Goal: Task Accomplishment & Management: Manage account settings

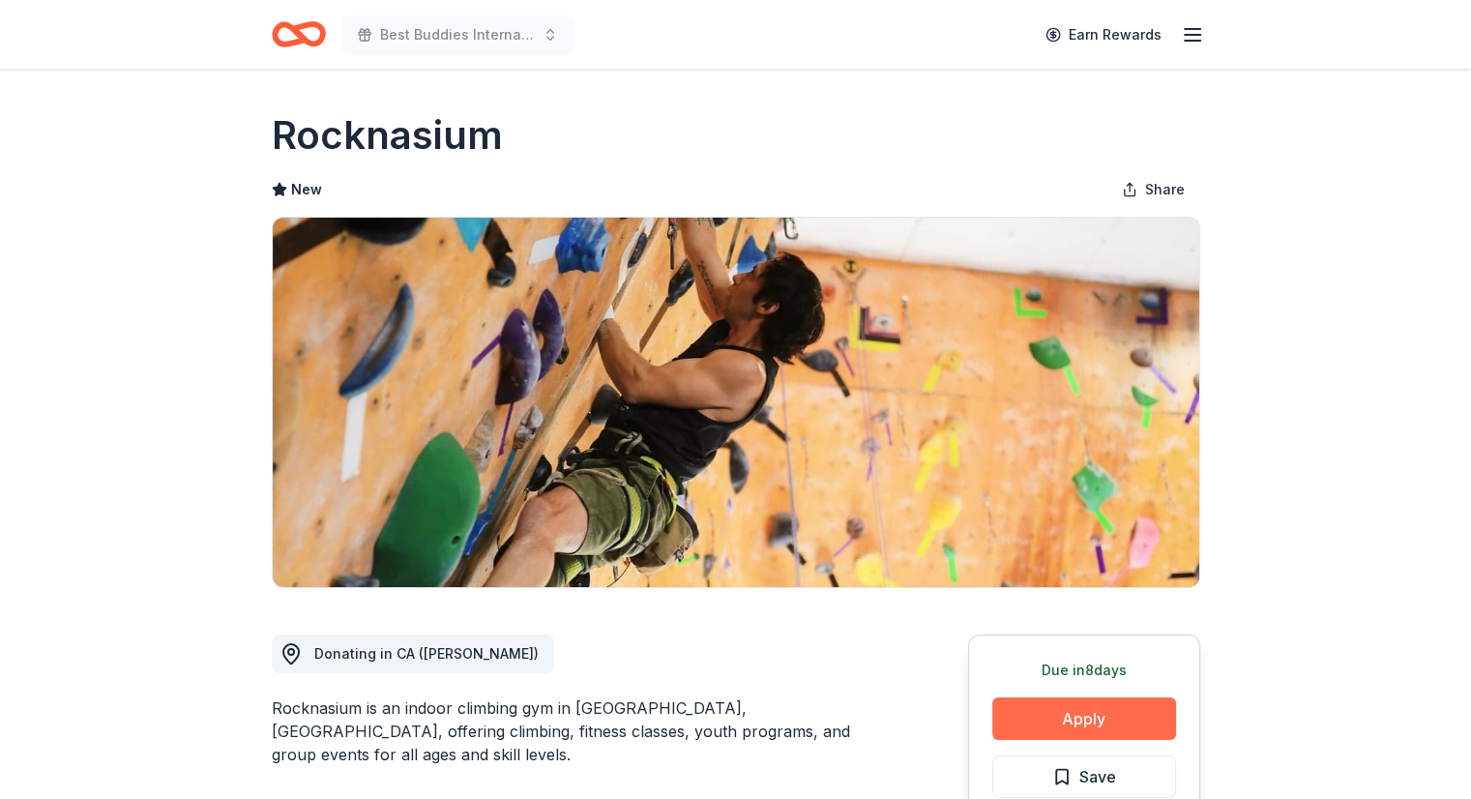
click at [1083, 713] on button "Apply" at bounding box center [1084, 718] width 184 height 43
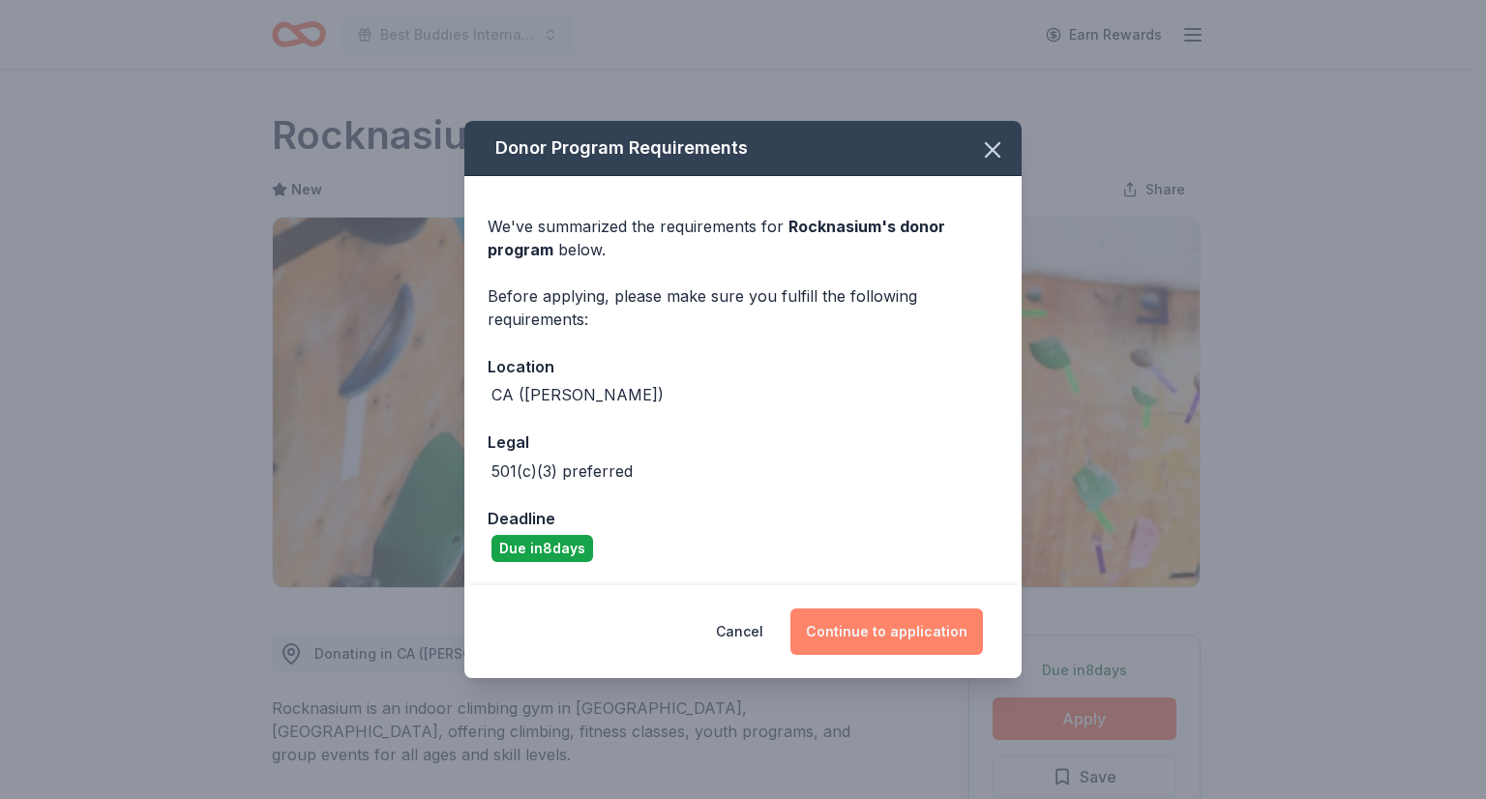
click at [861, 609] on button "Continue to application" at bounding box center [886, 631] width 192 height 46
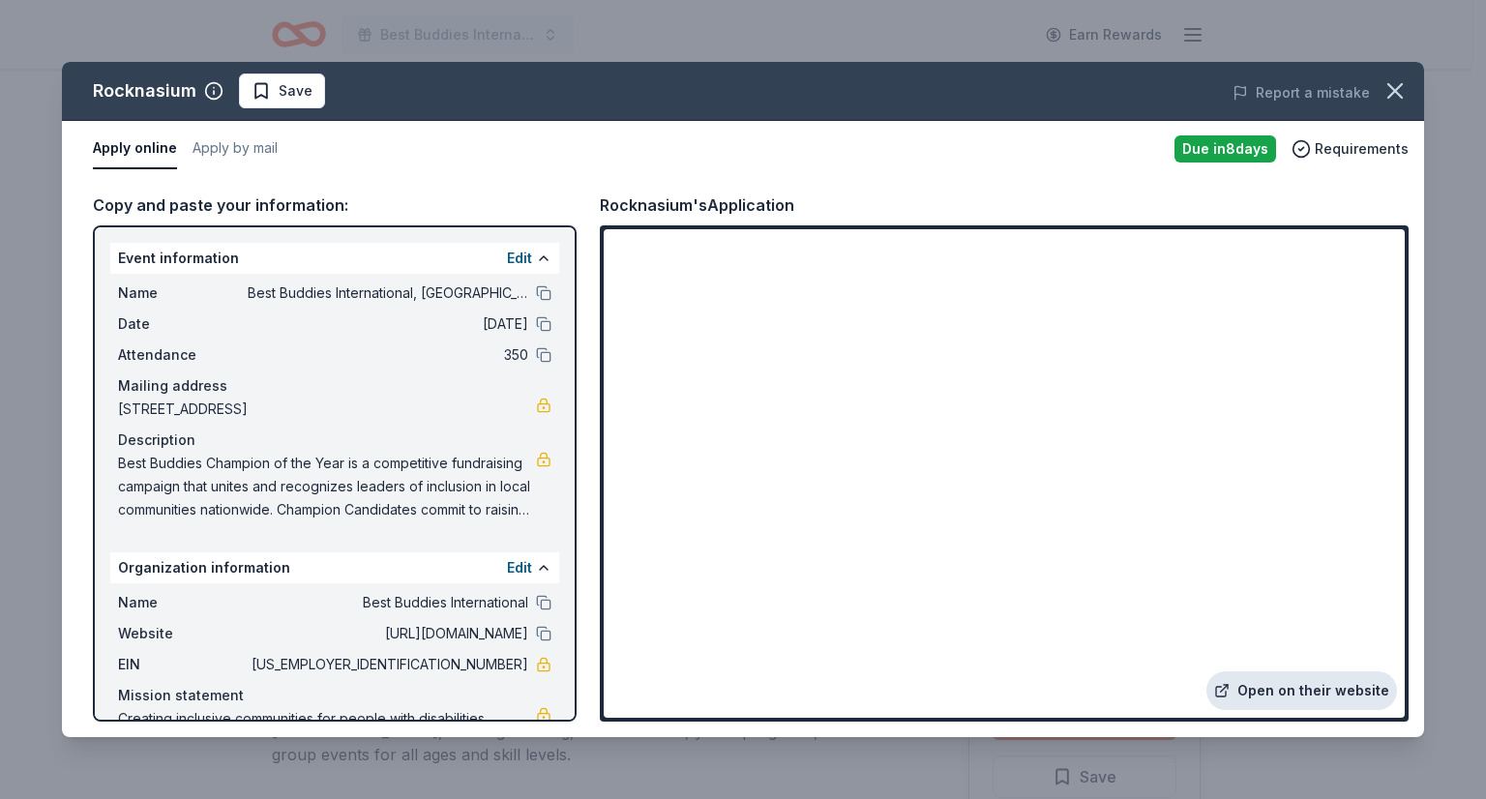
click at [1260, 686] on link "Open on their website" at bounding box center [1301, 690] width 191 height 39
click at [306, 87] on span "Save" at bounding box center [296, 90] width 34 height 23
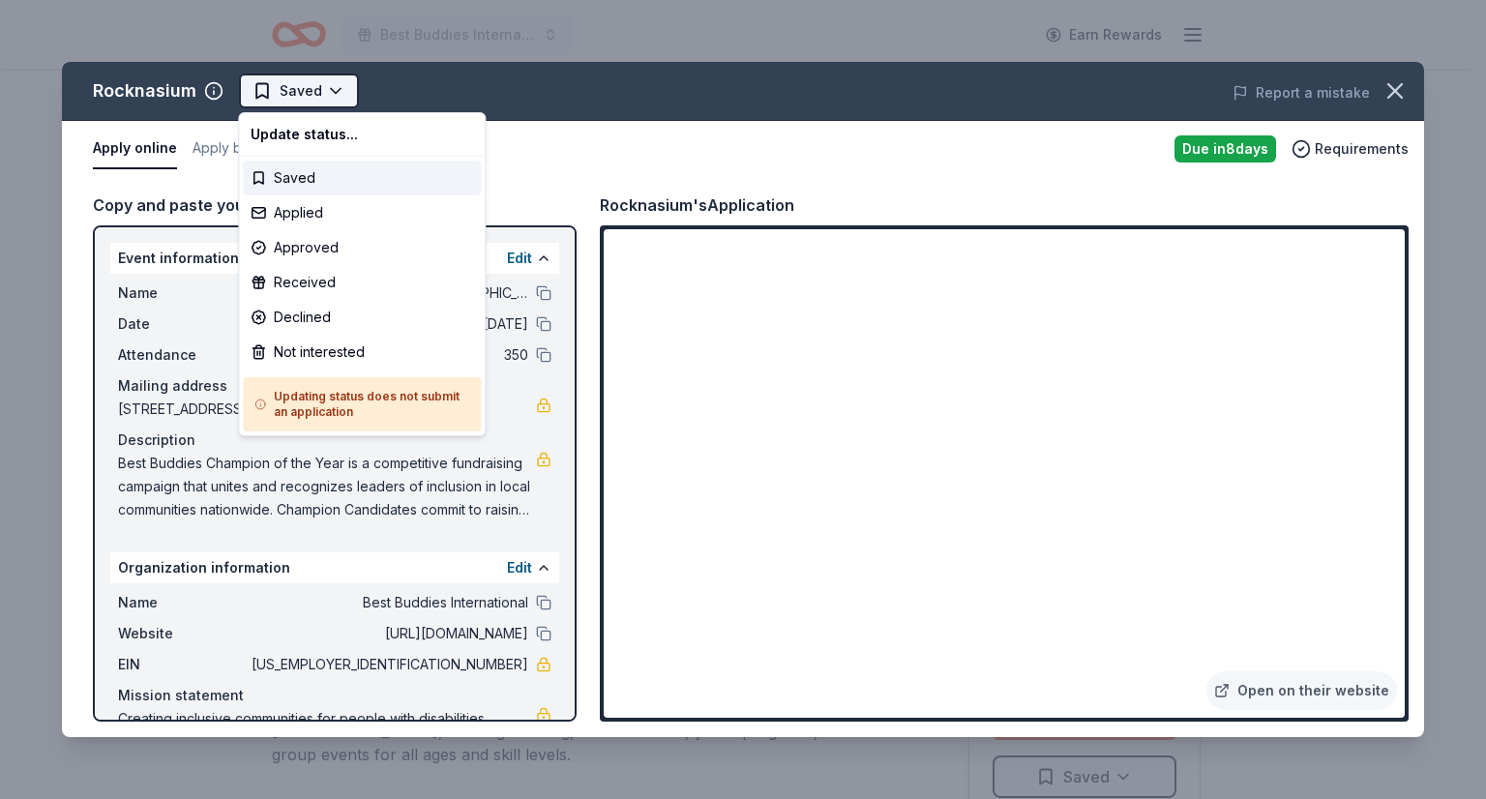
click at [333, 86] on html "Best Buddies International, Sacramento, Champion of the Year Gala Earn Rewards …" at bounding box center [743, 399] width 1486 height 799
click at [304, 352] on div "Not interested" at bounding box center [362, 352] width 238 height 35
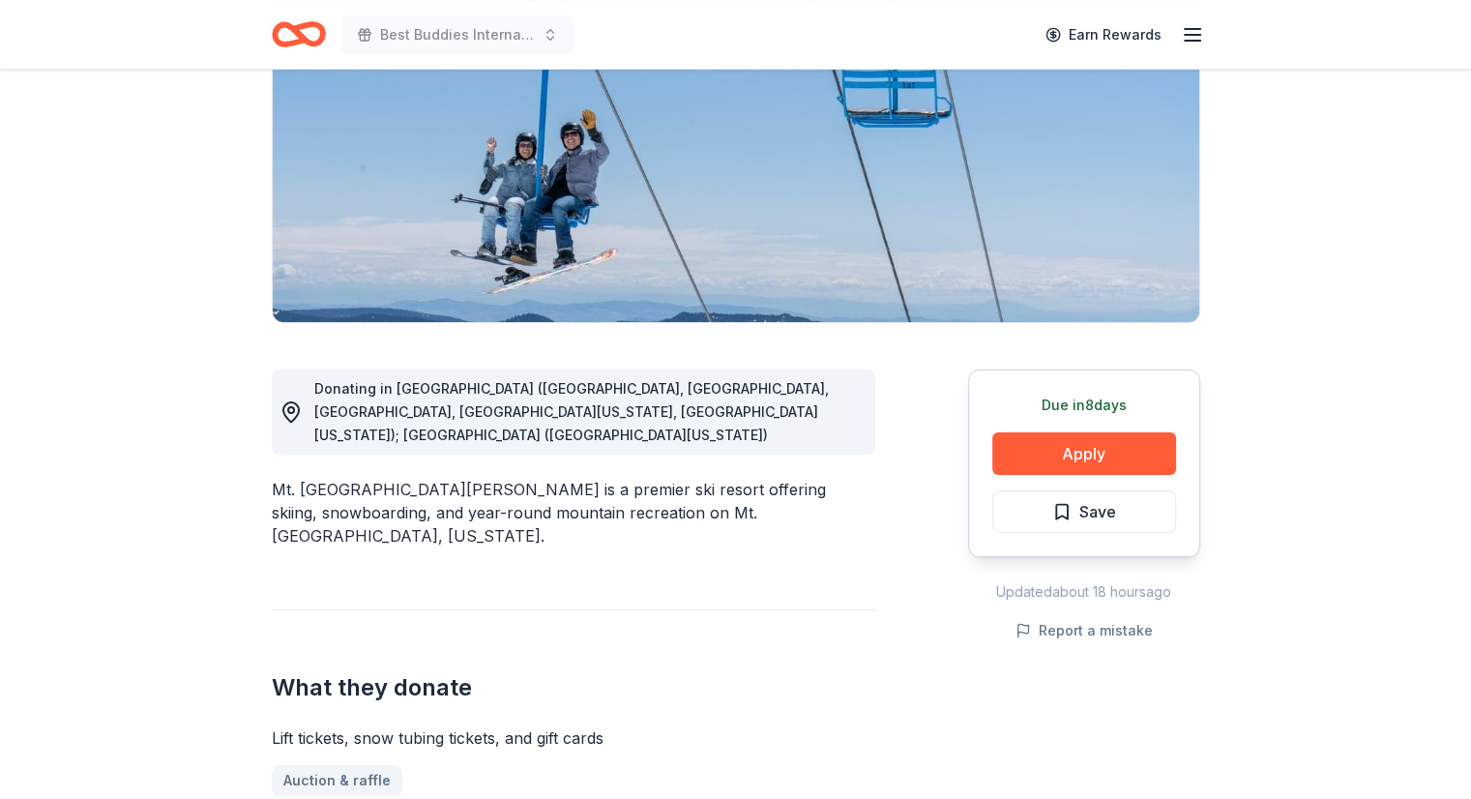
scroll to position [253, 0]
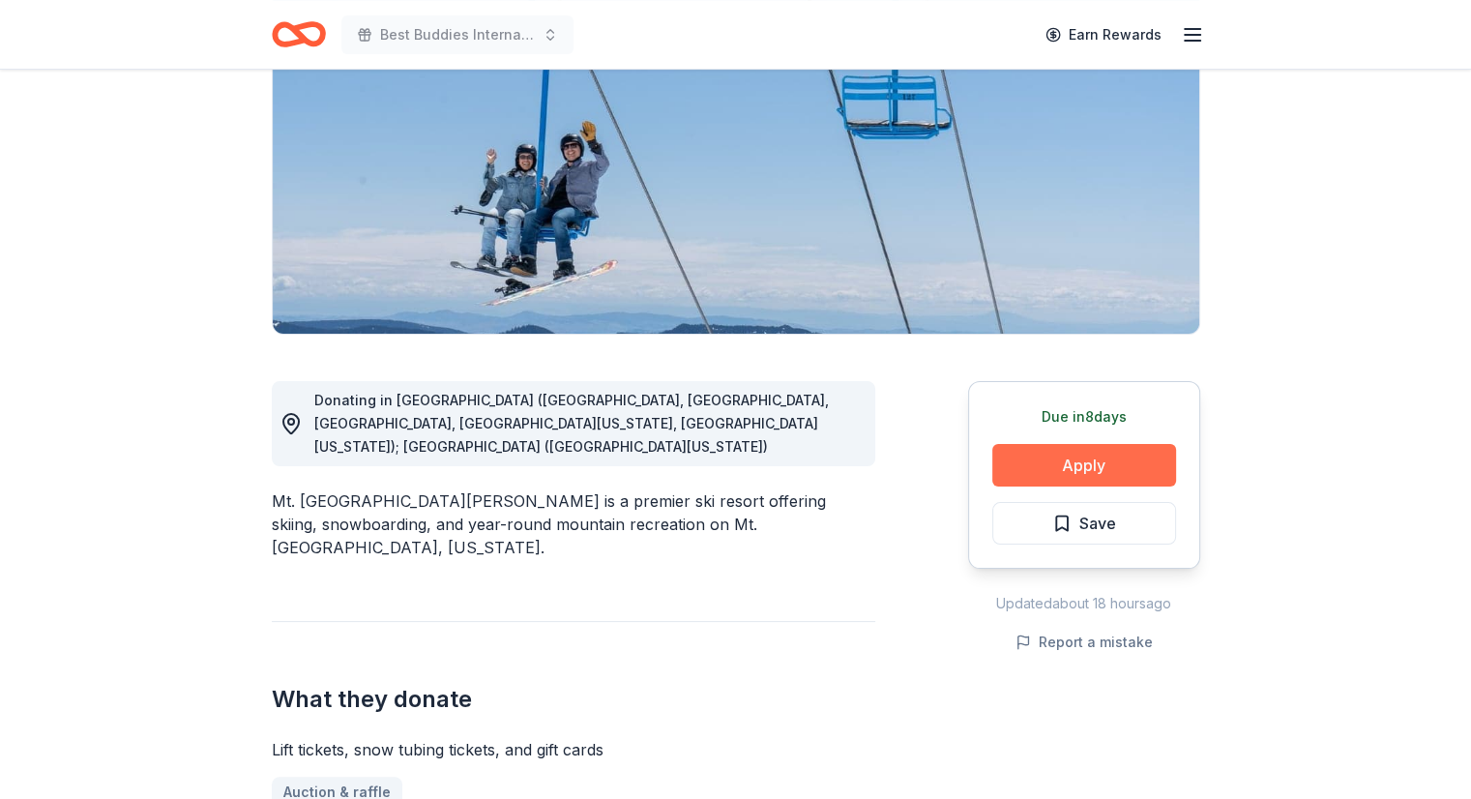
click at [1078, 473] on button "Apply" at bounding box center [1084, 465] width 184 height 43
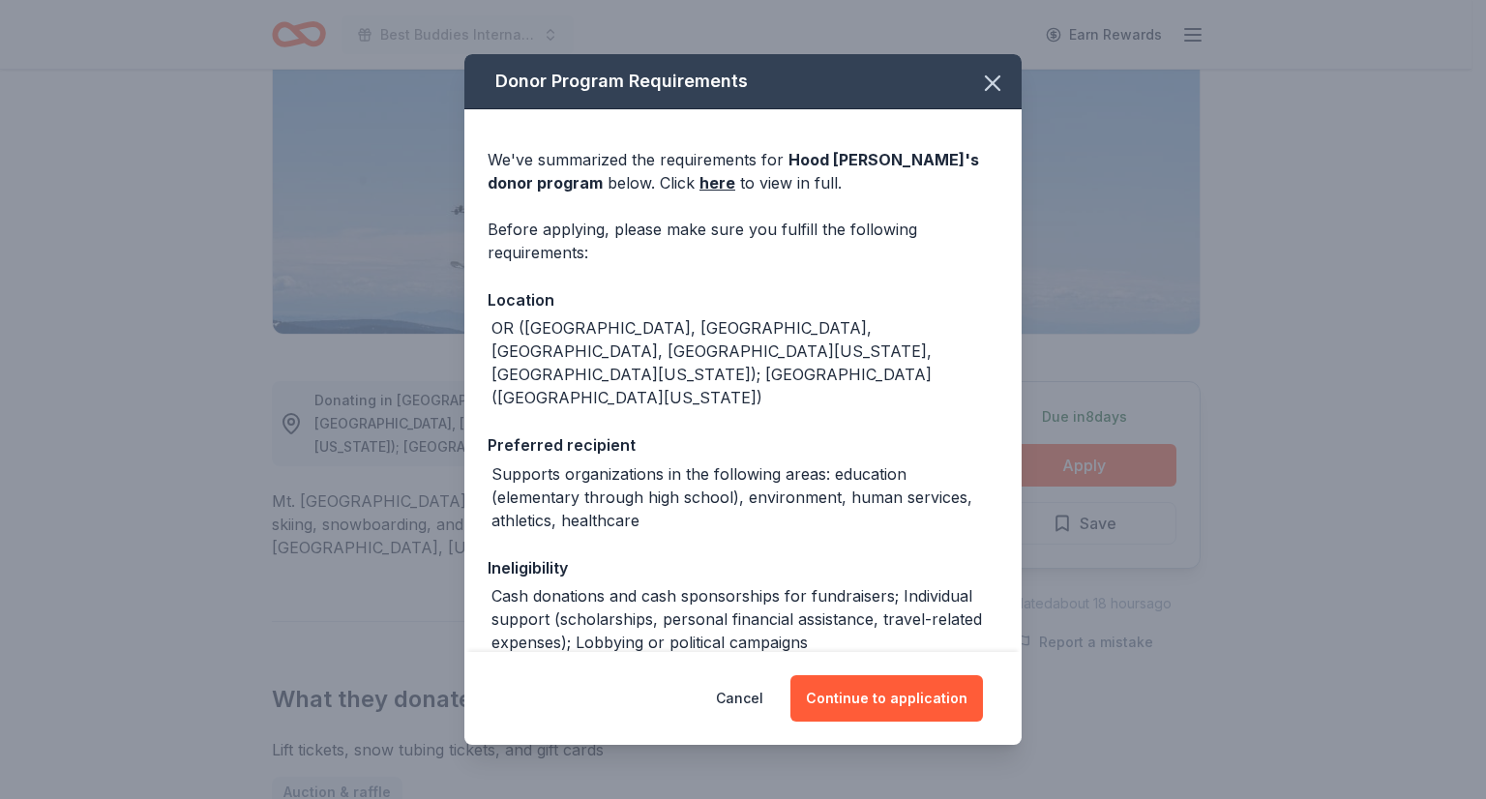
click at [872, 664] on div "Cancel Continue to application" at bounding box center [742, 698] width 557 height 93
click at [867, 686] on button "Continue to application" at bounding box center [886, 698] width 192 height 46
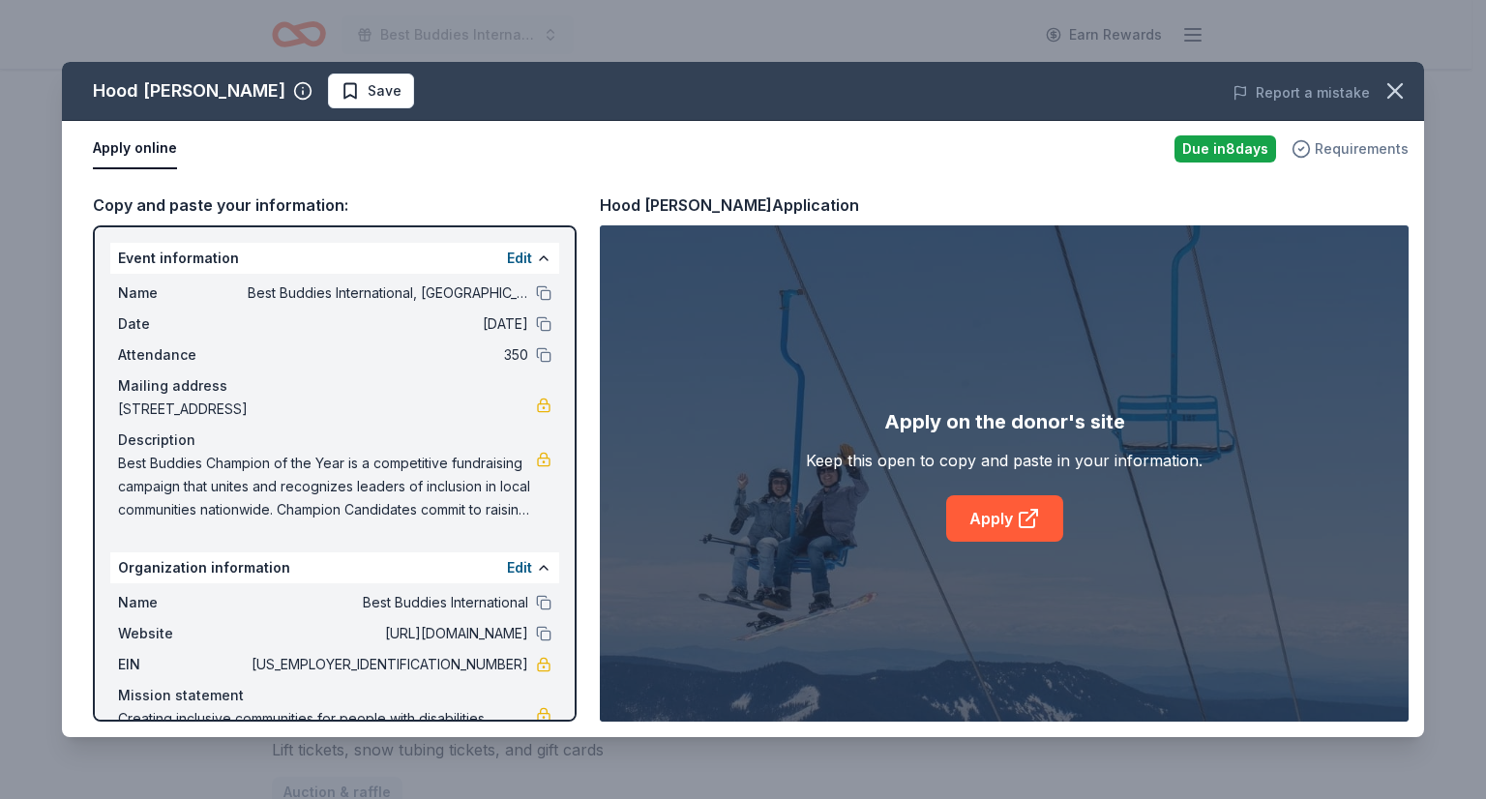
click at [1343, 140] on span "Requirements" at bounding box center [1362, 148] width 94 height 23
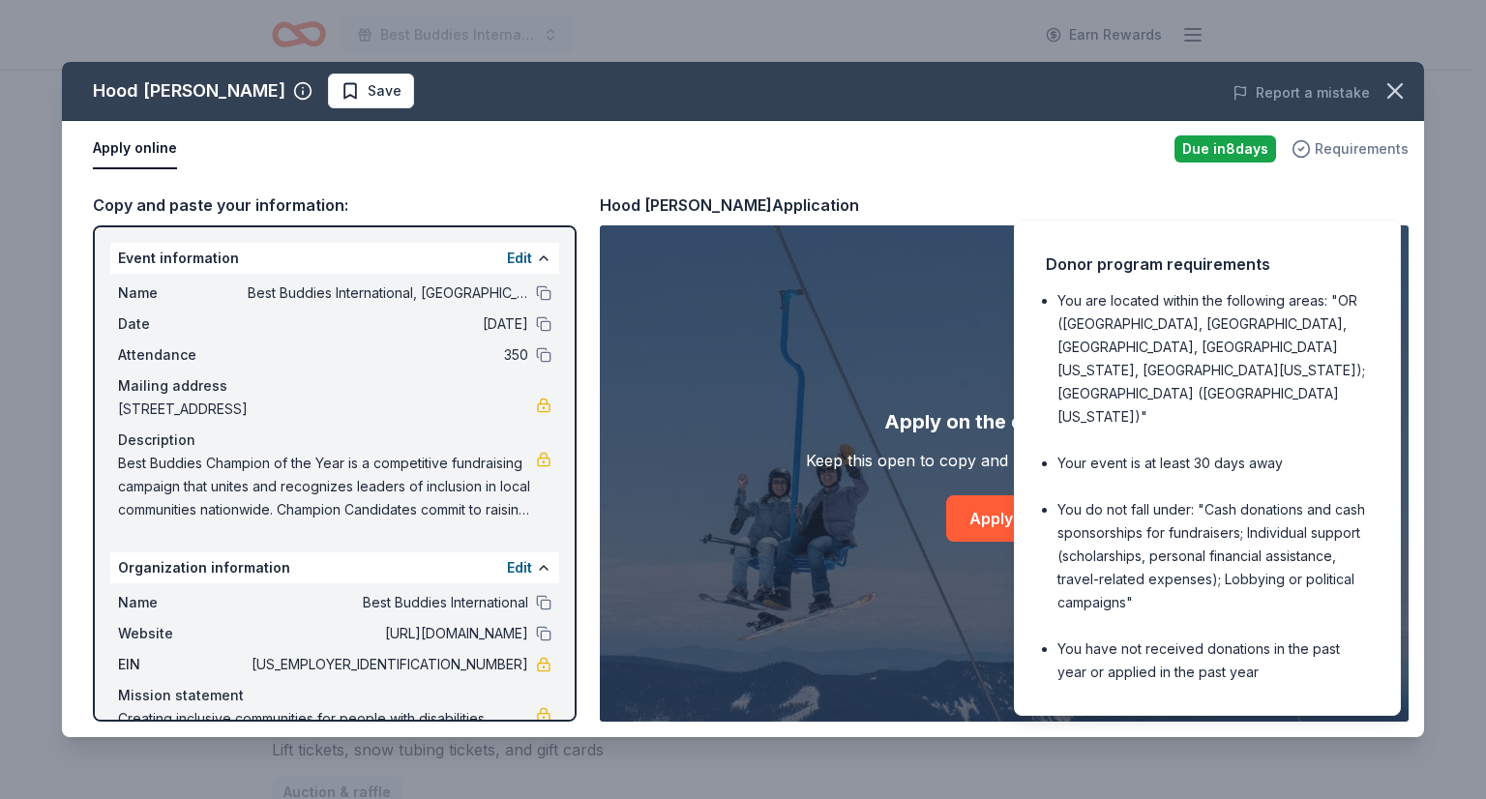
click at [1343, 140] on span "Requirements" at bounding box center [1362, 148] width 94 height 23
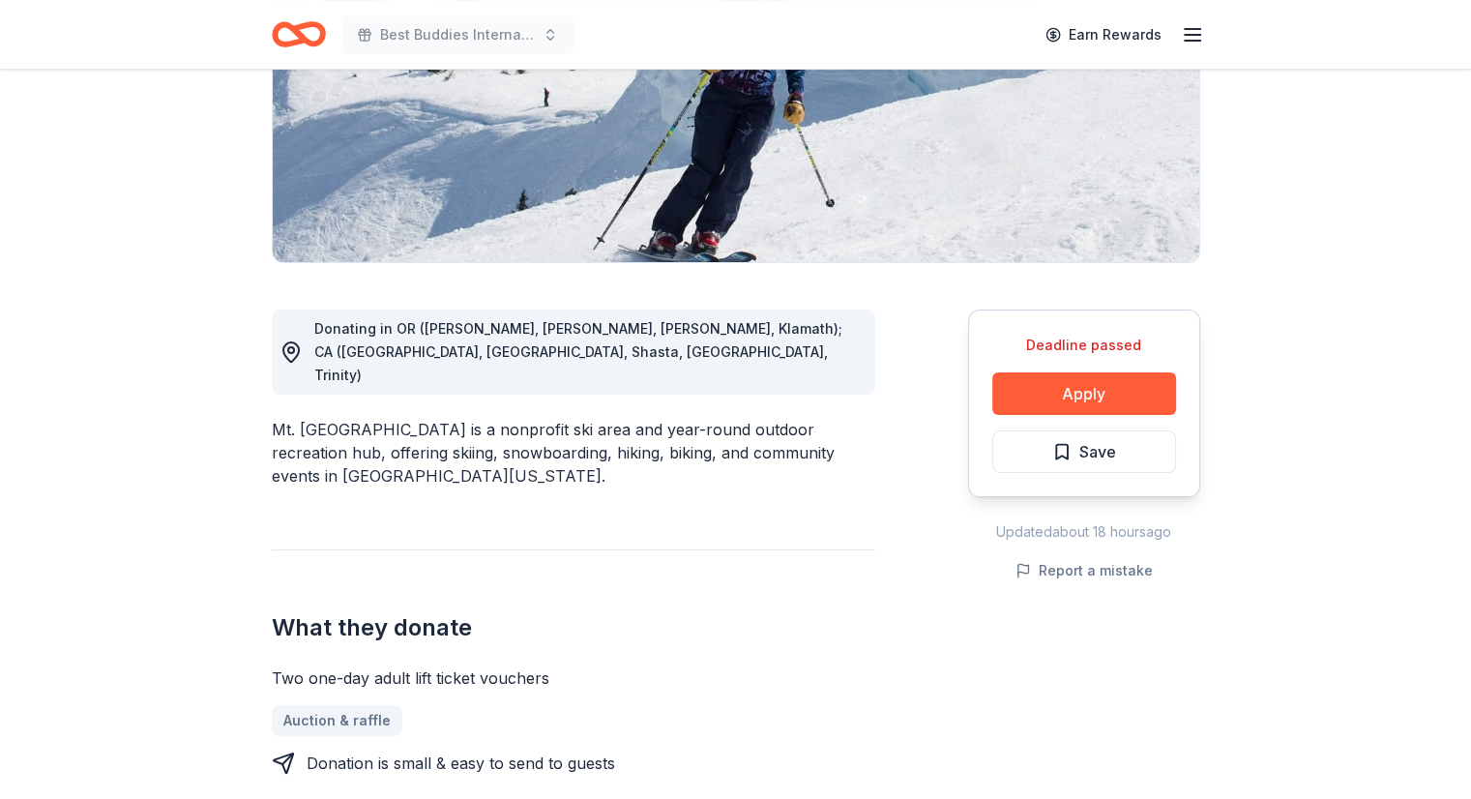
scroll to position [327, 0]
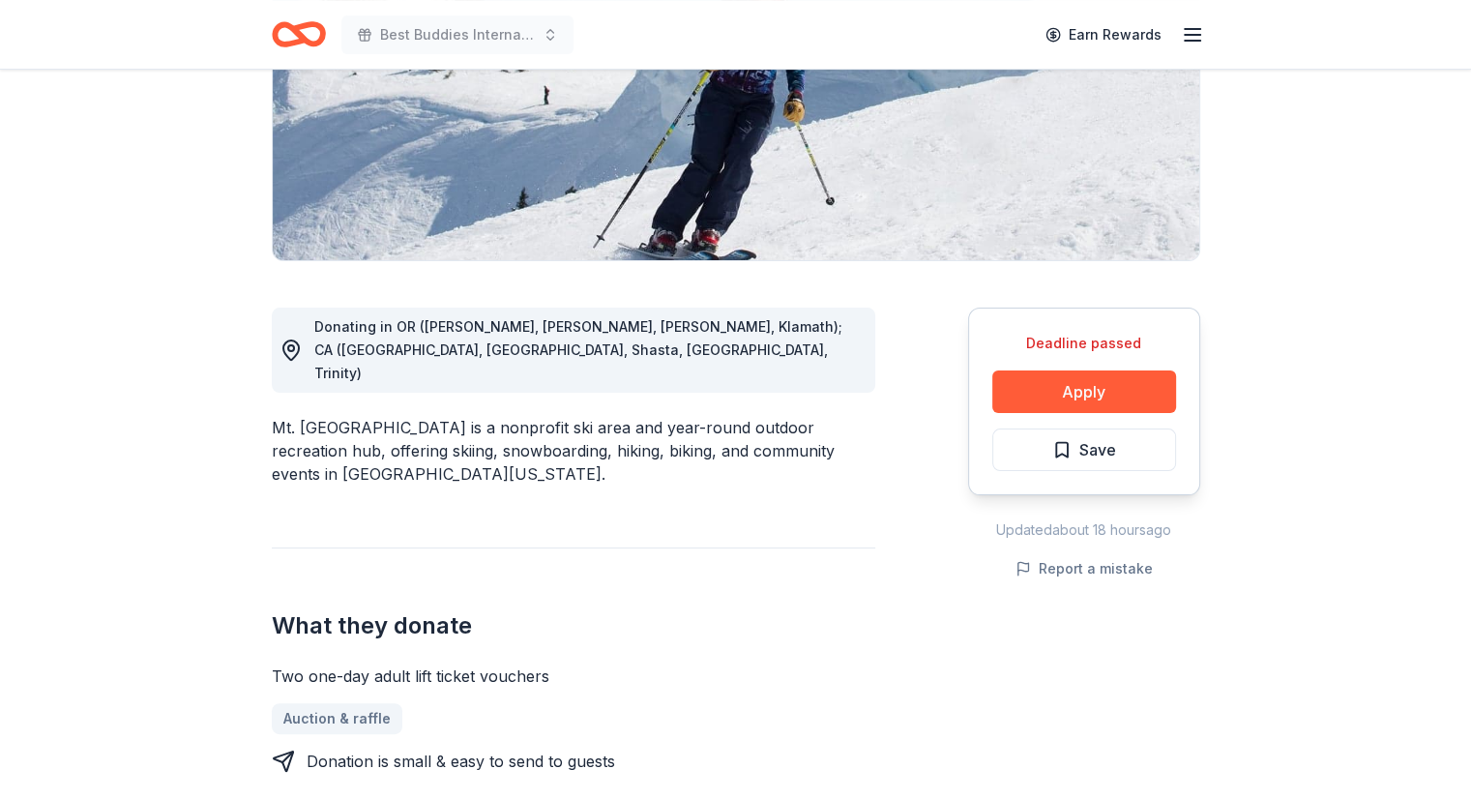
drag, startPoint x: 266, startPoint y: 649, endPoint x: 538, endPoint y: 657, distance: 271.9
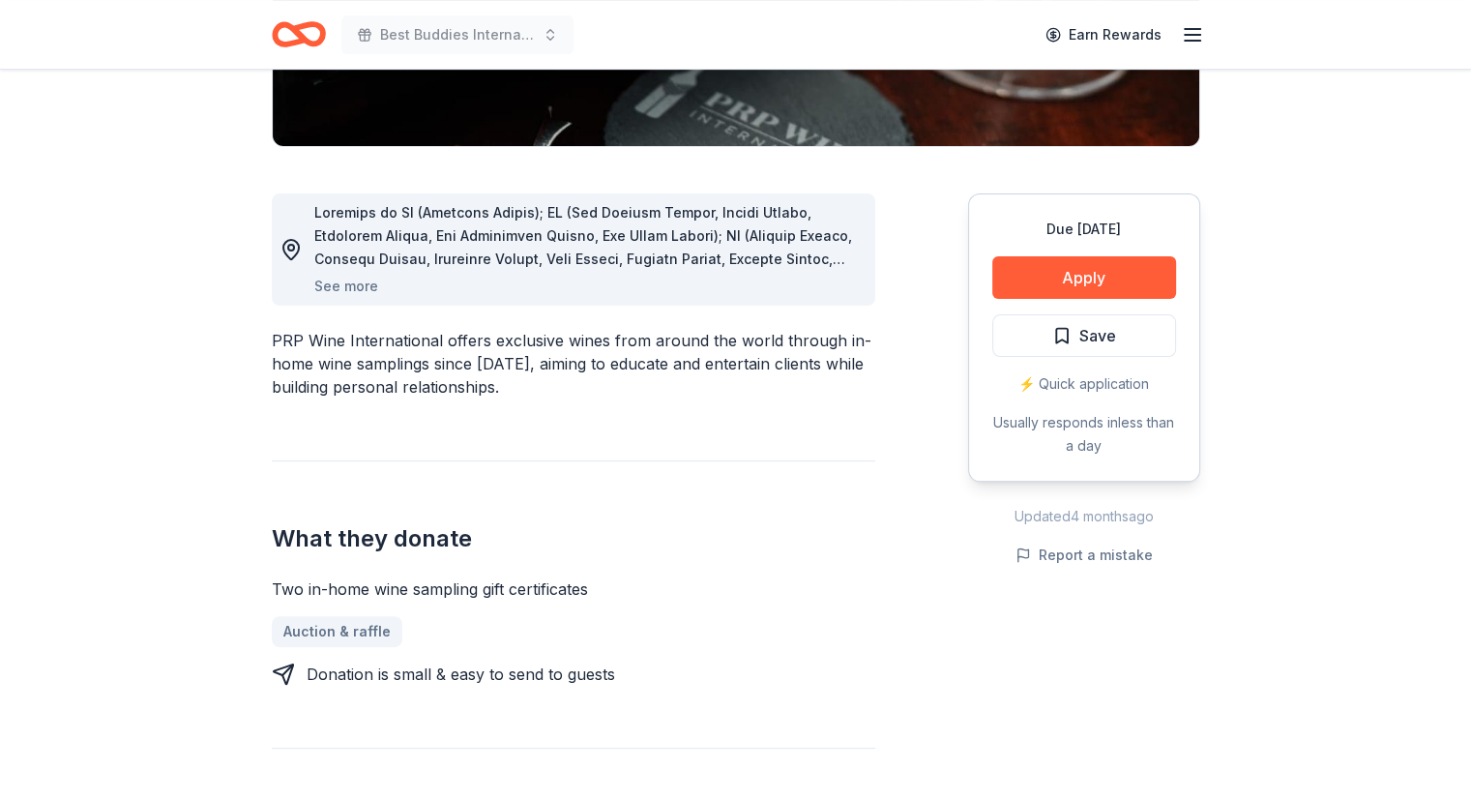
scroll to position [450, 0]
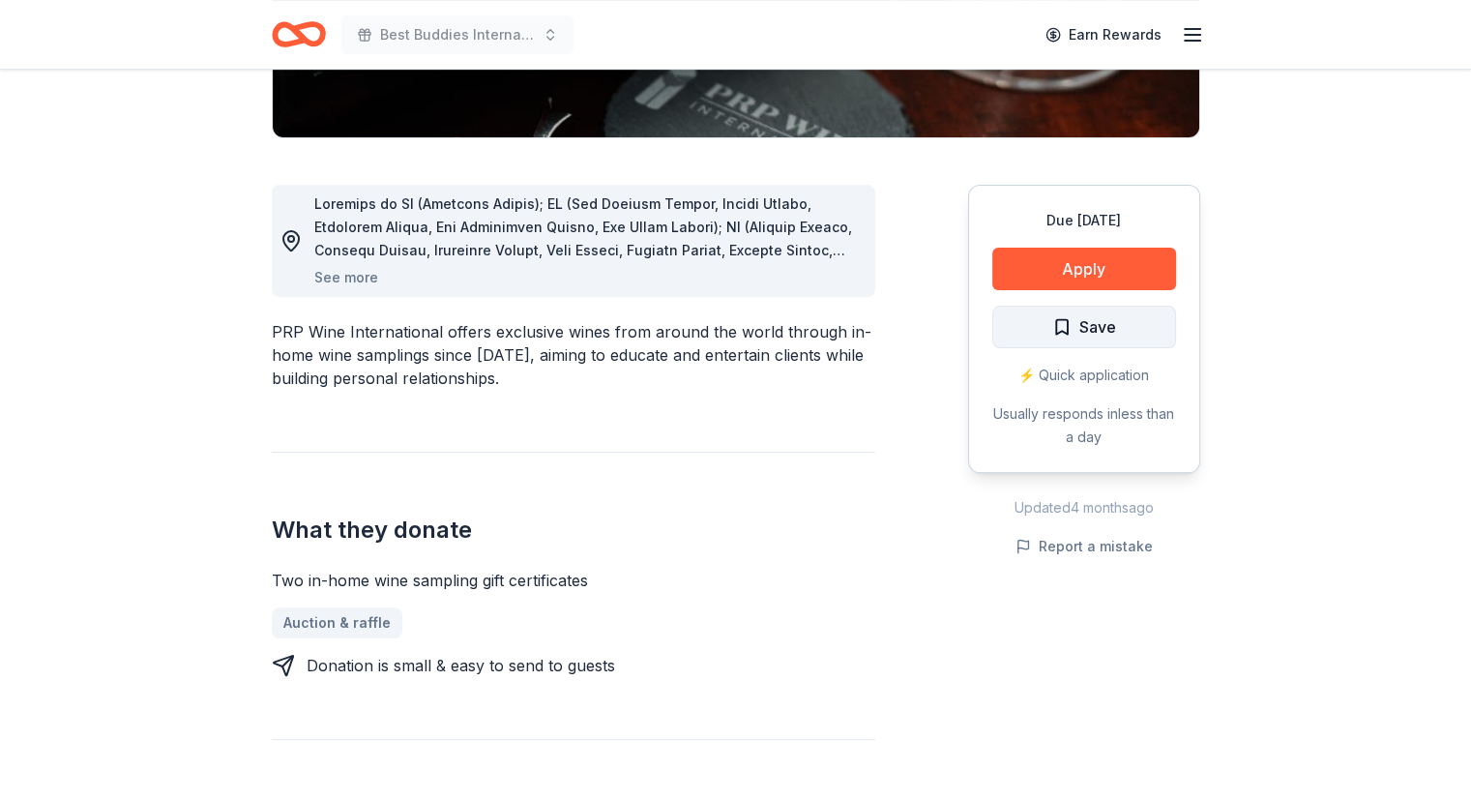
click at [1076, 321] on span "Save" at bounding box center [1084, 326] width 64 height 25
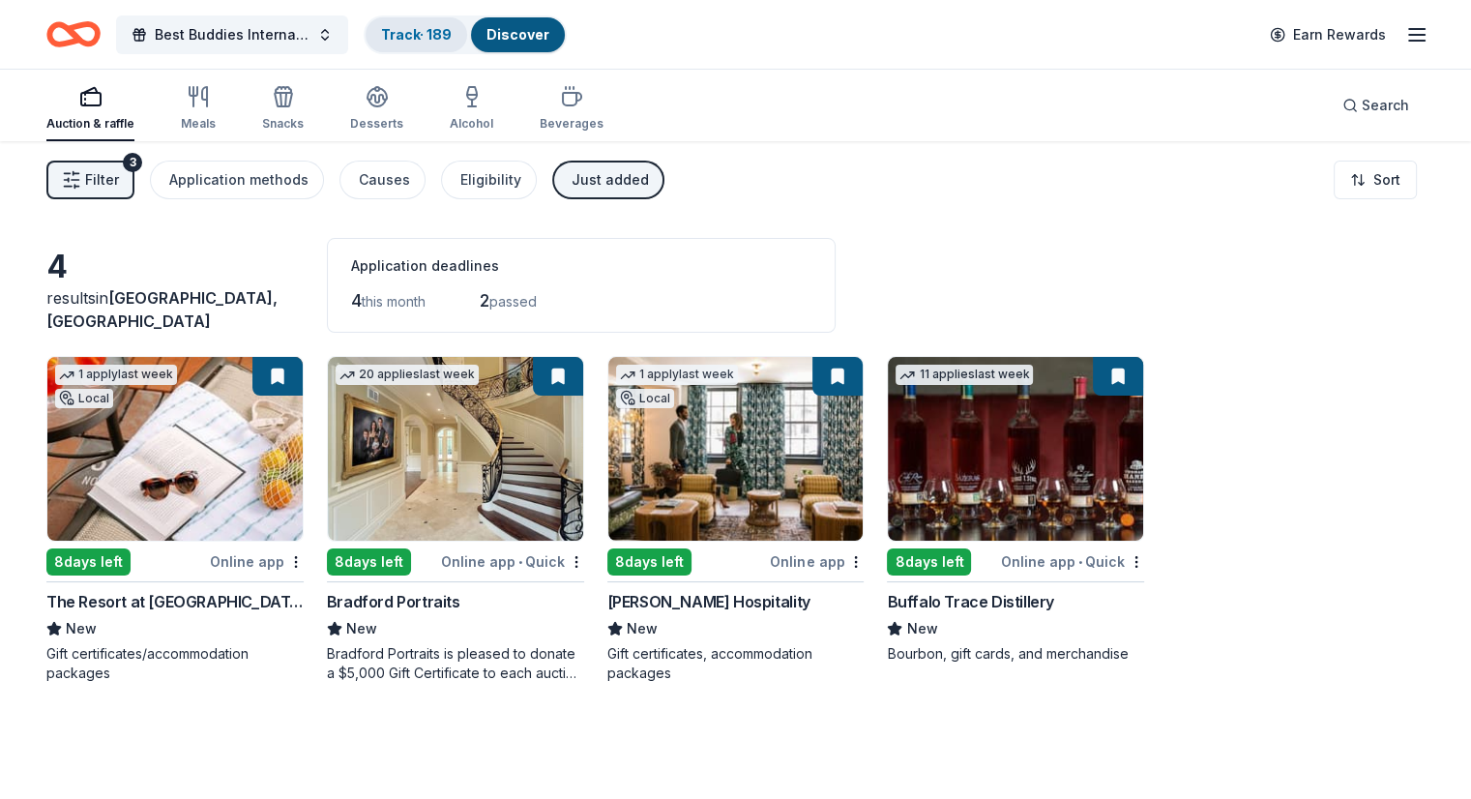
click at [435, 20] on div "Track · 189" at bounding box center [417, 34] width 102 height 35
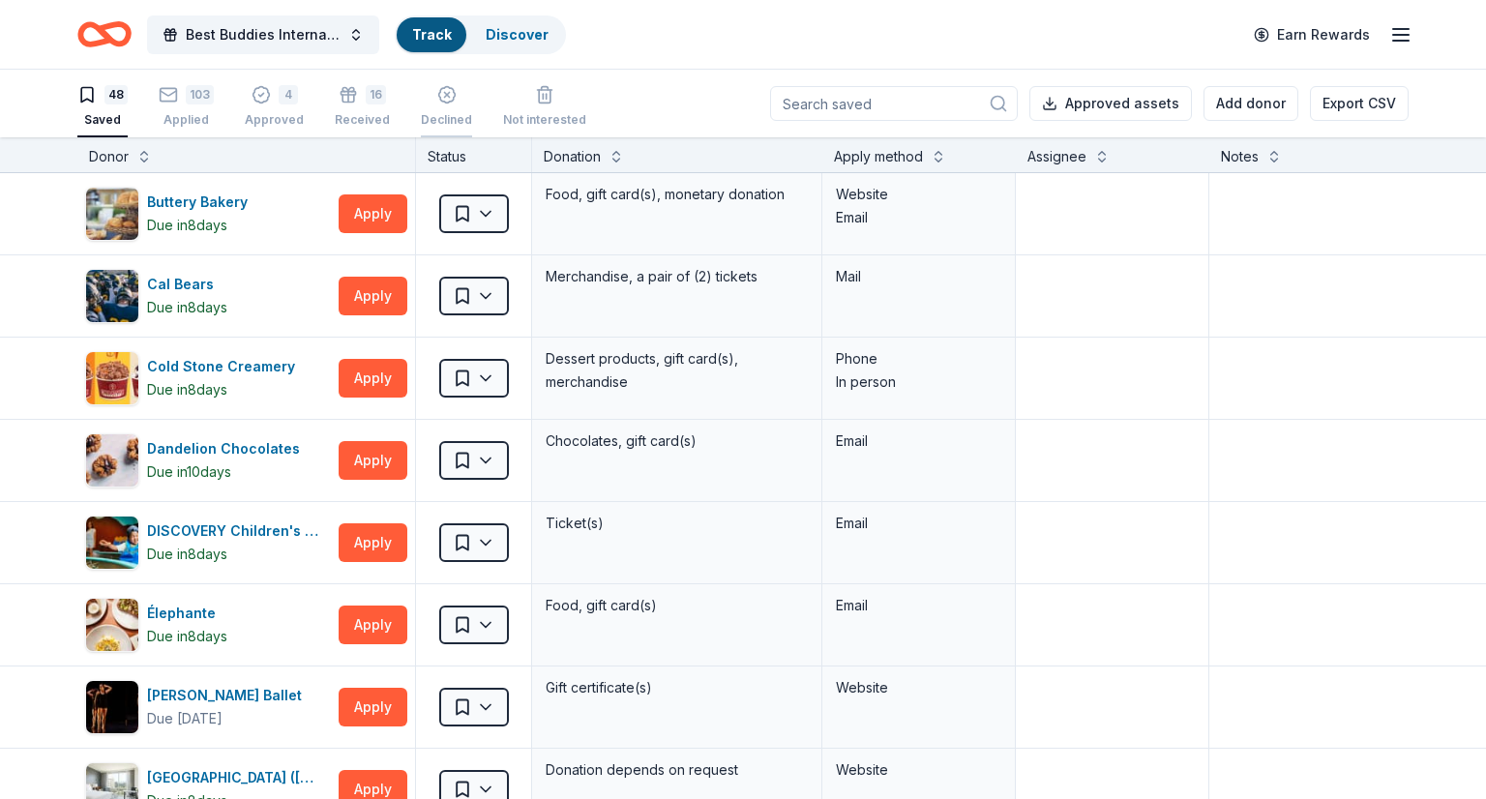
click at [437, 98] on icon "button" at bounding box center [446, 94] width 19 height 19
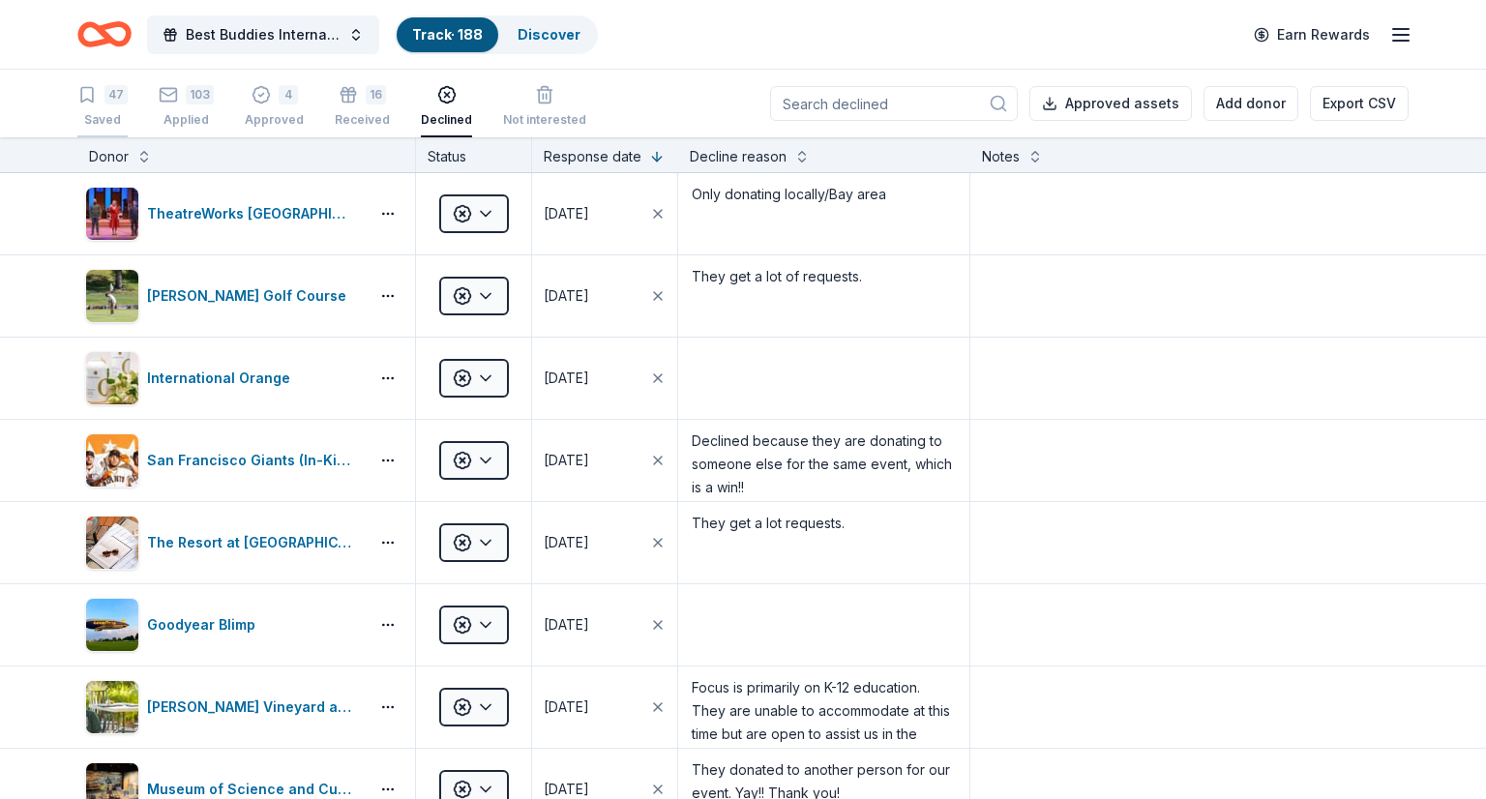
click at [92, 90] on icon "button" at bounding box center [87, 95] width 12 height 15
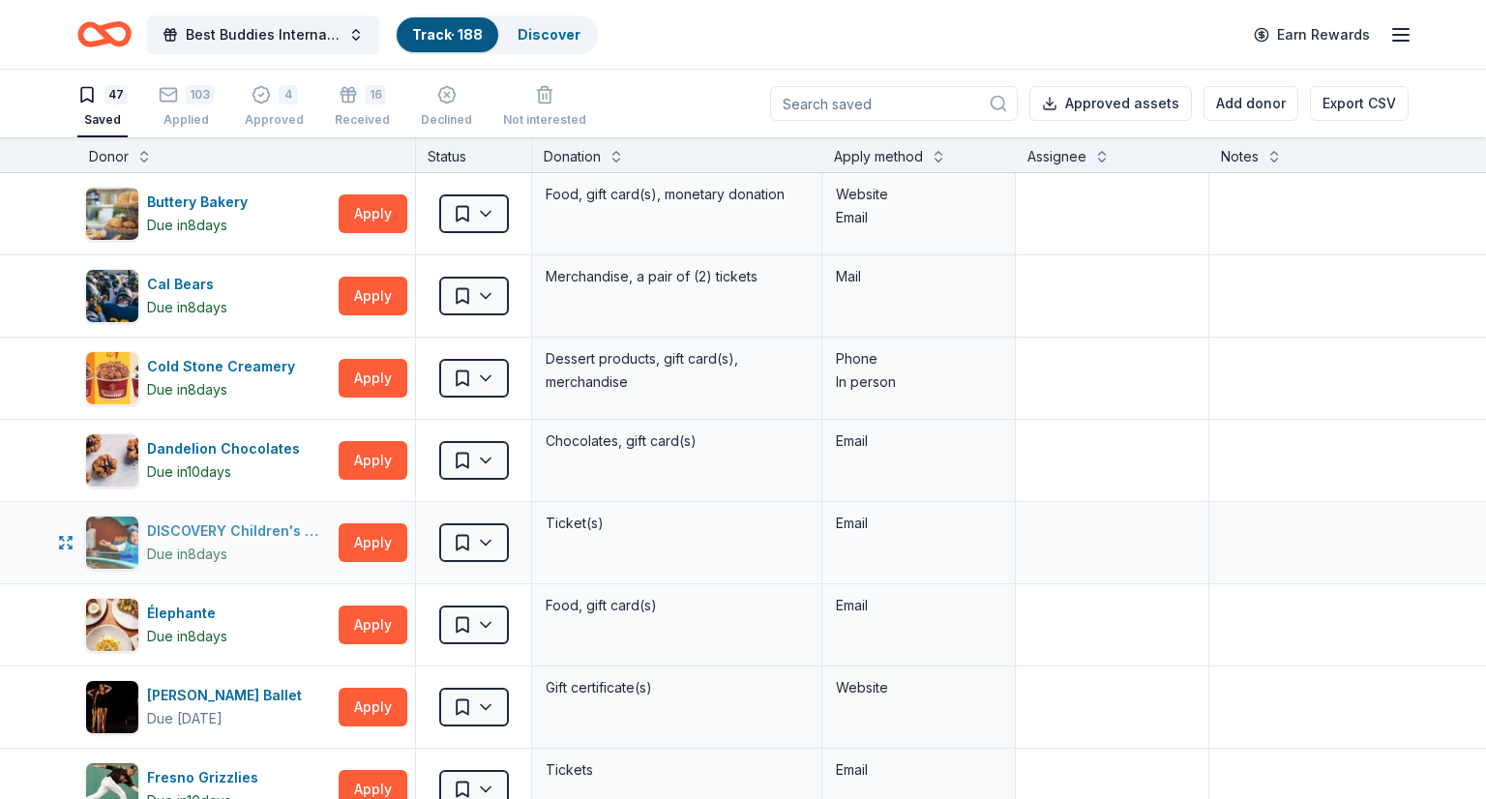
click at [175, 540] on div "DISCOVERY Children's Museum" at bounding box center [239, 530] width 184 height 23
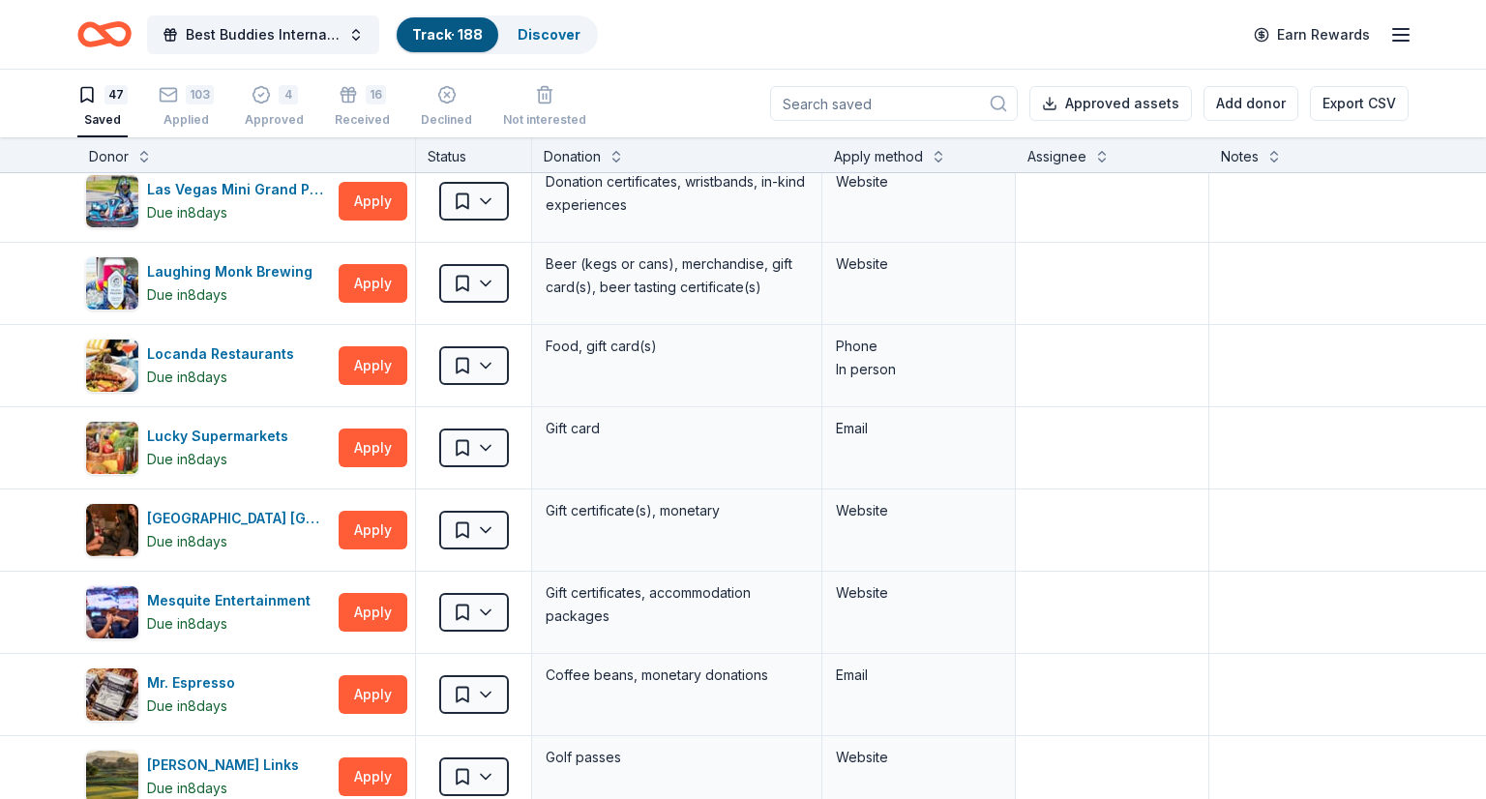
scroll to position [1367, 0]
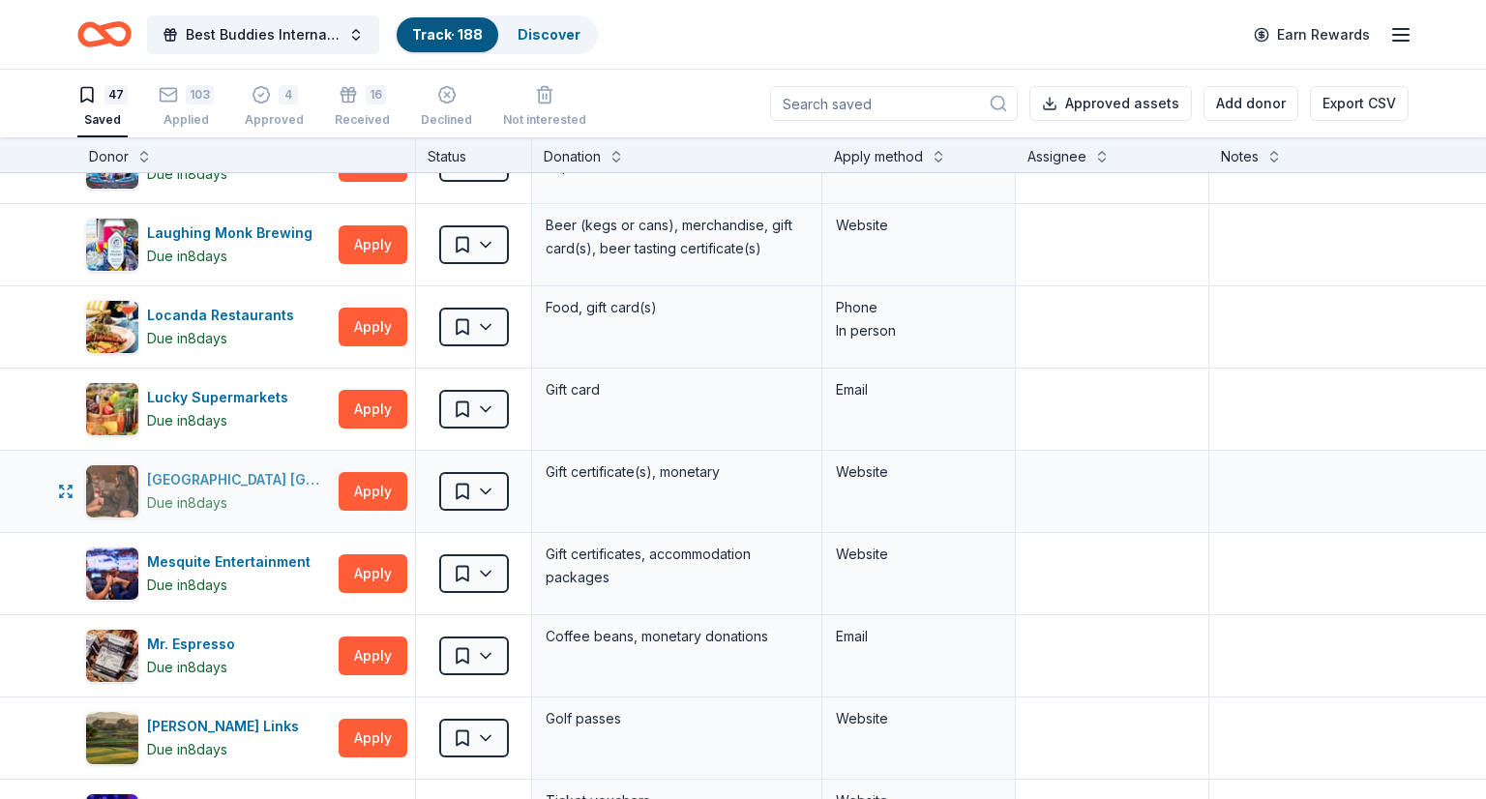
click at [269, 474] on div "M Resort Spa Casino Las Vegas" at bounding box center [239, 479] width 184 height 23
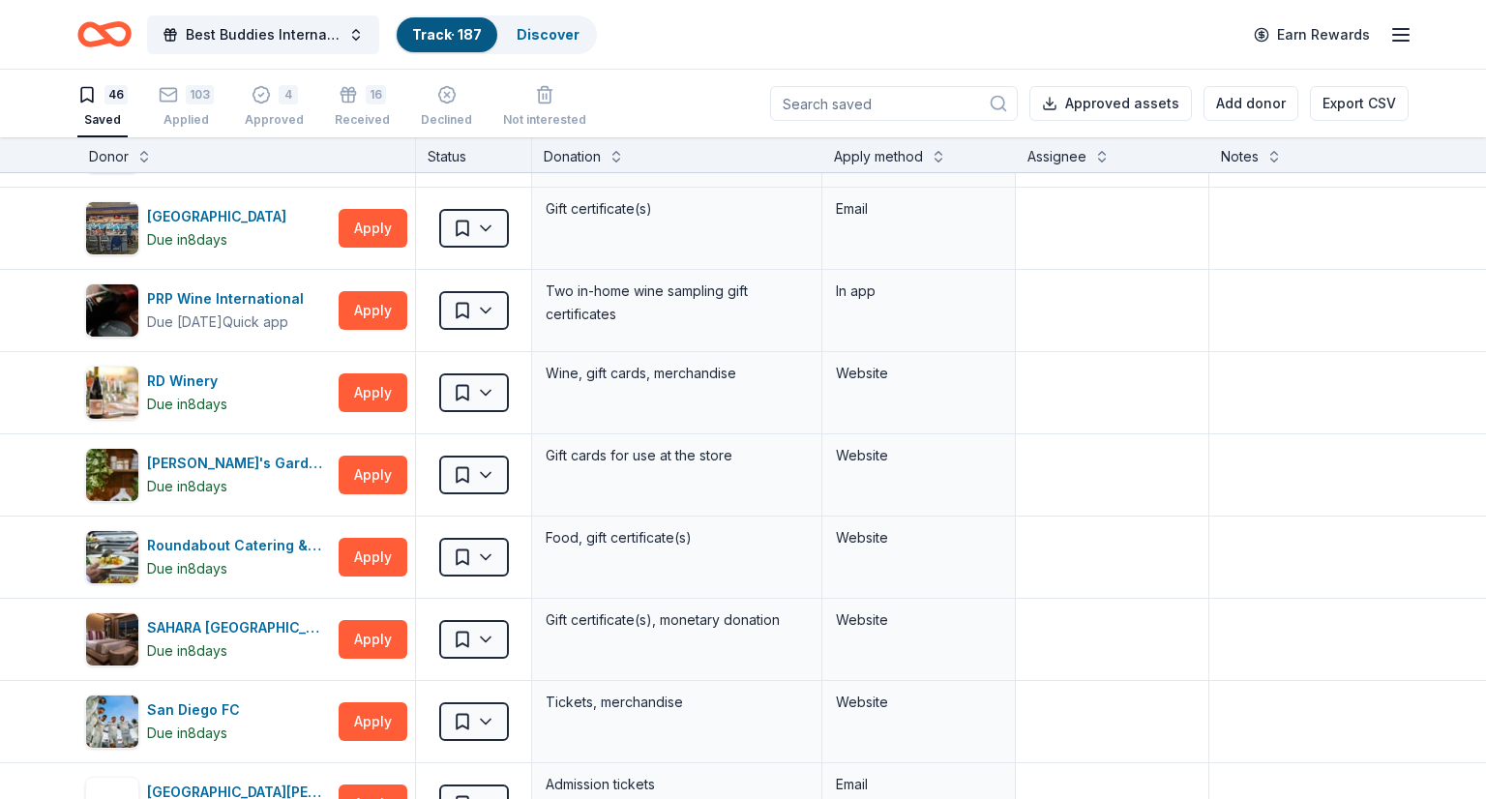
scroll to position [2540, 0]
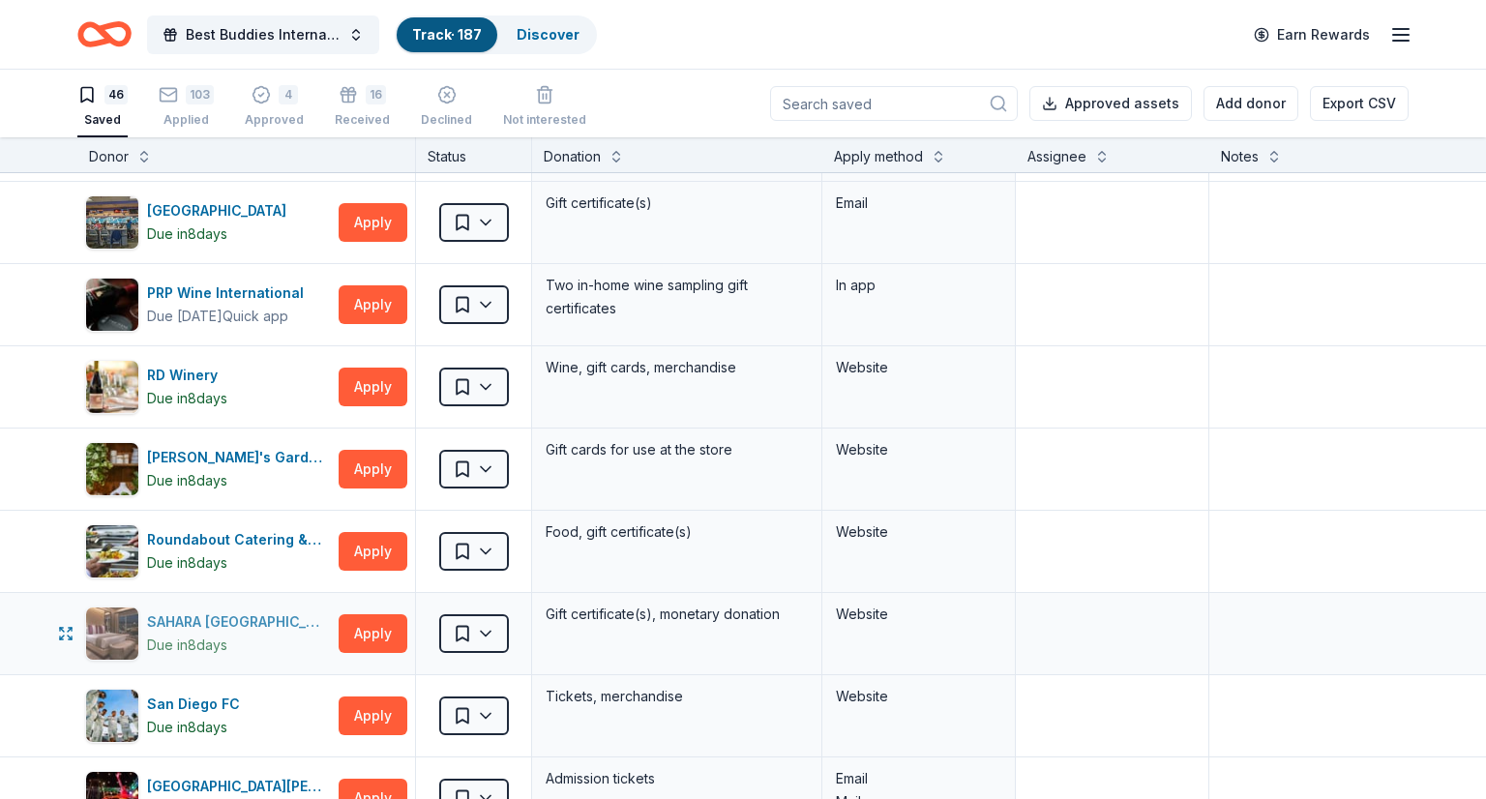
click at [193, 614] on div "SAHARA Las Vegas" at bounding box center [239, 621] width 184 height 23
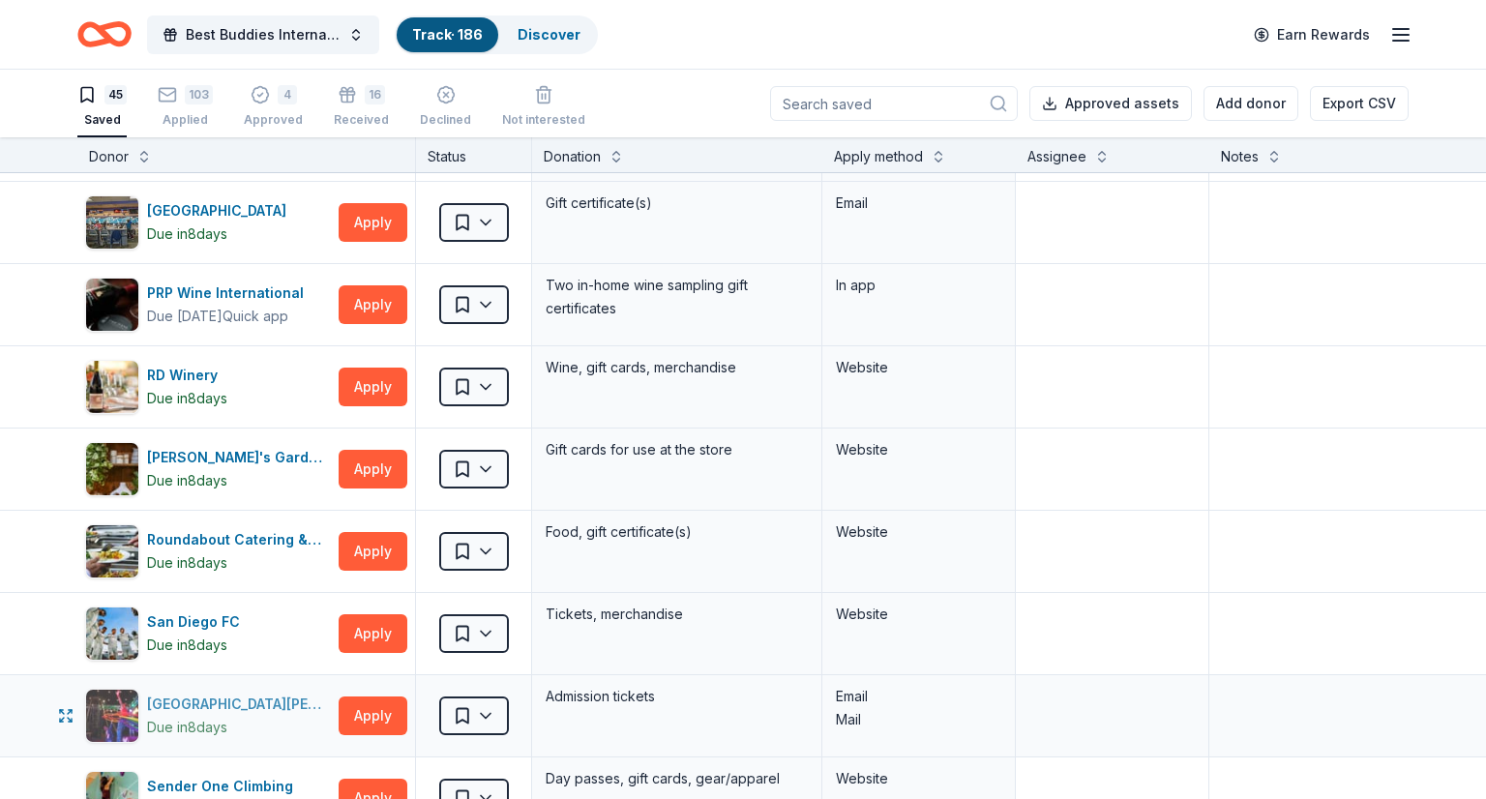
click at [210, 693] on div "Santa Cruz Beach Boardwalk" at bounding box center [239, 704] width 184 height 23
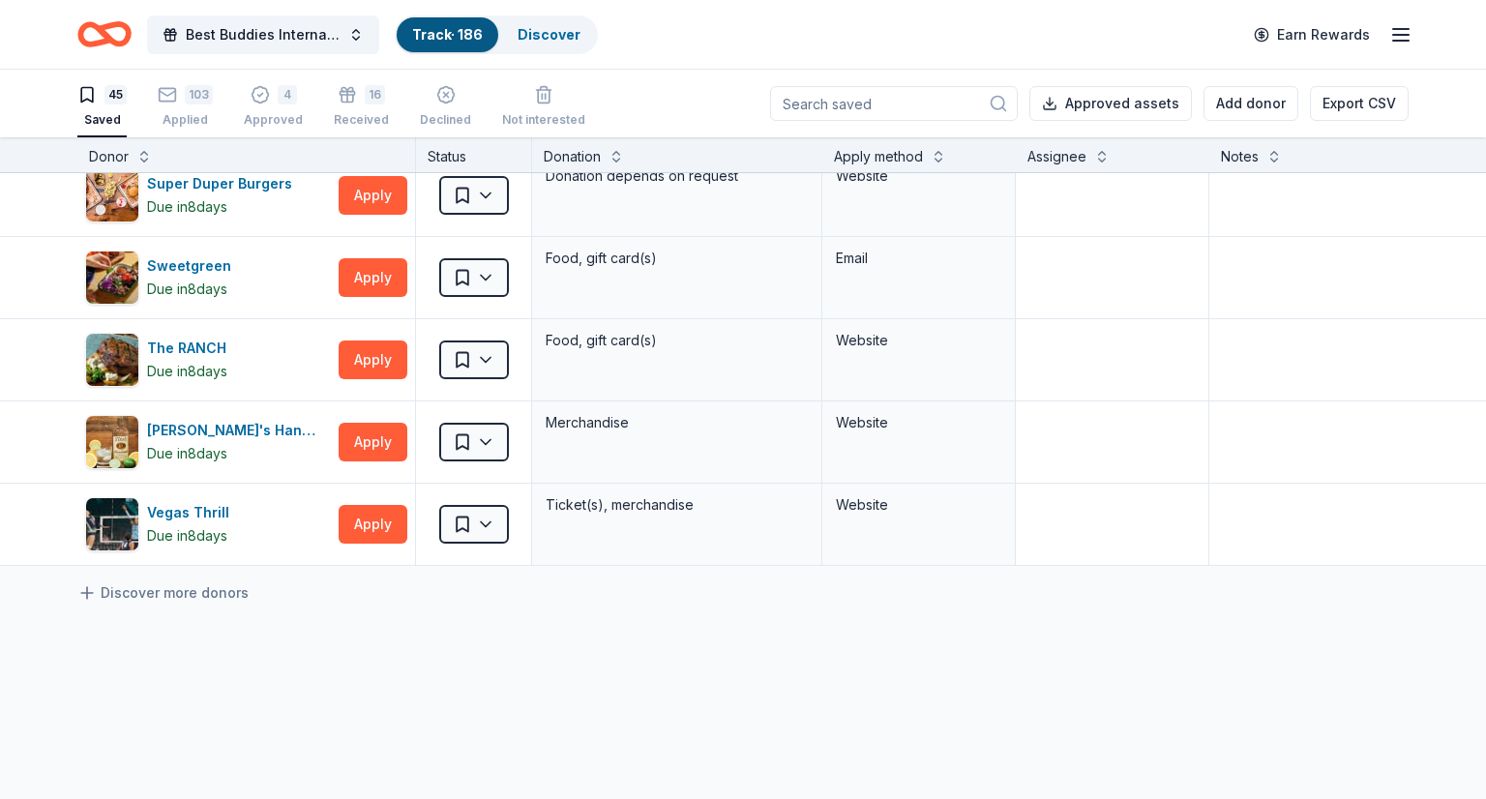
scroll to position [3332, 0]
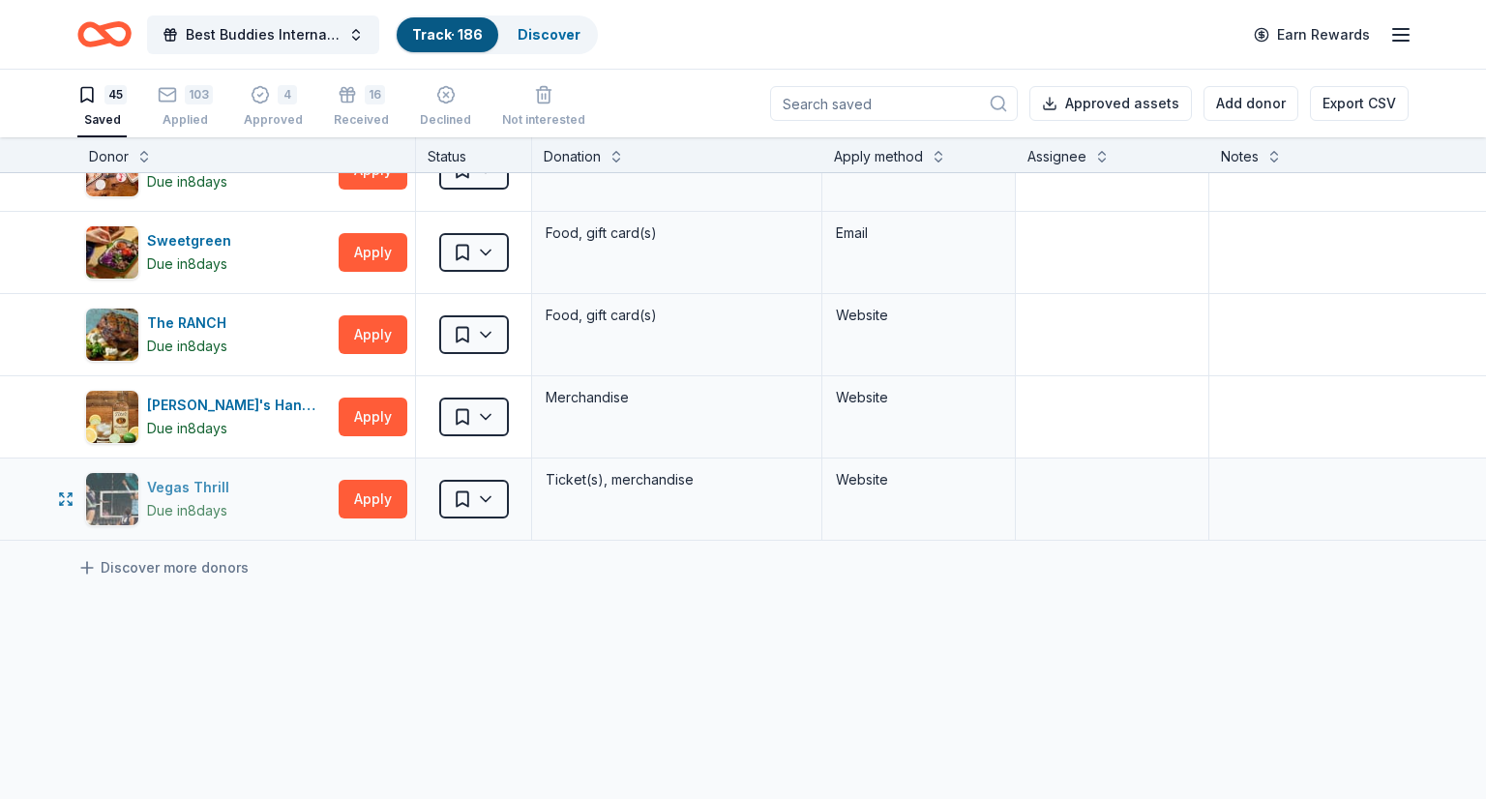
click at [231, 476] on div "Vegas Thrill" at bounding box center [192, 487] width 90 height 23
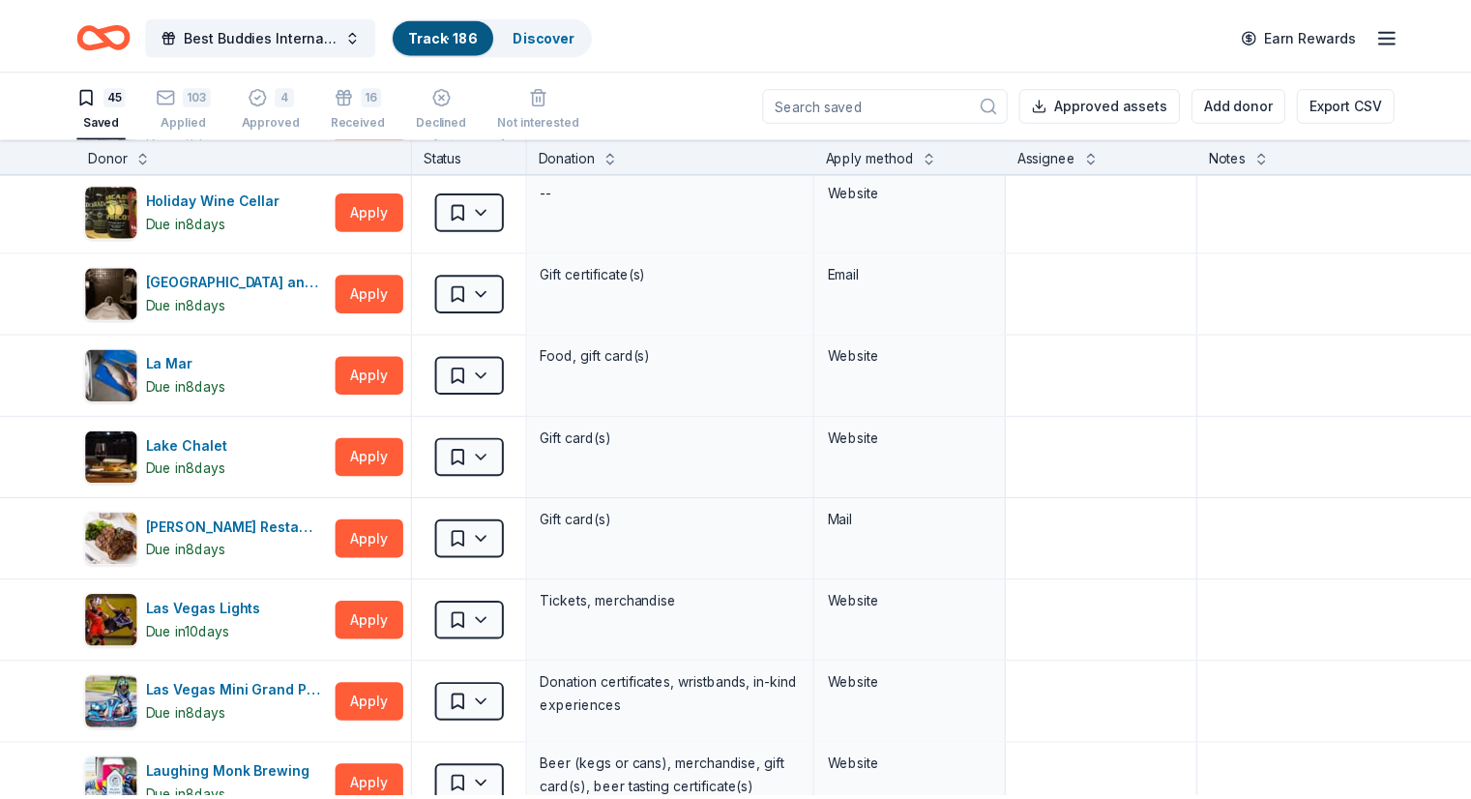
scroll to position [0, 0]
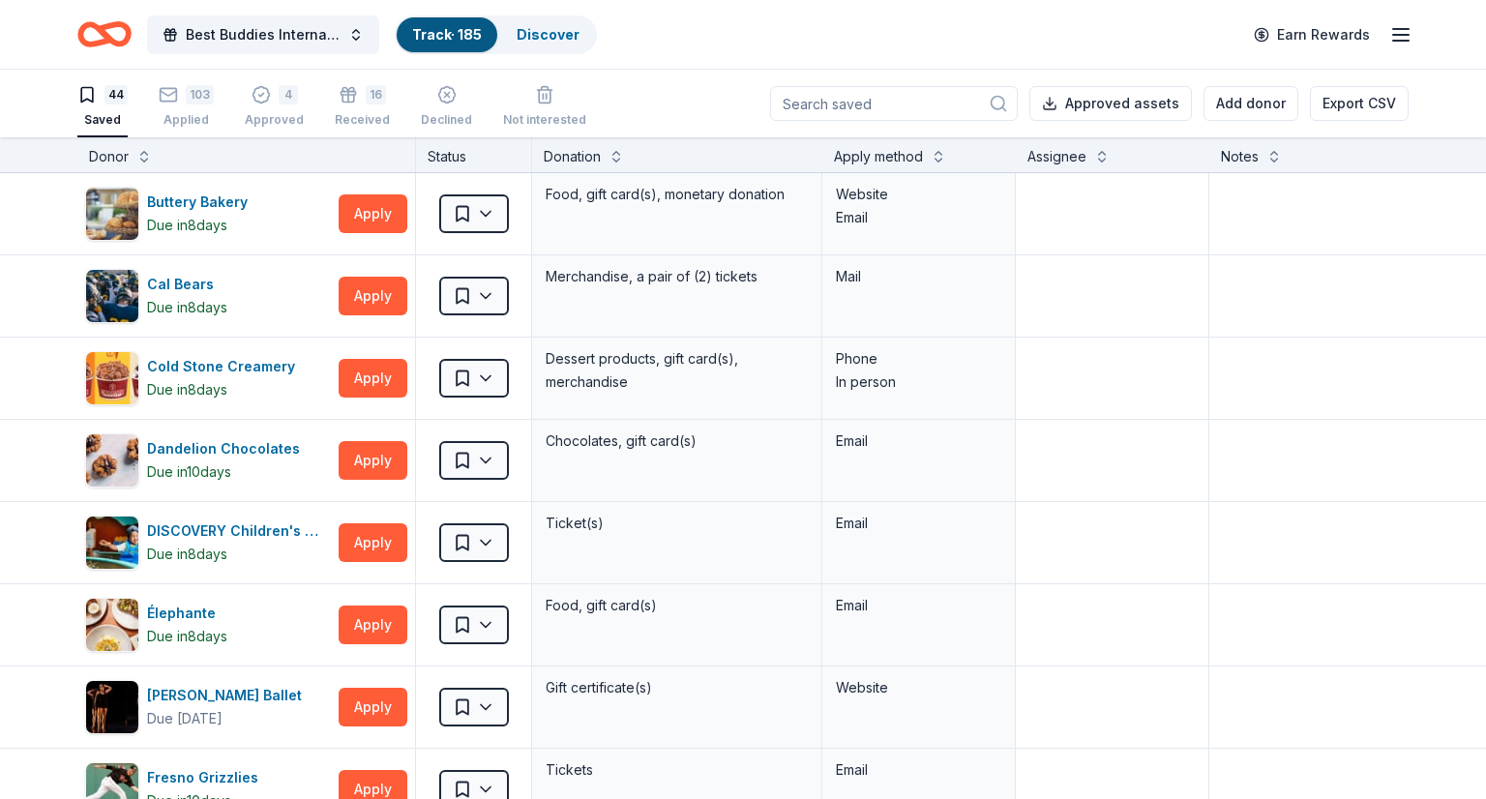
click at [114, 43] on icon "Home" at bounding box center [114, 33] width 30 height 19
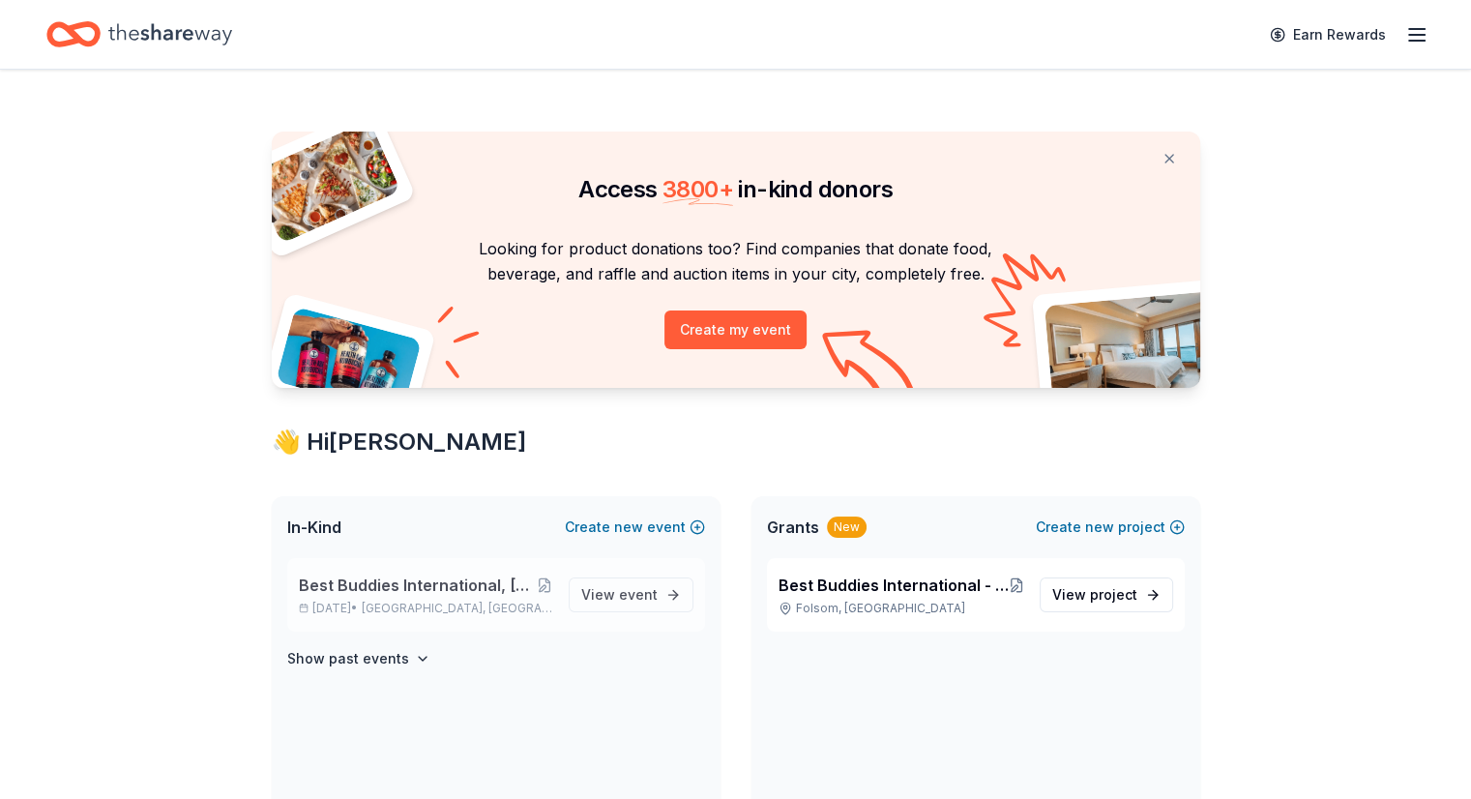
click at [413, 598] on div "Best Buddies International, Sacramento, Champion of the Year Gala Nov 20, 2025 …" at bounding box center [426, 595] width 254 height 43
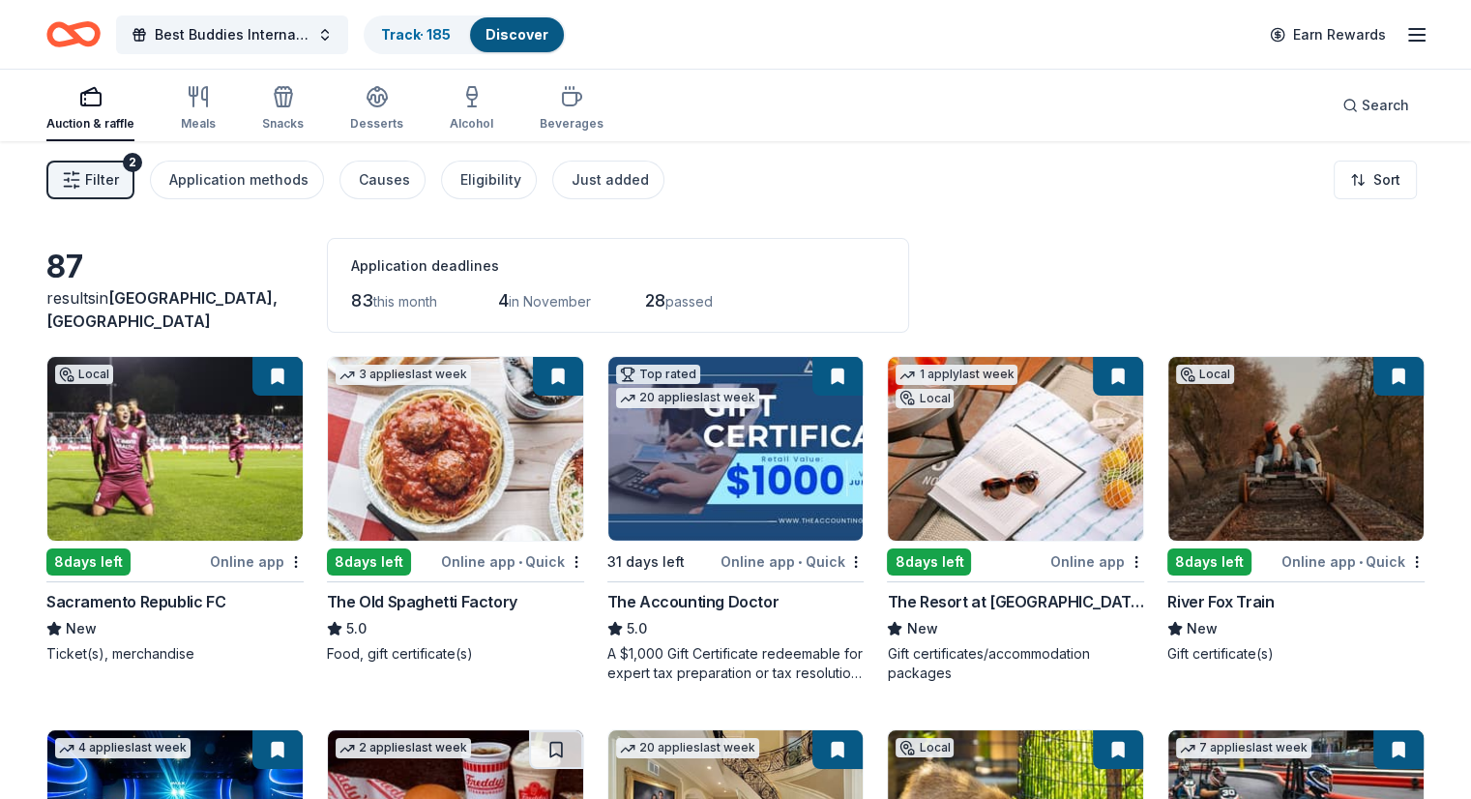
click at [98, 27] on icon "Home" at bounding box center [83, 33] width 30 height 19
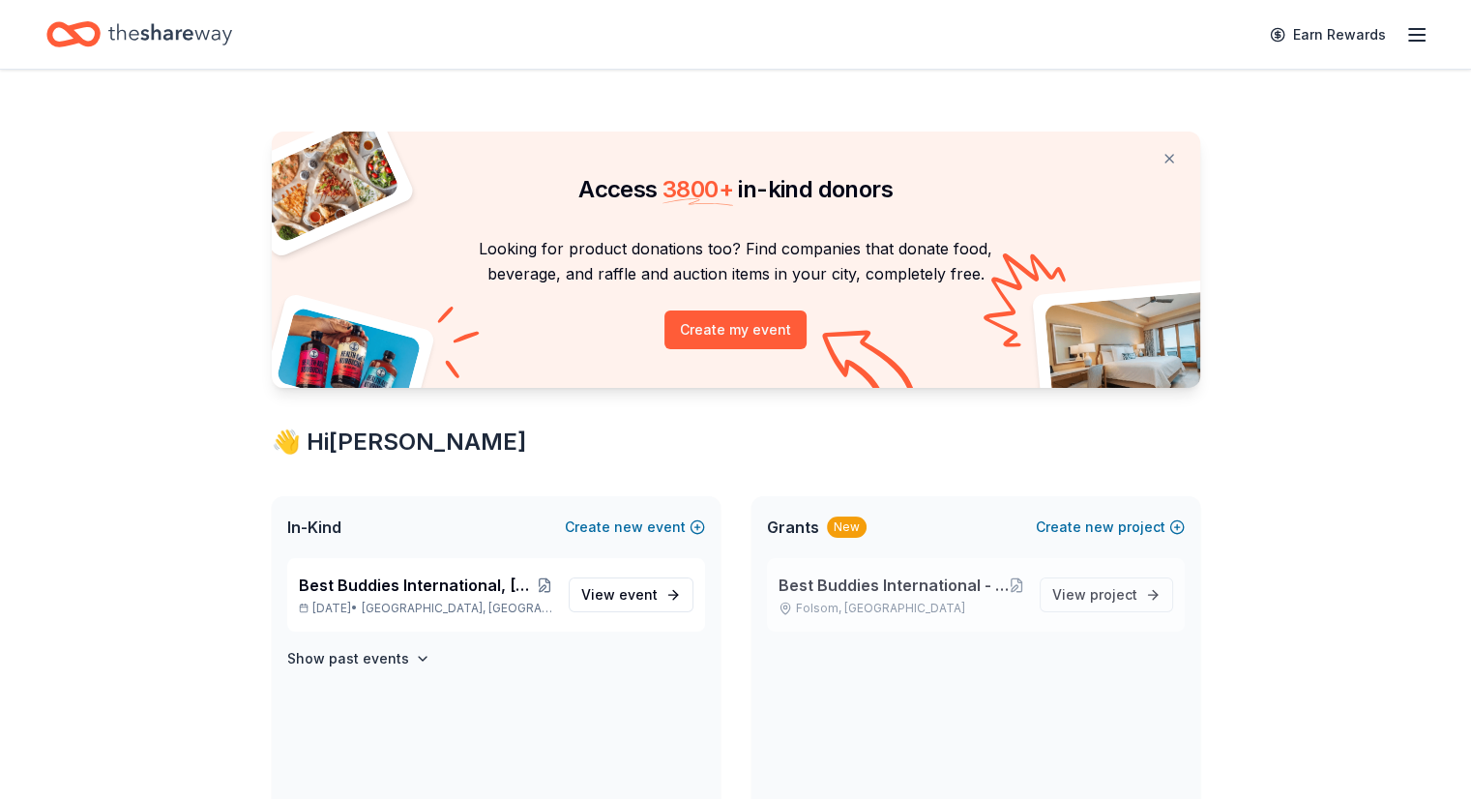
click at [917, 585] on span "Best Buddies International - [GEOGRAPHIC_DATA]: [PERSON_NAME] Middle School Fri…" at bounding box center [894, 585] width 230 height 23
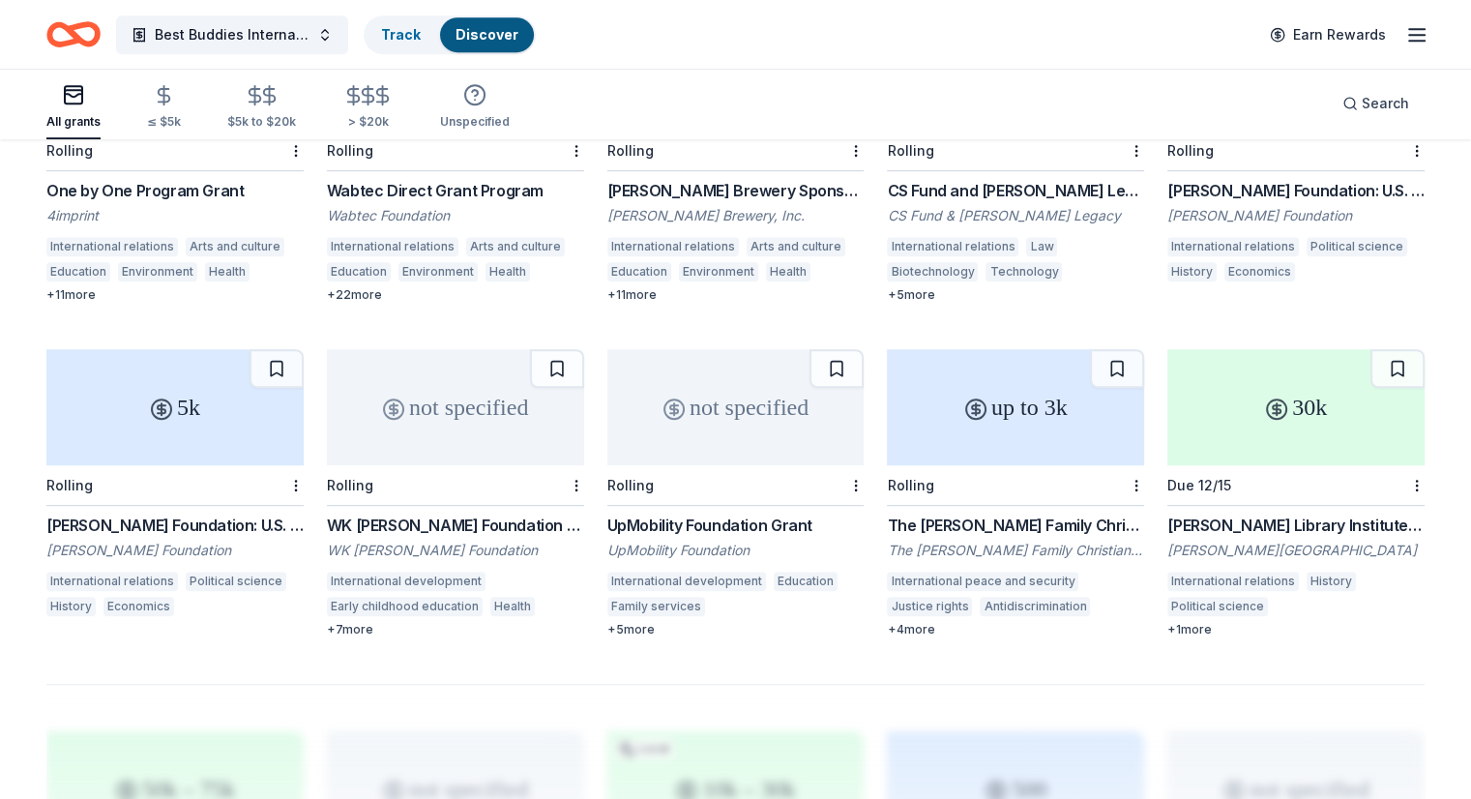
scroll to position [1640, 0]
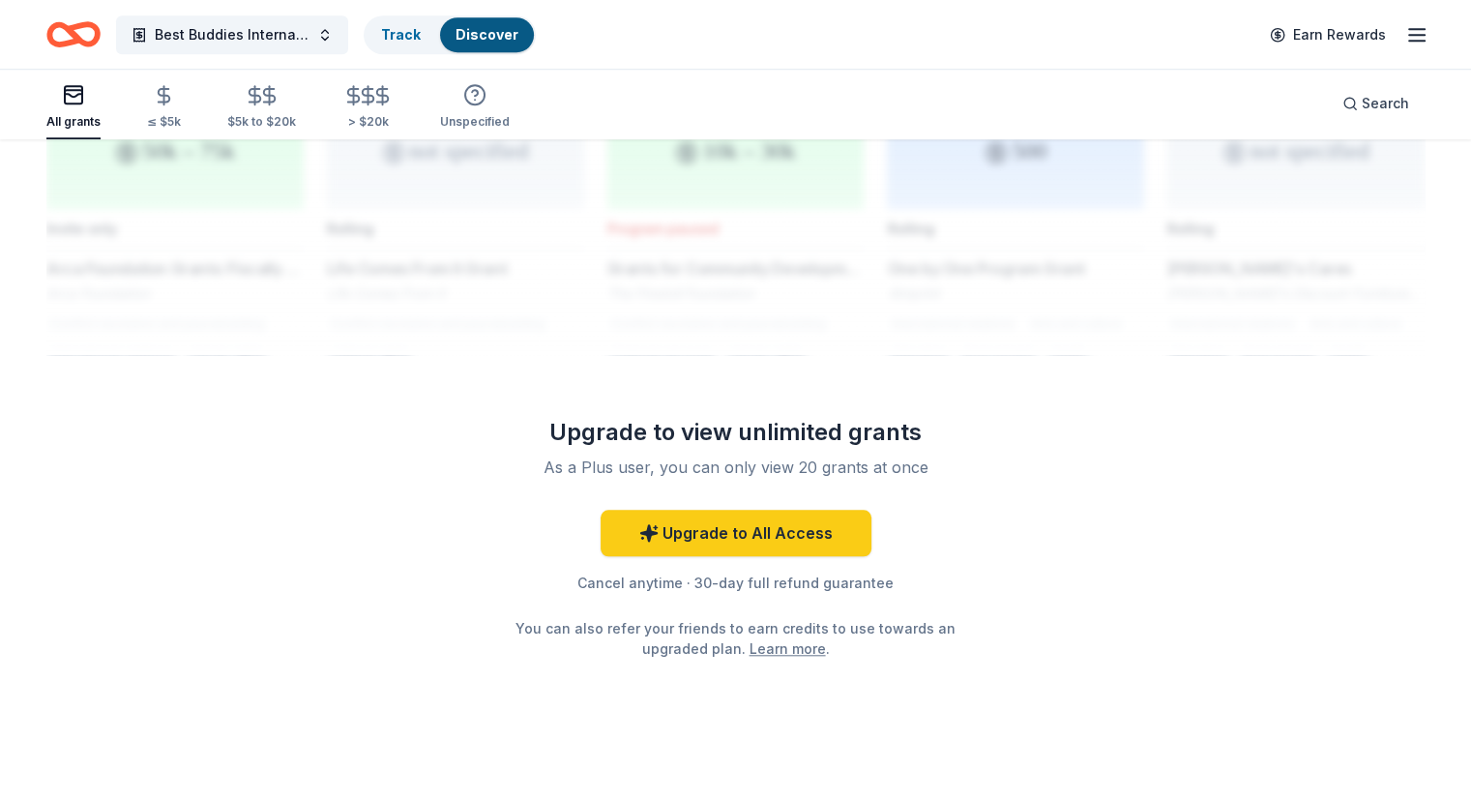
click at [78, 30] on icon "Home" at bounding box center [64, 33] width 30 height 19
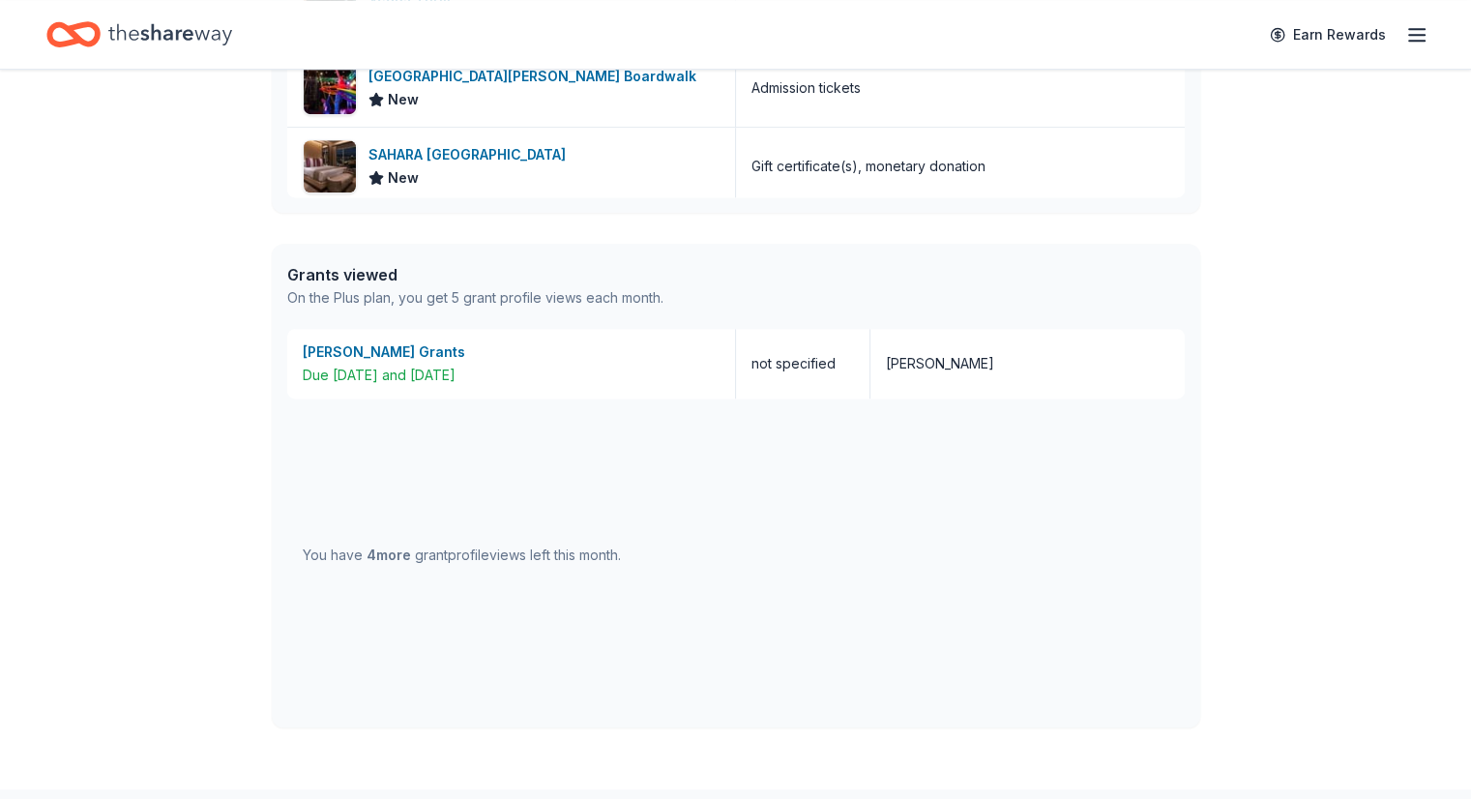
scroll to position [1166, 0]
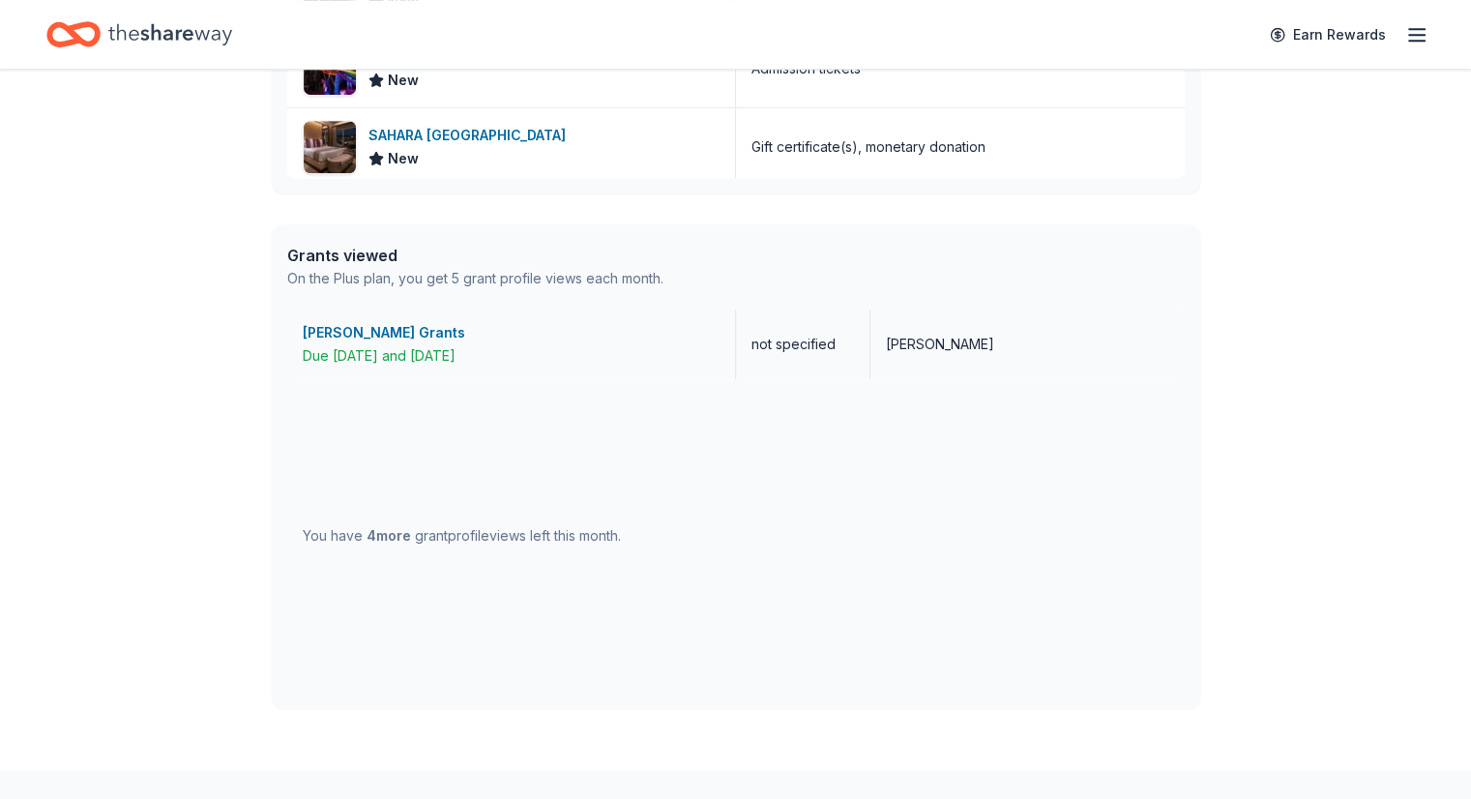
click at [367, 329] on div "[PERSON_NAME] Grants" at bounding box center [511, 332] width 417 height 23
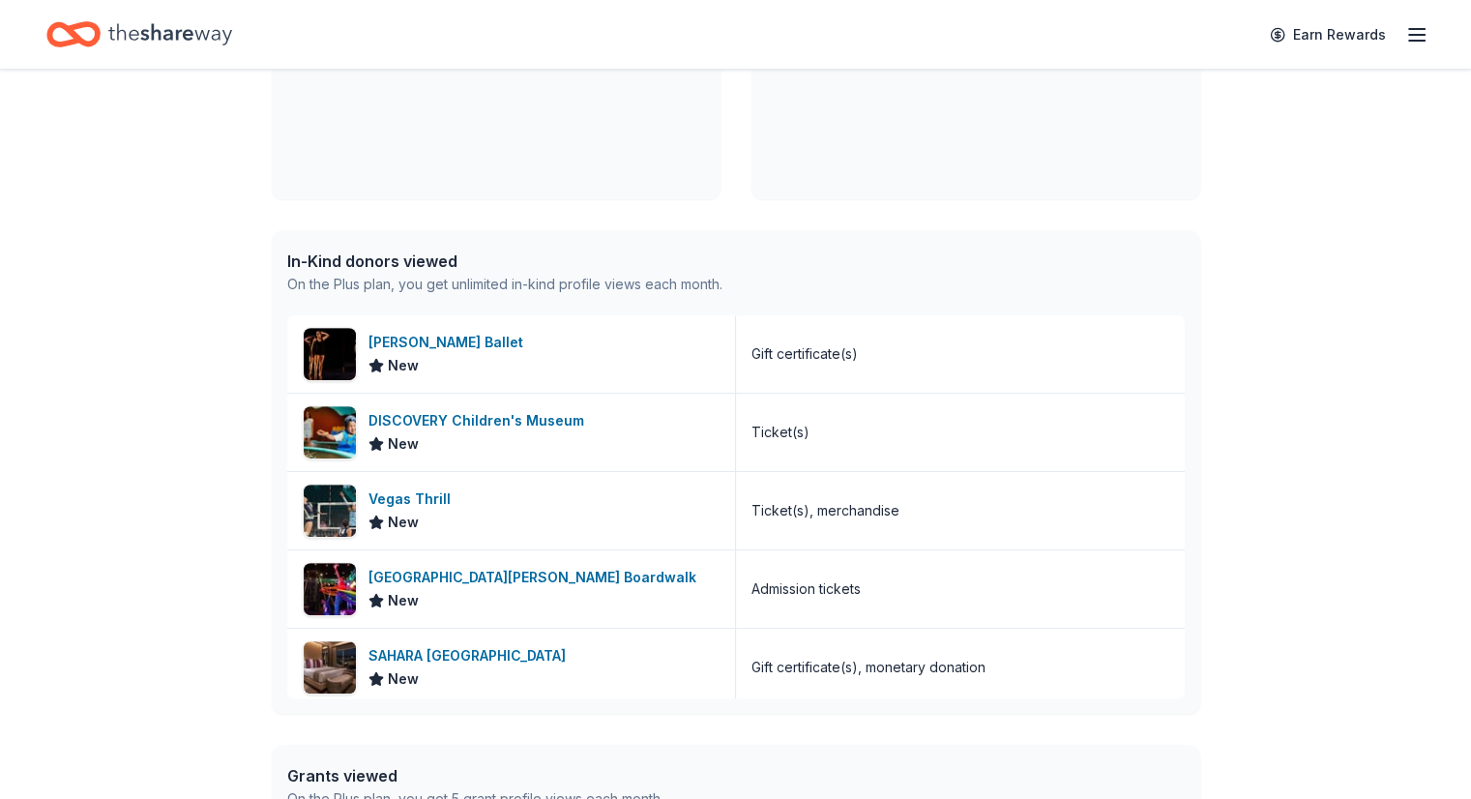
scroll to position [0, 0]
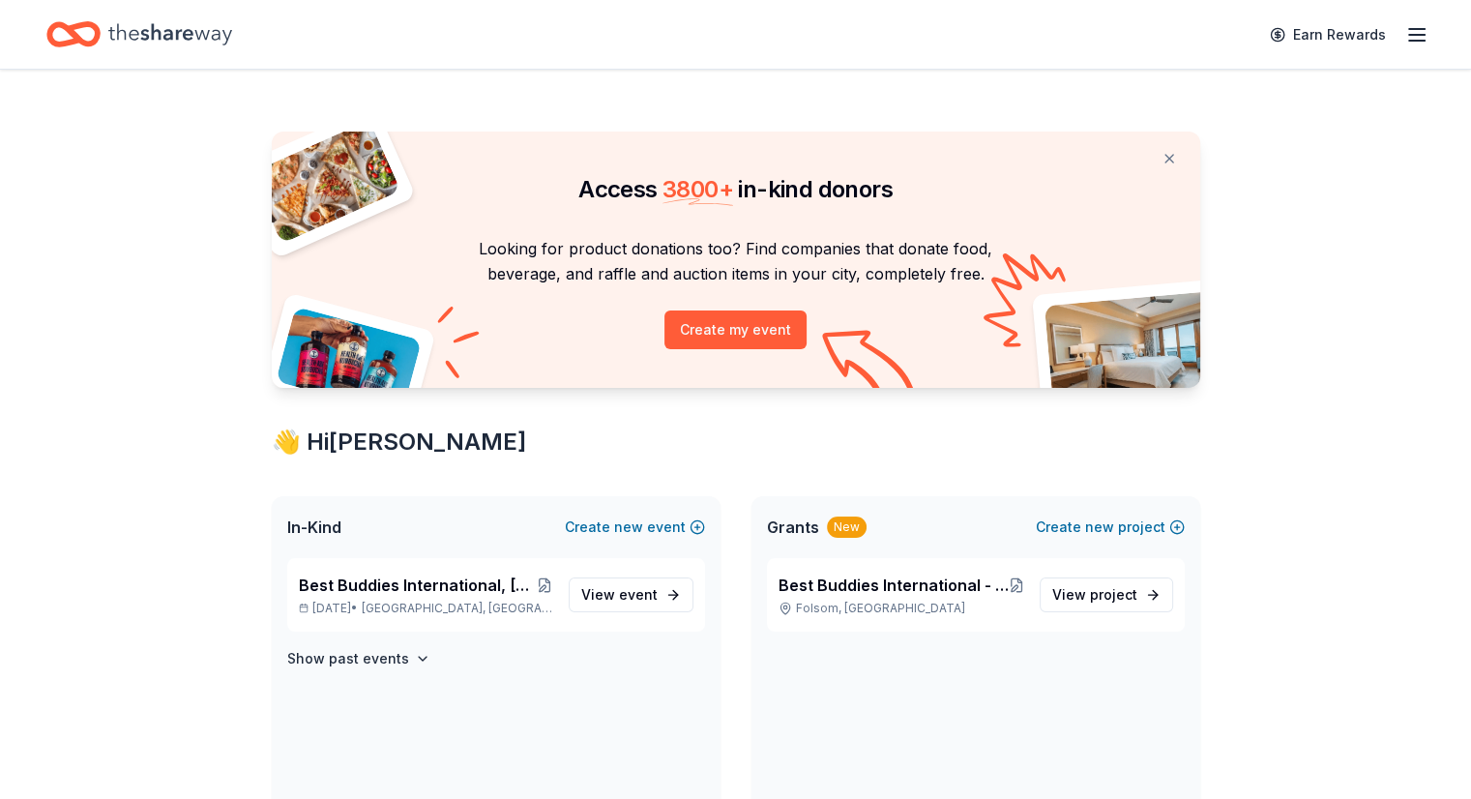
click at [163, 44] on icon "Home" at bounding box center [170, 35] width 124 height 40
click at [181, 37] on icon "Home" at bounding box center [170, 35] width 124 height 40
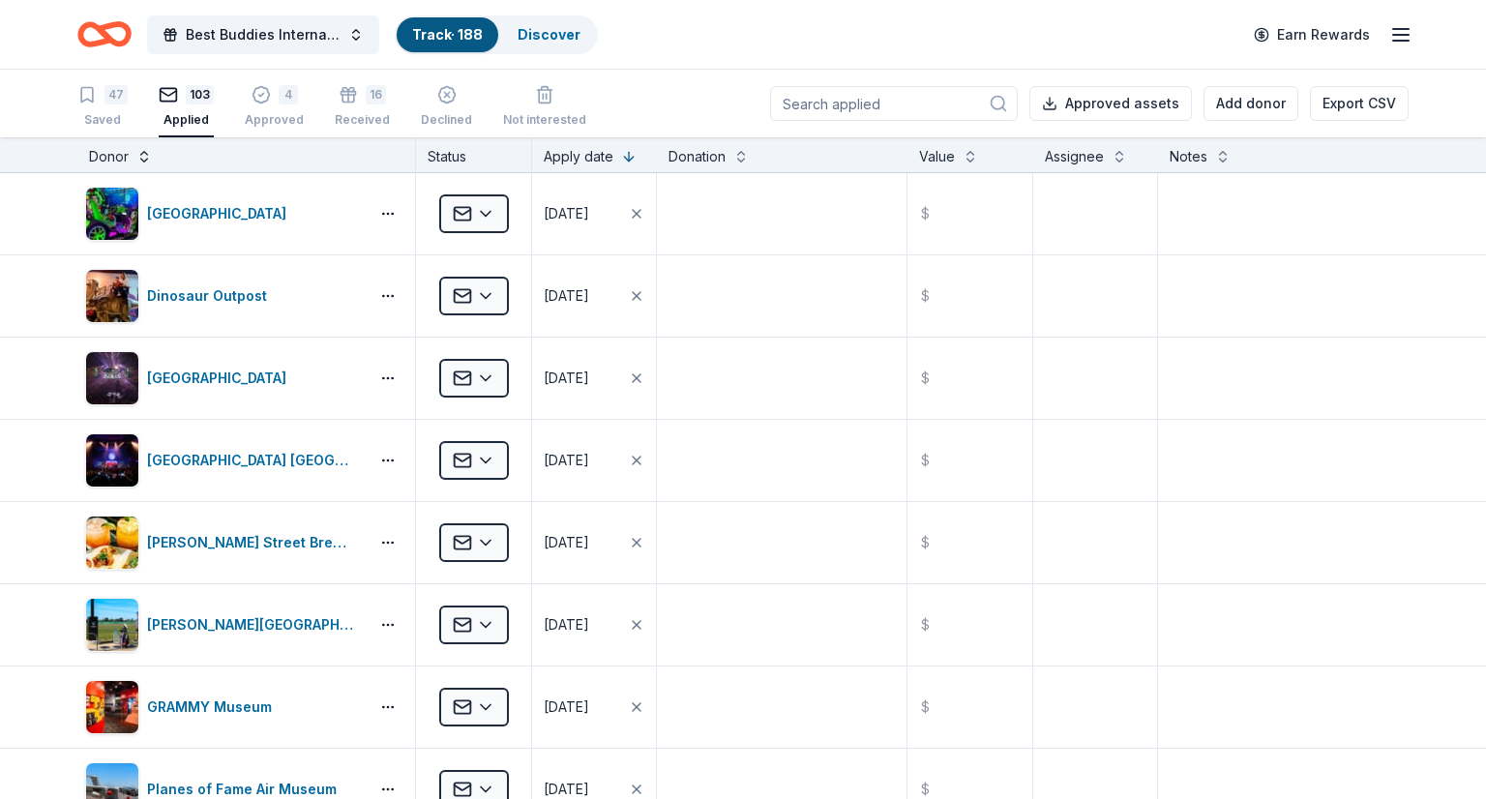
click at [141, 148] on button at bounding box center [143, 154] width 15 height 19
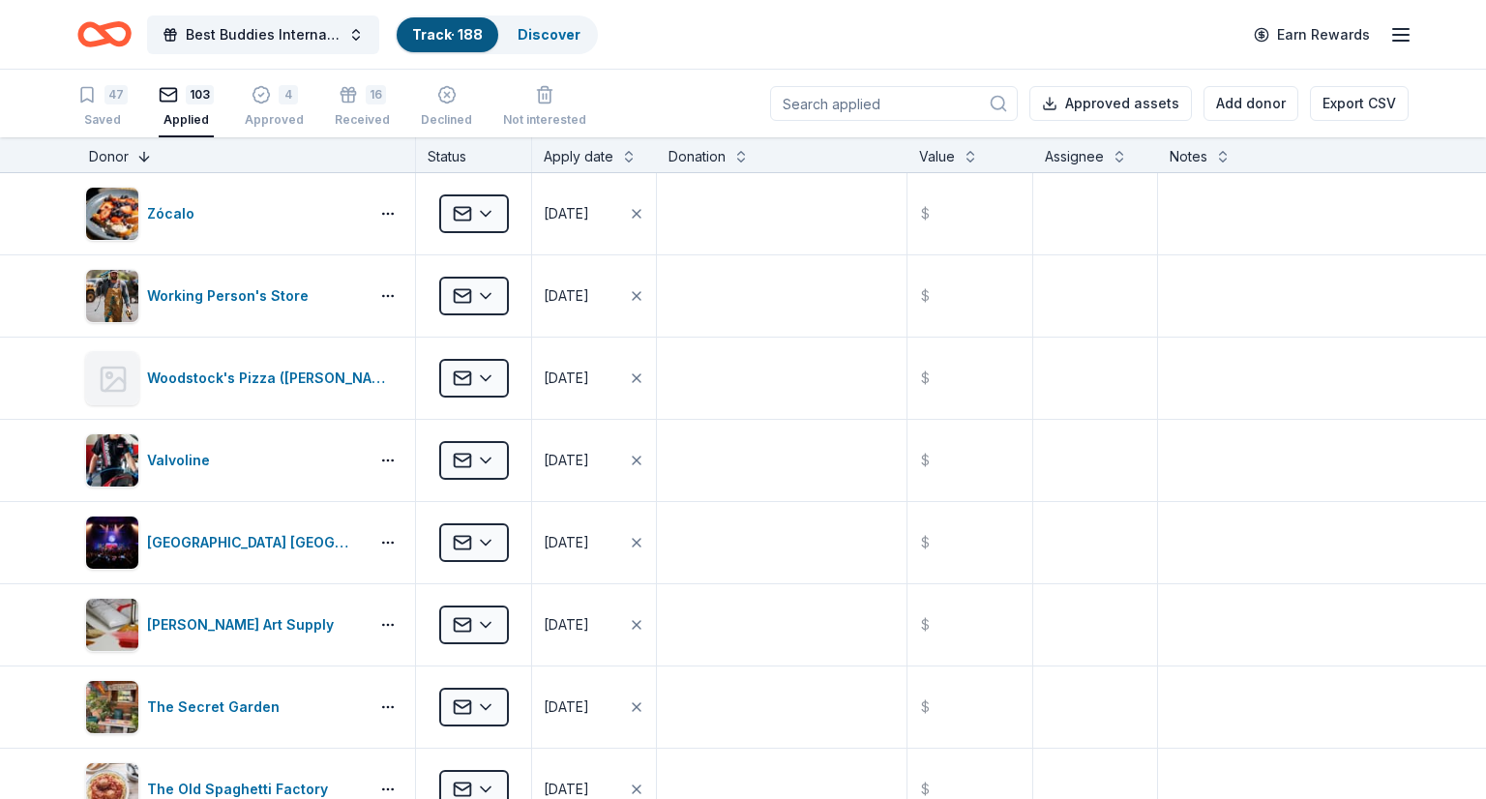
click at [140, 148] on button at bounding box center [143, 154] width 15 height 19
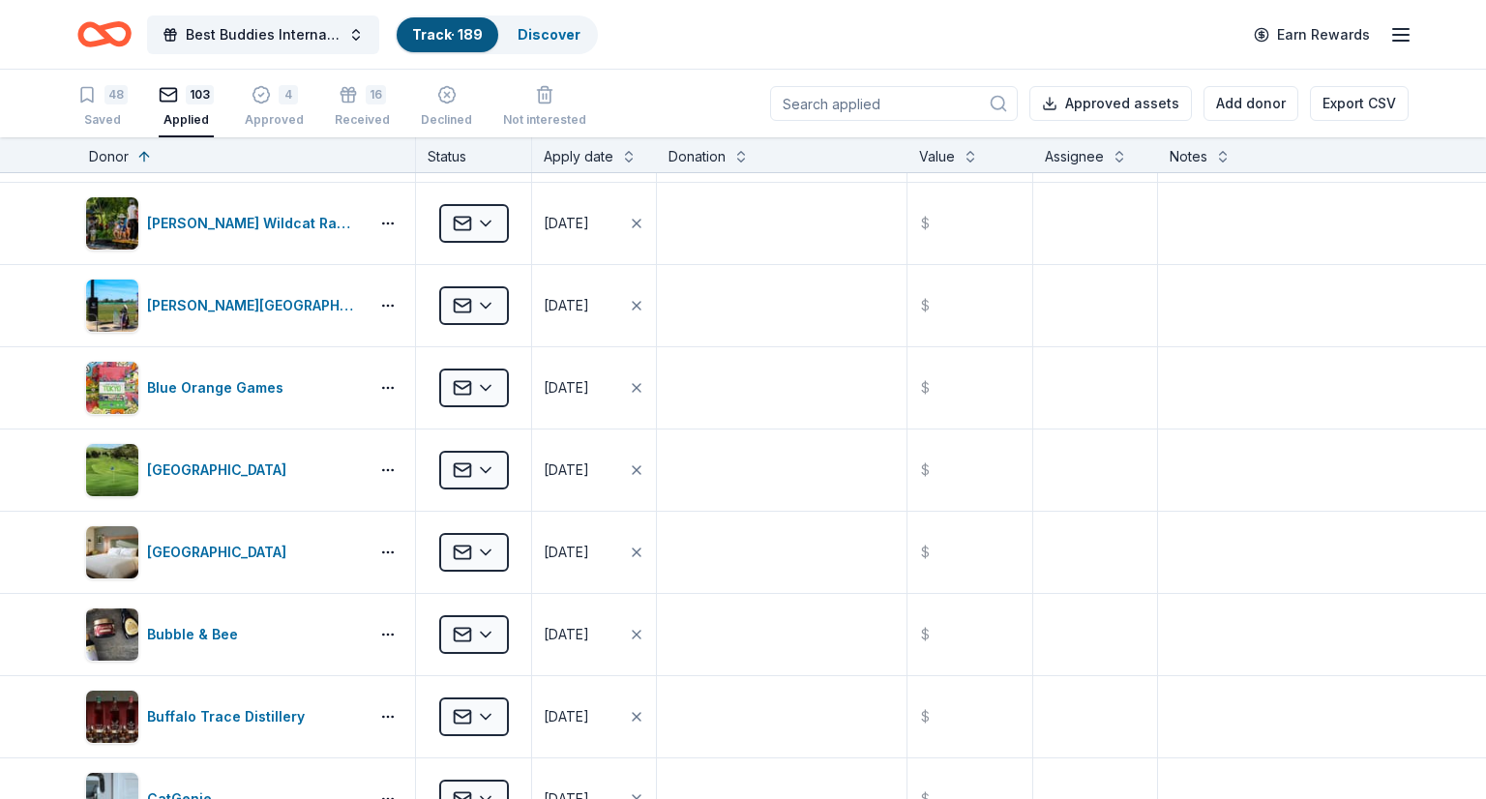
scroll to position [151, 0]
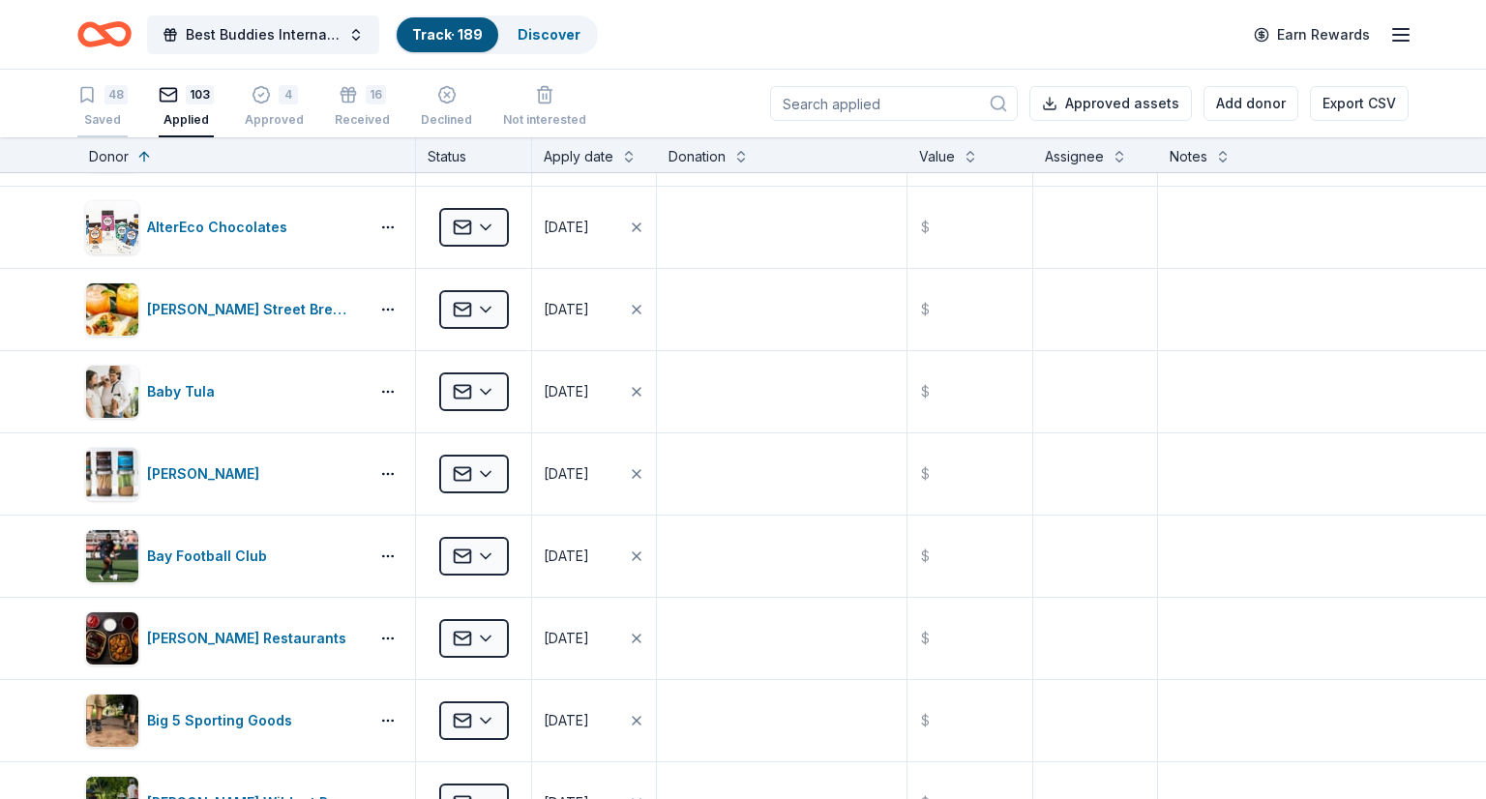
click at [94, 110] on div "48 Saved" at bounding box center [102, 106] width 50 height 43
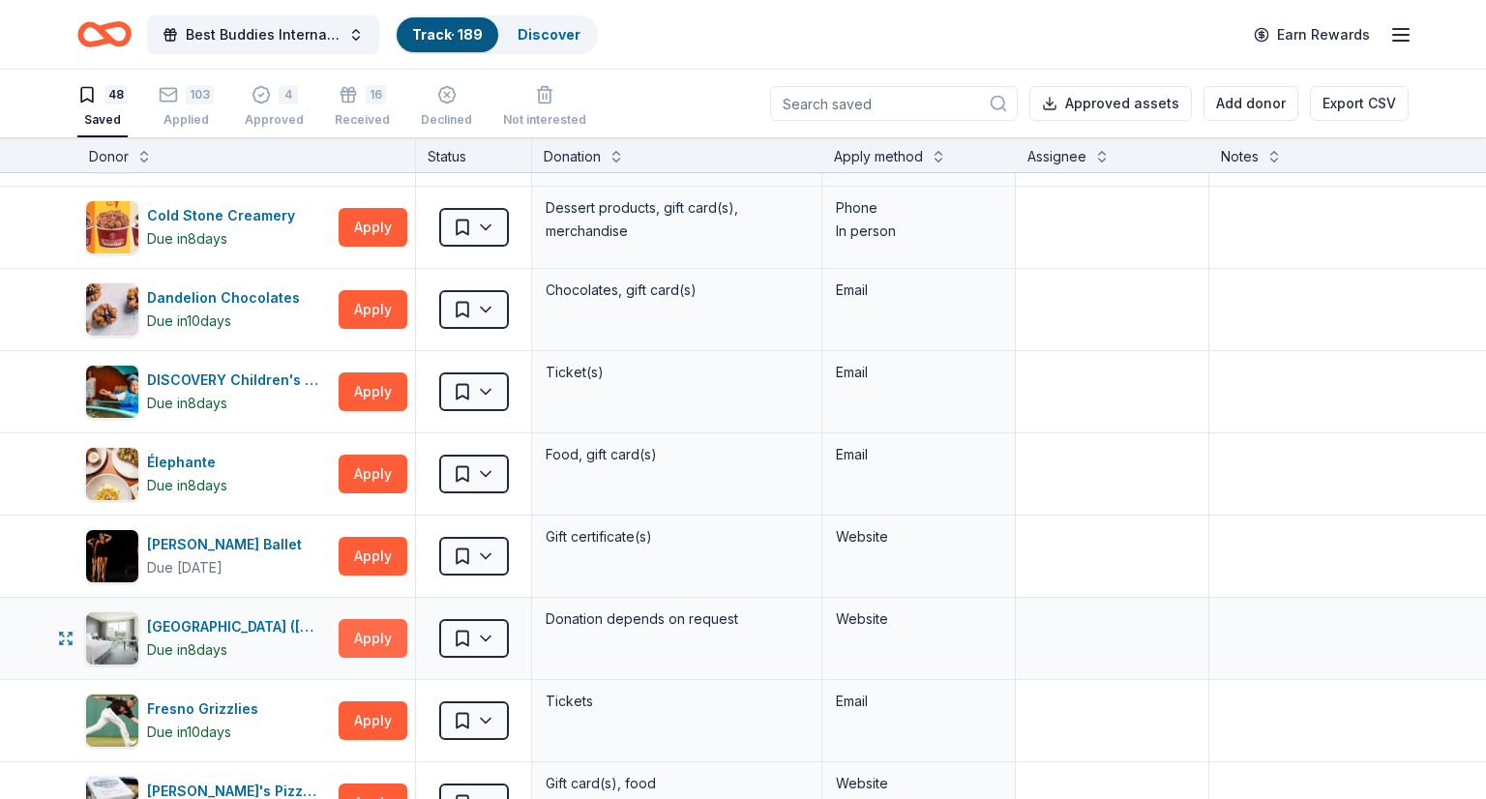
click at [379, 628] on button "Apply" at bounding box center [373, 638] width 69 height 39
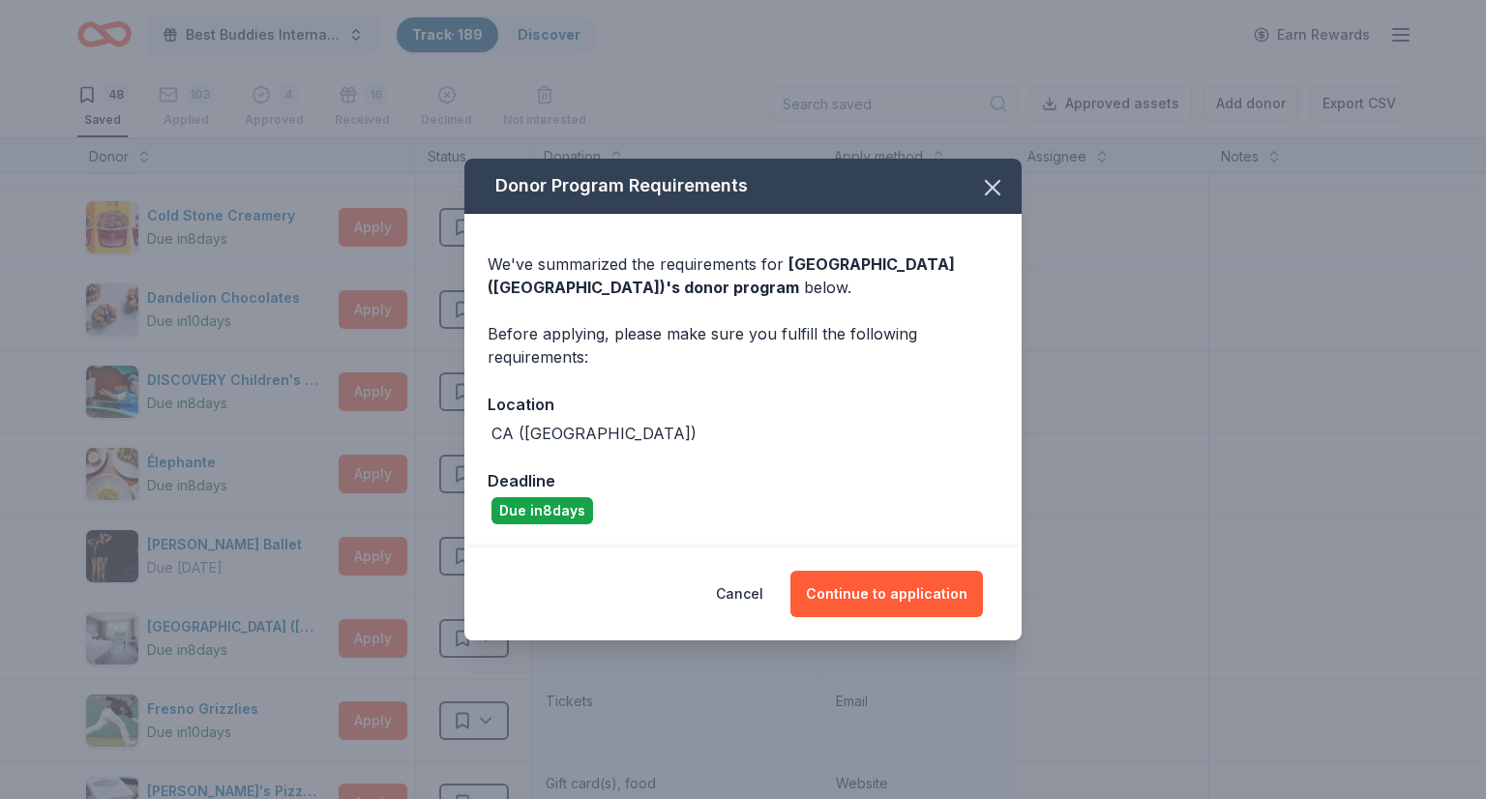
click at [874, 569] on div "Cancel Continue to application" at bounding box center [742, 593] width 557 height 93
click at [866, 591] on button "Continue to application" at bounding box center [886, 594] width 192 height 46
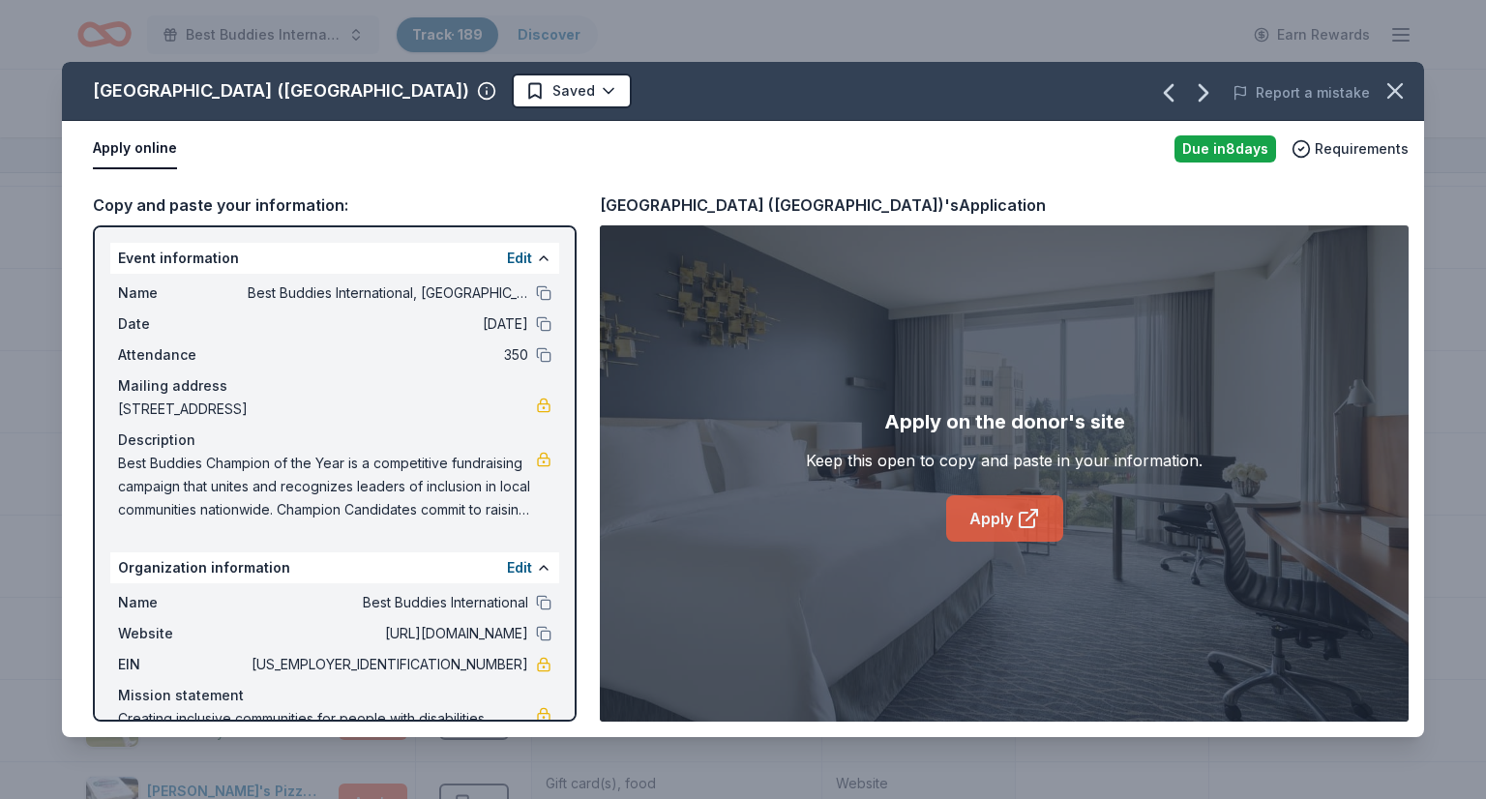
click at [990, 523] on link "Apply" at bounding box center [1004, 518] width 117 height 46
click at [128, 146] on button "Apply online" at bounding box center [135, 149] width 84 height 41
click at [1368, 152] on span "Requirements" at bounding box center [1362, 148] width 94 height 23
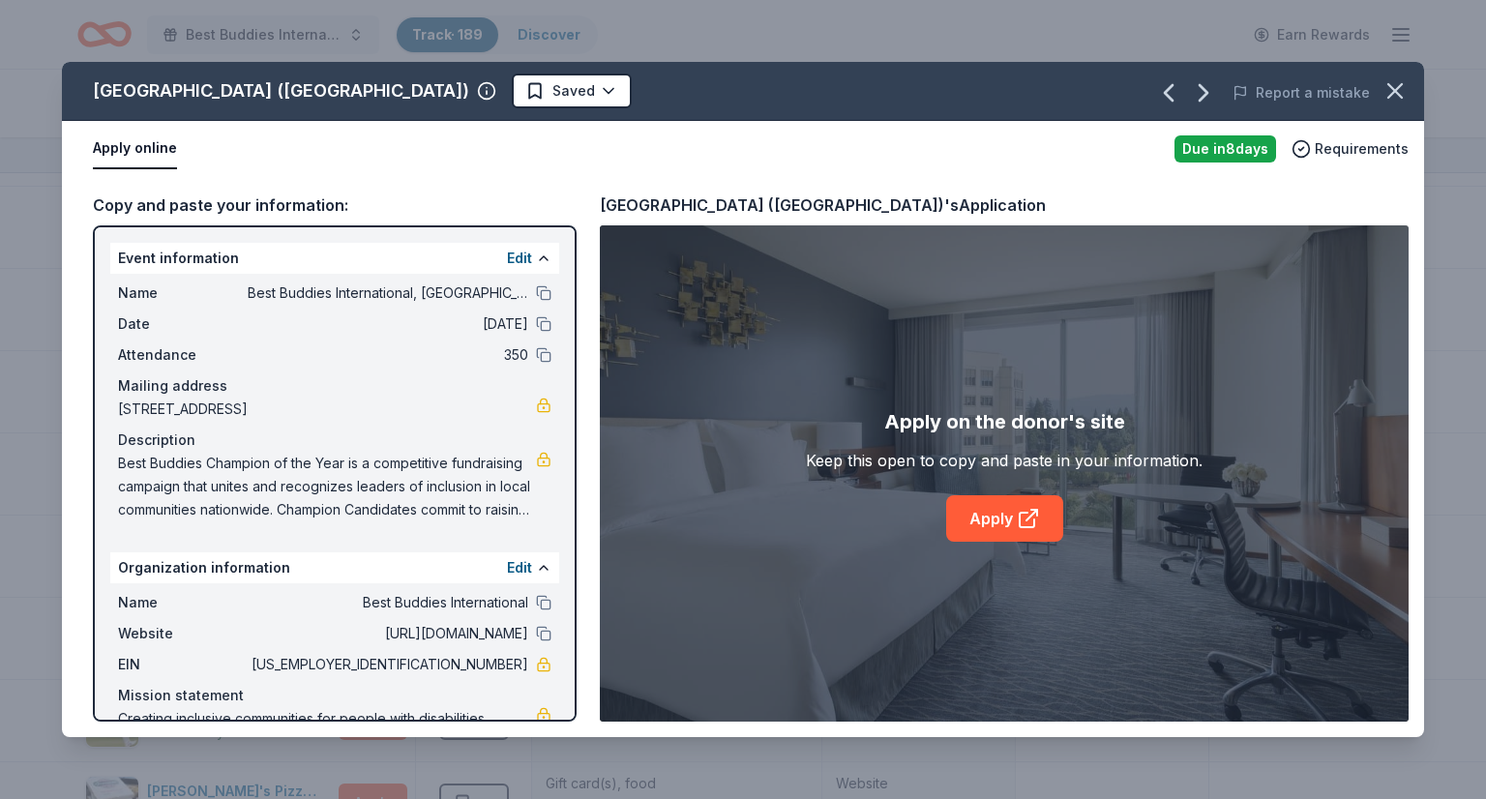
click at [724, 148] on div "Apply online" at bounding box center [626, 149] width 1066 height 41
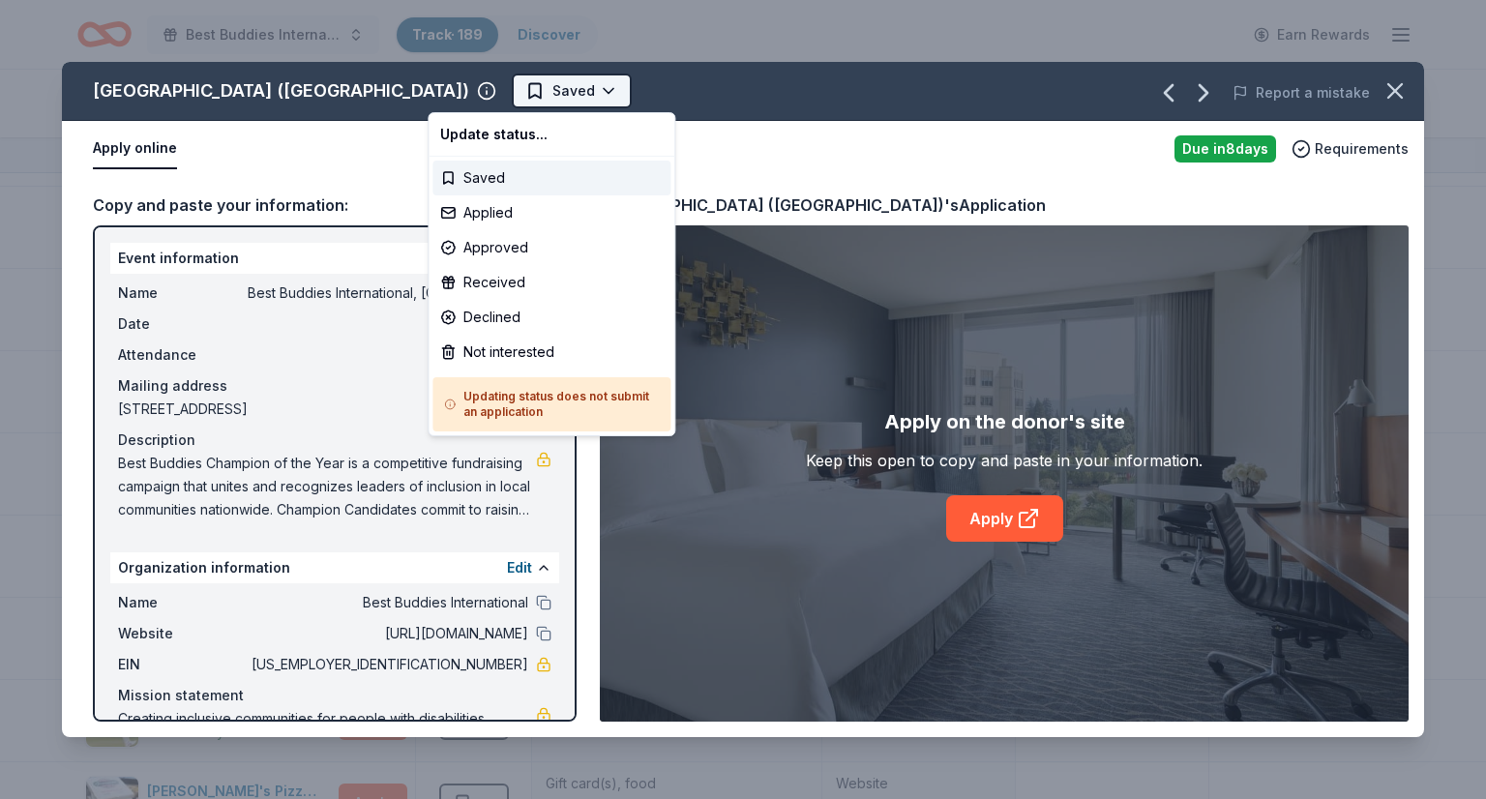
click at [522, 88] on html "Best Buddies International, Sacramento, Champion of the Year Gala Track · 189 D…" at bounding box center [743, 399] width 1486 height 799
click at [497, 350] on div "Not interested" at bounding box center [551, 352] width 238 height 35
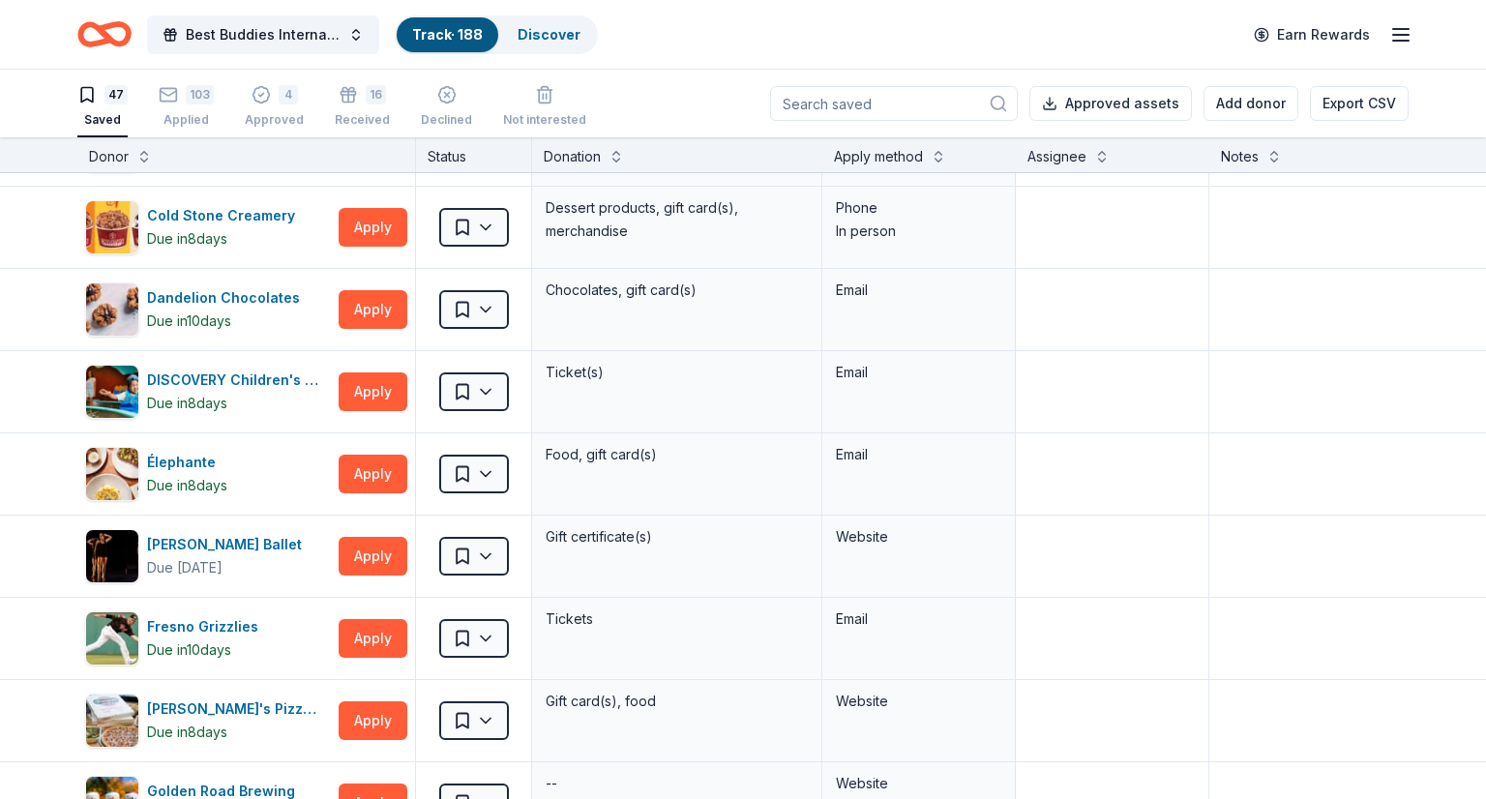
click at [860, 158] on div "Apply method" at bounding box center [878, 156] width 89 height 23
click at [942, 150] on button at bounding box center [938, 154] width 15 height 19
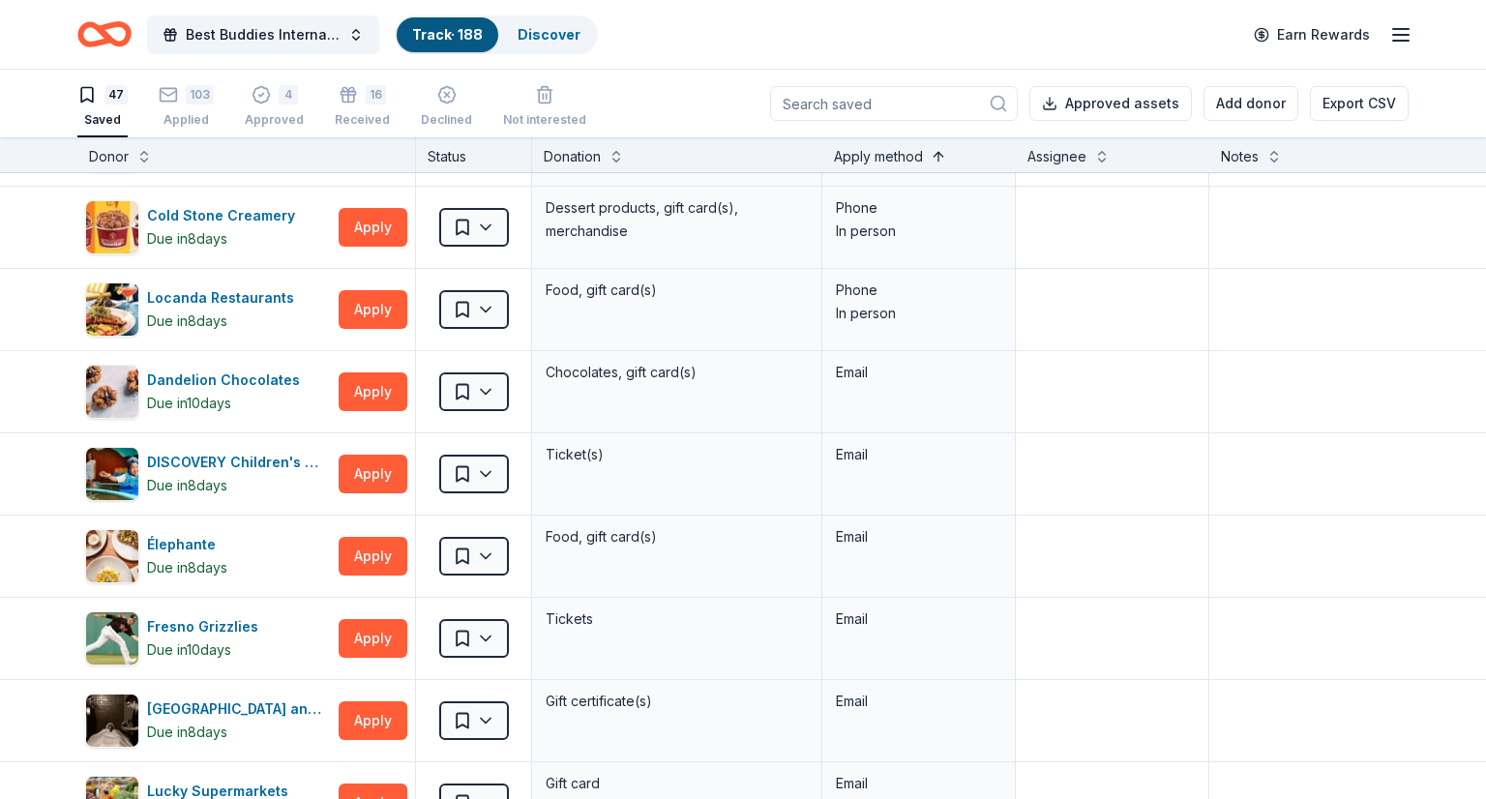
scroll to position [70, 0]
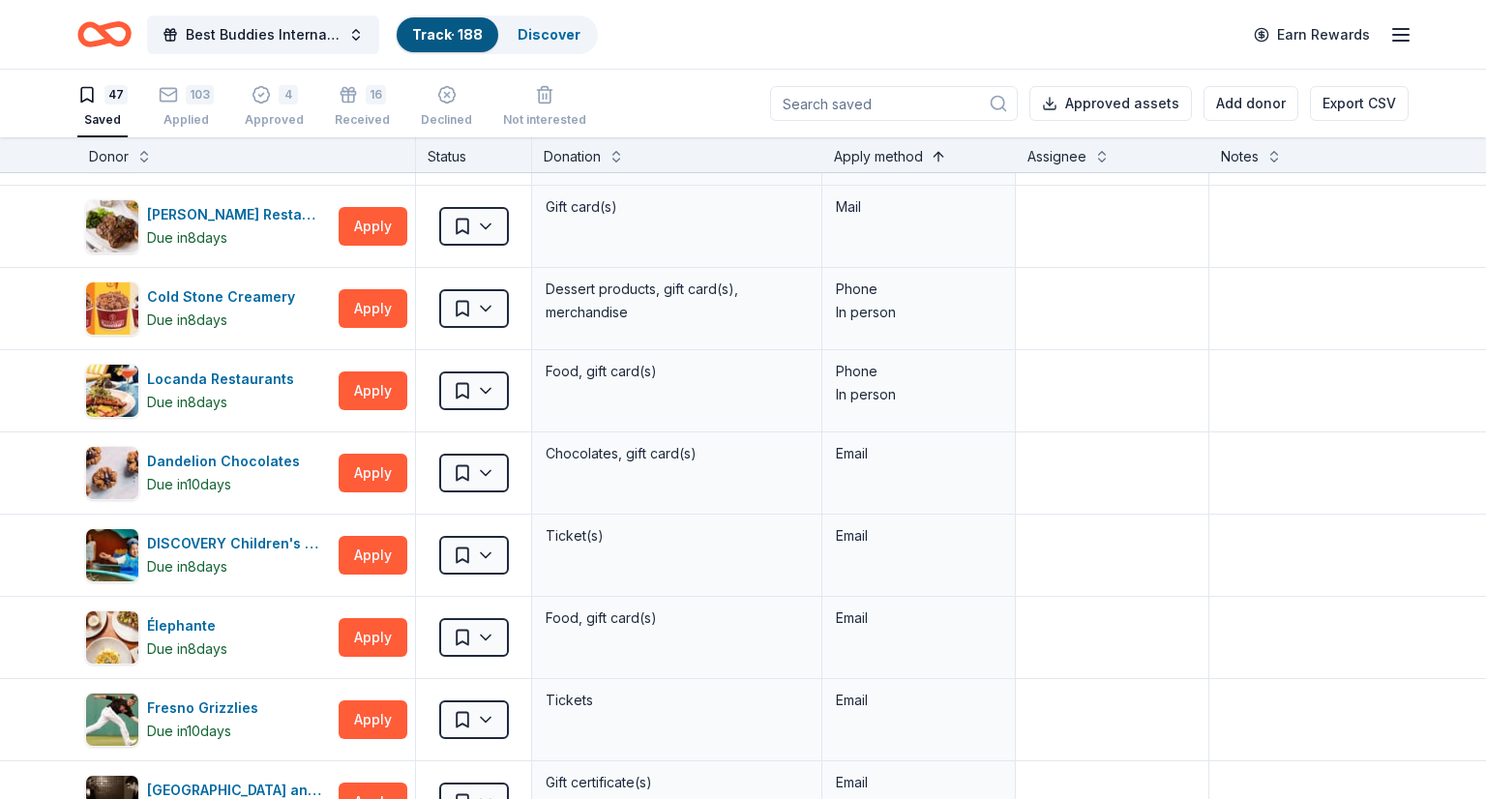
click at [942, 150] on button at bounding box center [938, 154] width 15 height 19
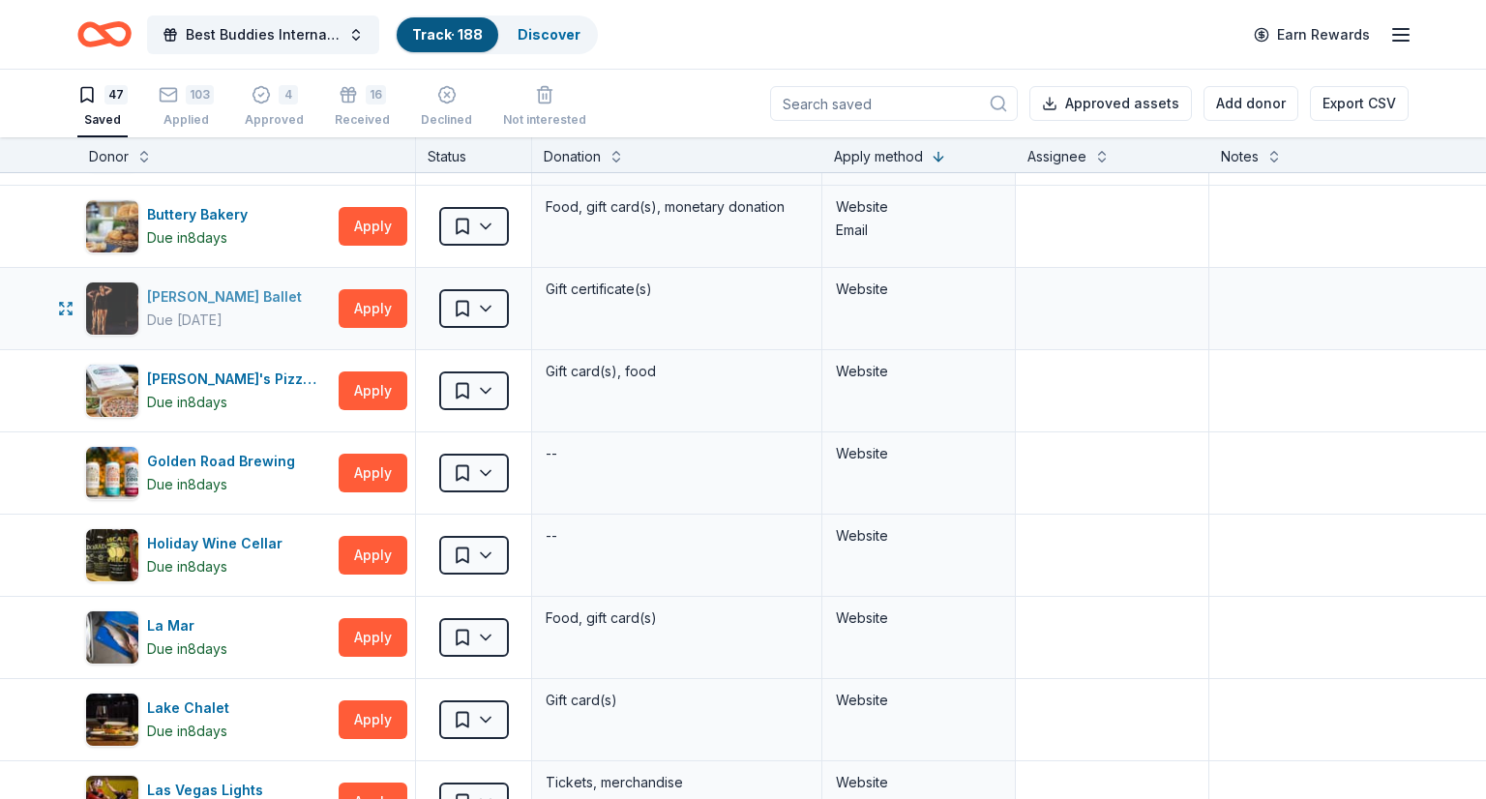
click at [207, 295] on div "Eugene Ballet" at bounding box center [228, 296] width 163 height 23
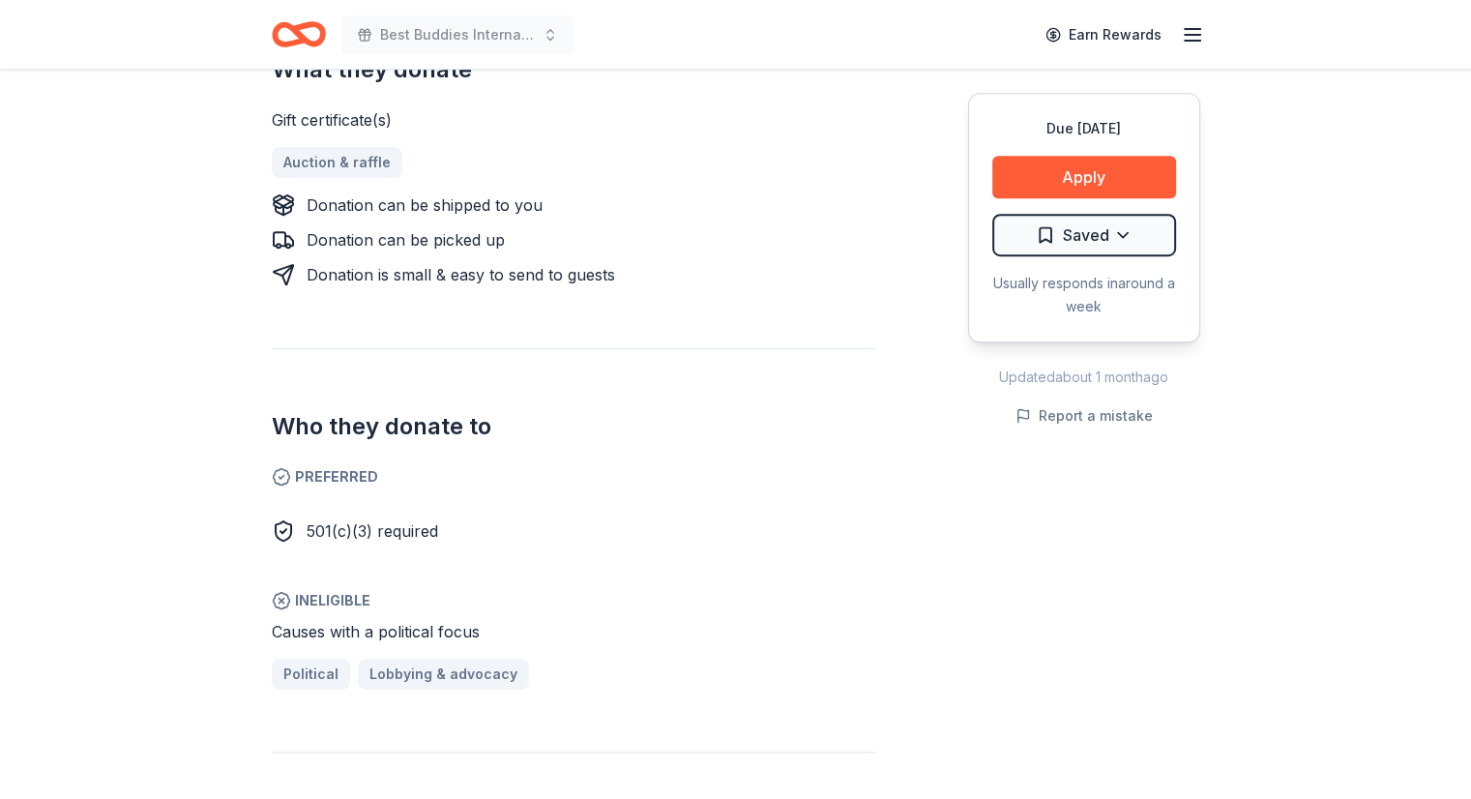
scroll to position [825, 0]
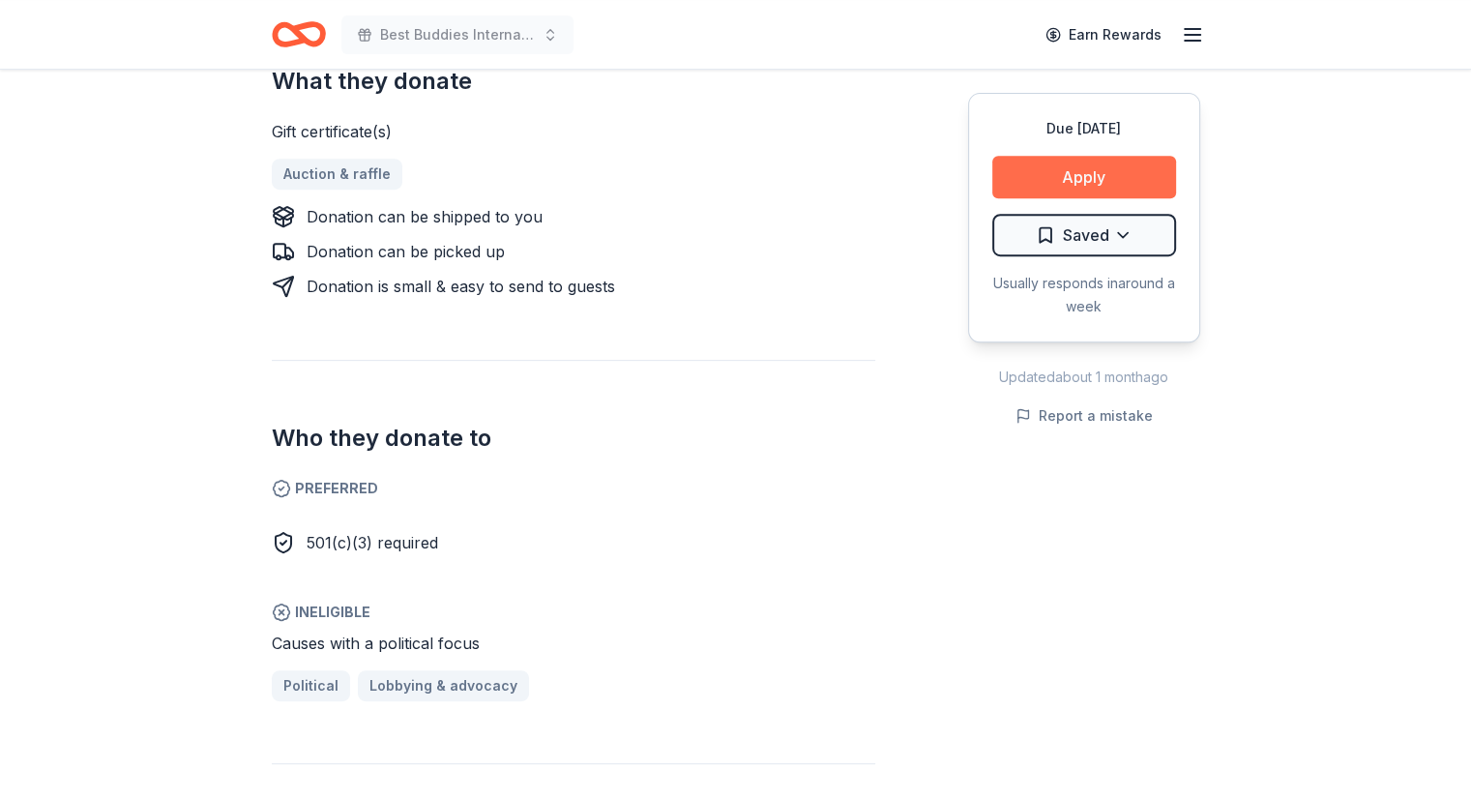
click at [1078, 166] on button "Apply" at bounding box center [1084, 177] width 184 height 43
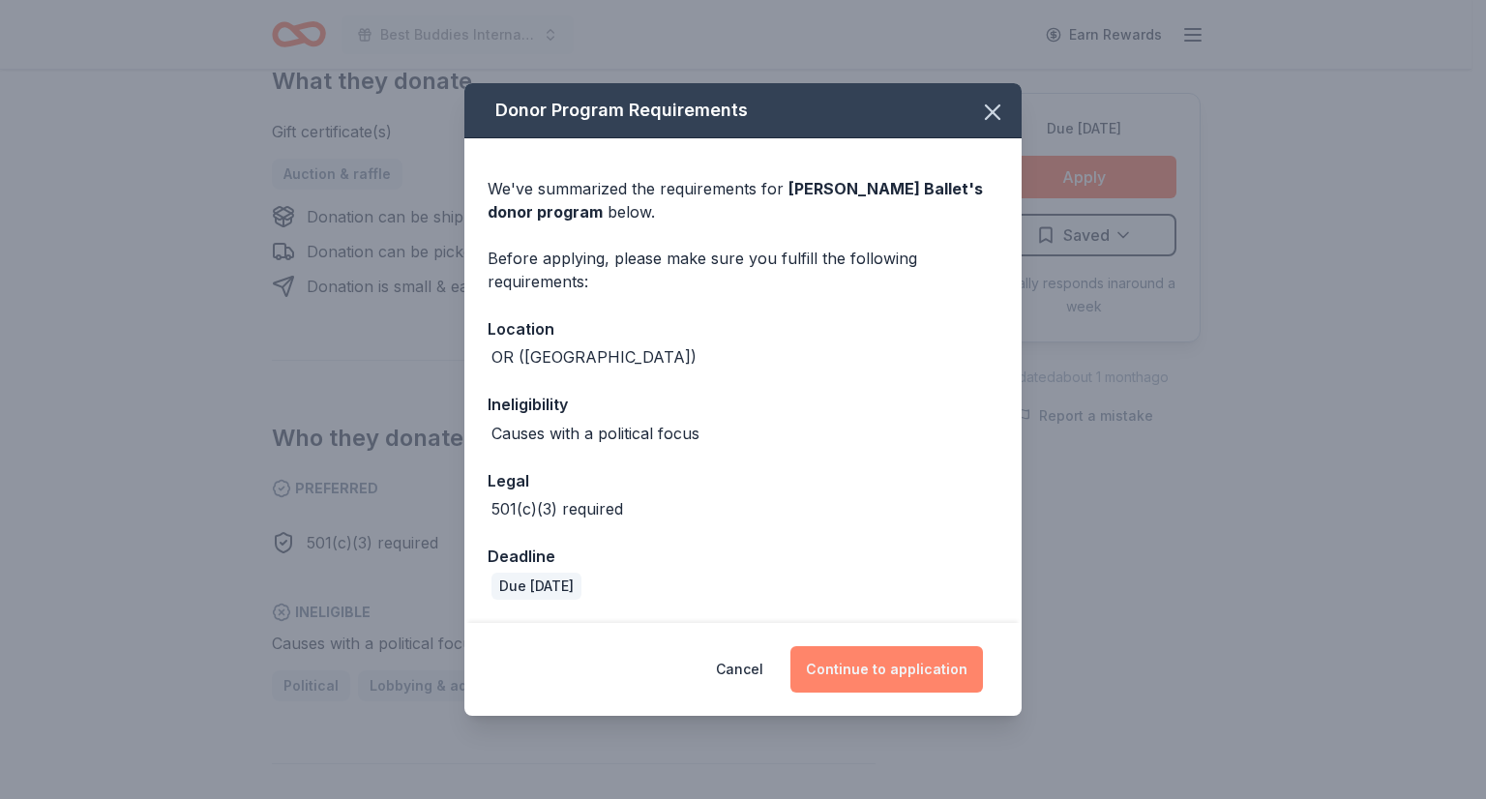
click at [901, 650] on button "Continue to application" at bounding box center [886, 669] width 192 height 46
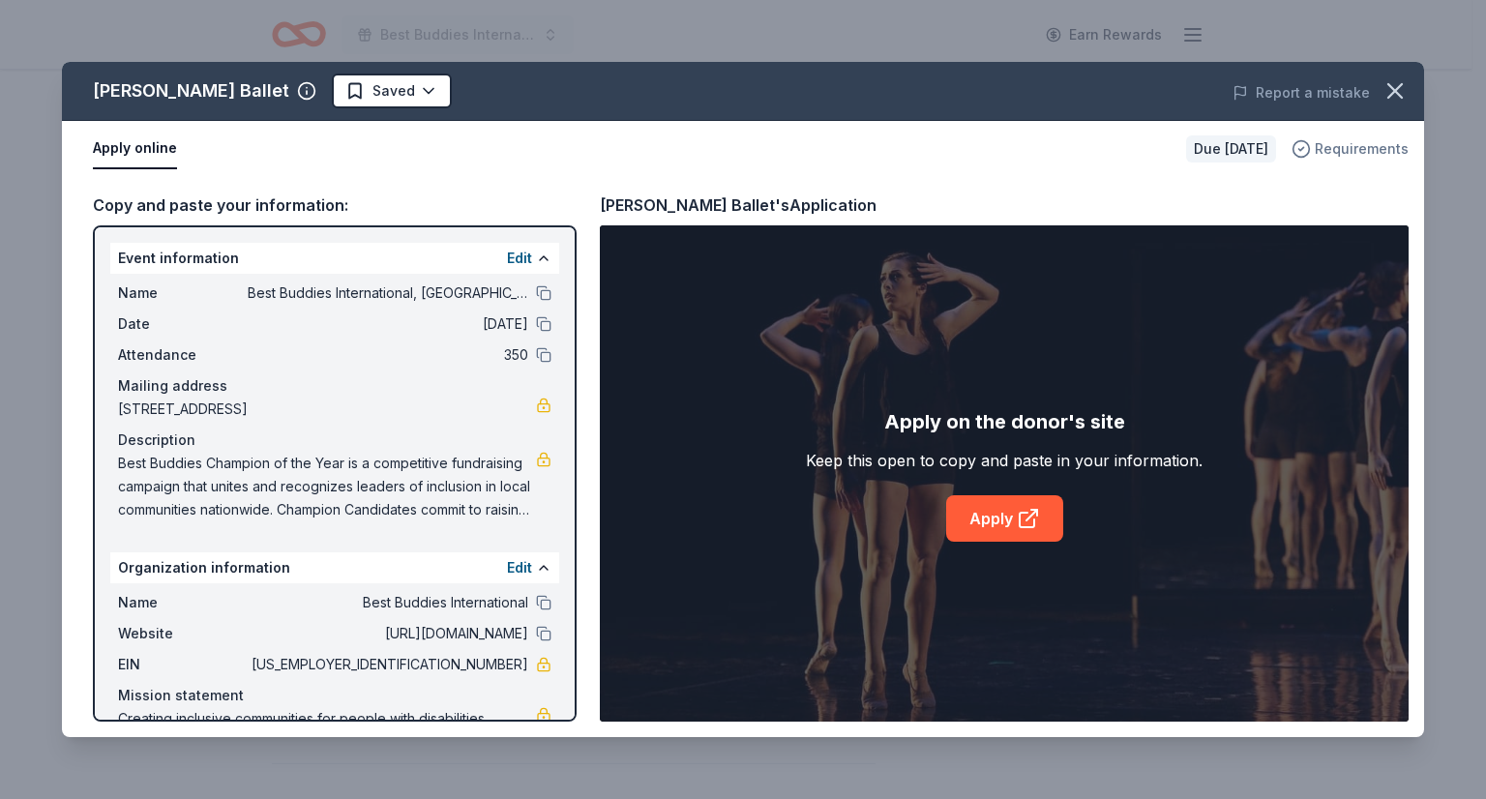
click at [1371, 138] on span "Requirements" at bounding box center [1362, 148] width 94 height 23
click at [1401, 92] on icon "button" at bounding box center [1394, 90] width 27 height 27
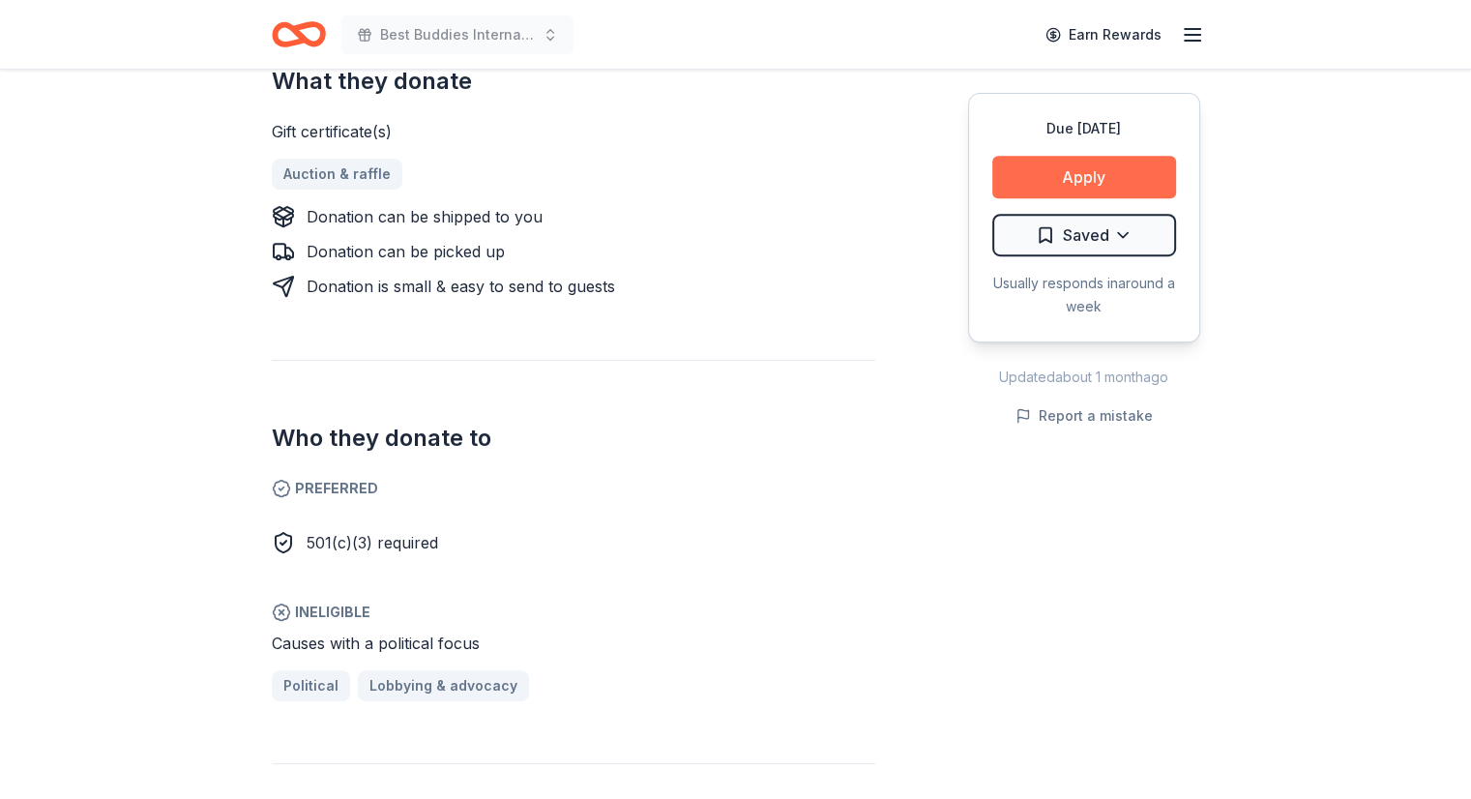
click at [1124, 171] on button "Apply" at bounding box center [1084, 177] width 184 height 43
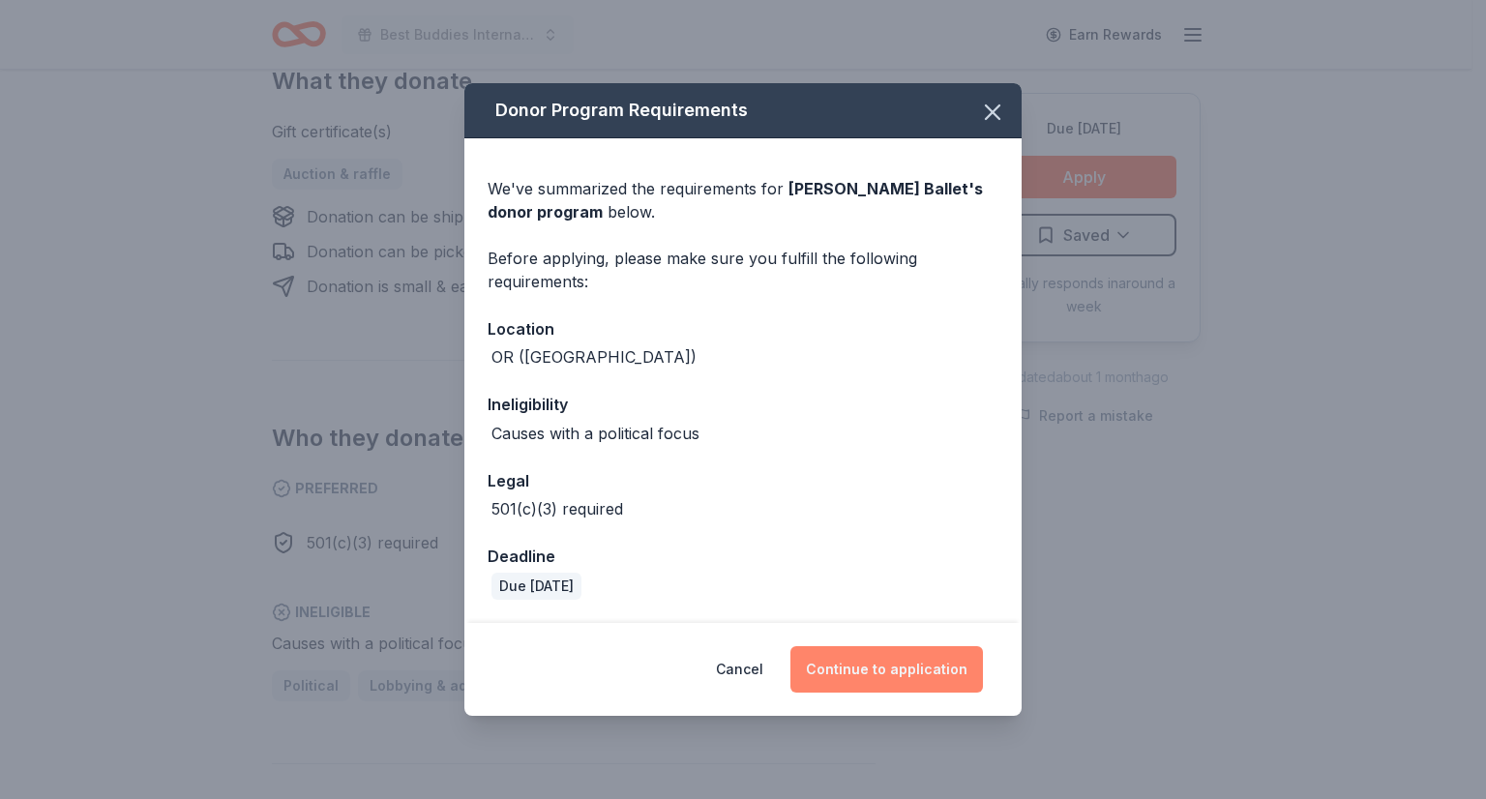
click at [890, 665] on button "Continue to application" at bounding box center [886, 669] width 192 height 46
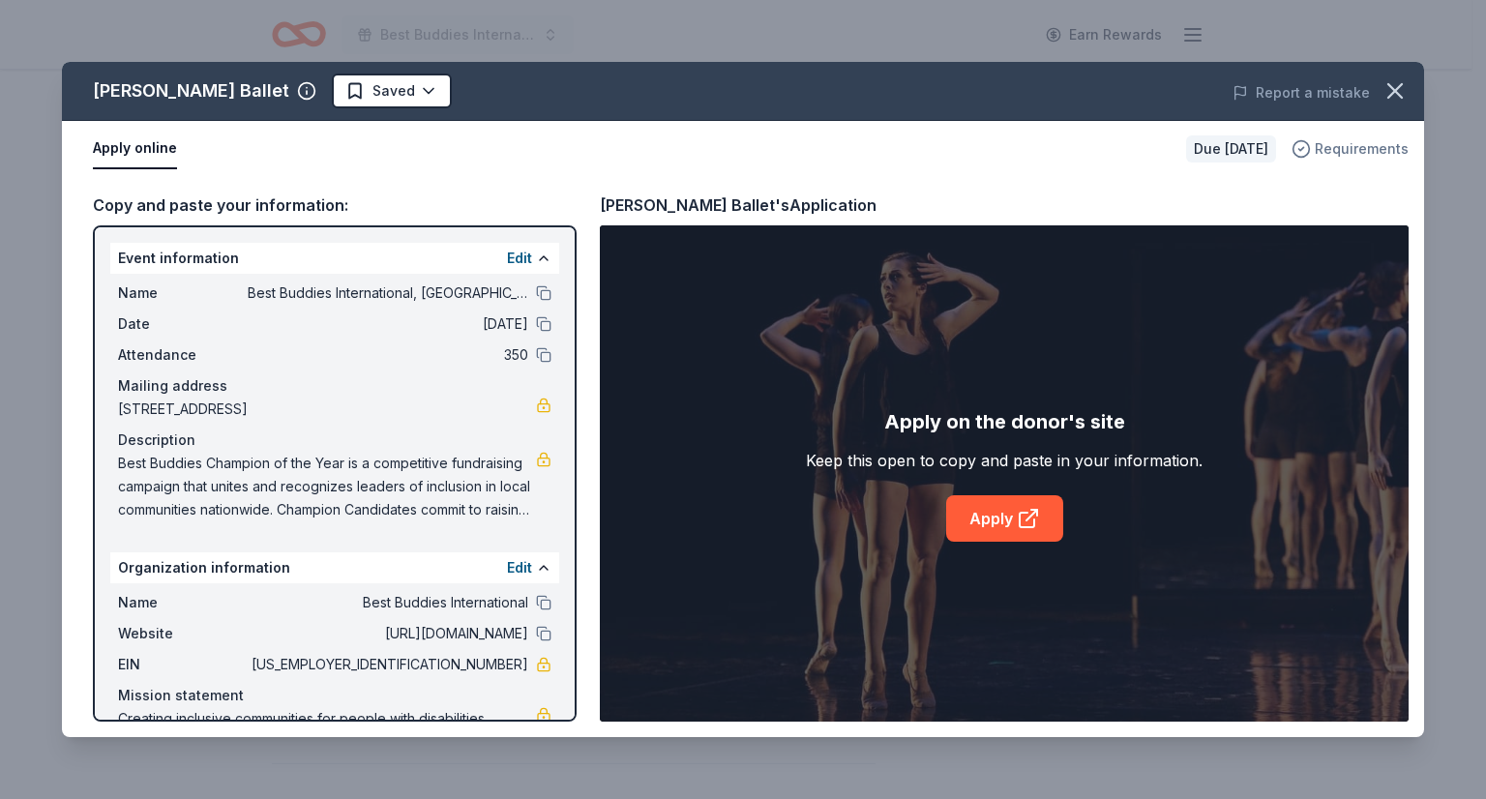
click at [1365, 144] on span "Requirements" at bounding box center [1362, 148] width 94 height 23
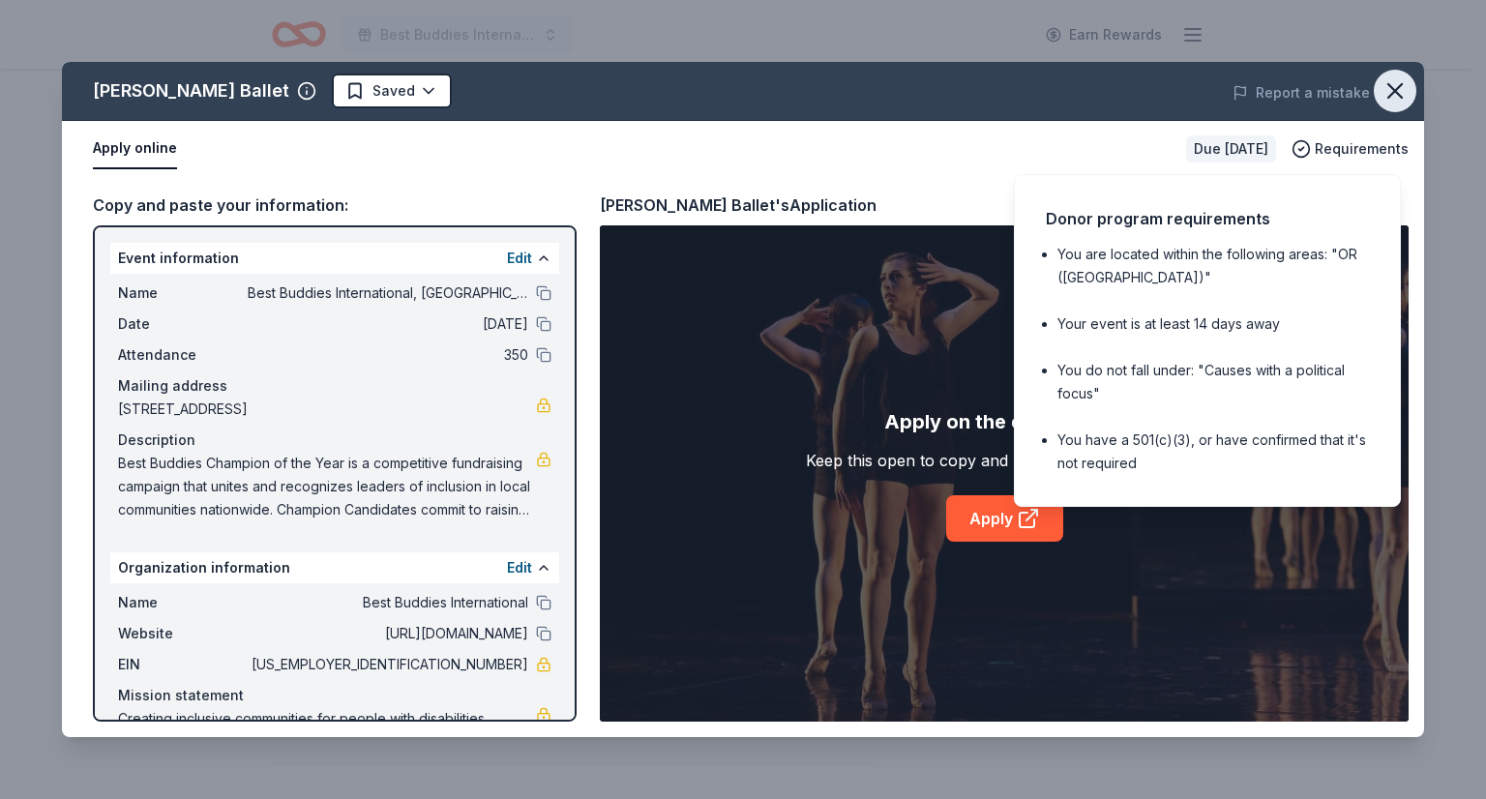
click at [1404, 73] on button "button" at bounding box center [1395, 91] width 43 height 43
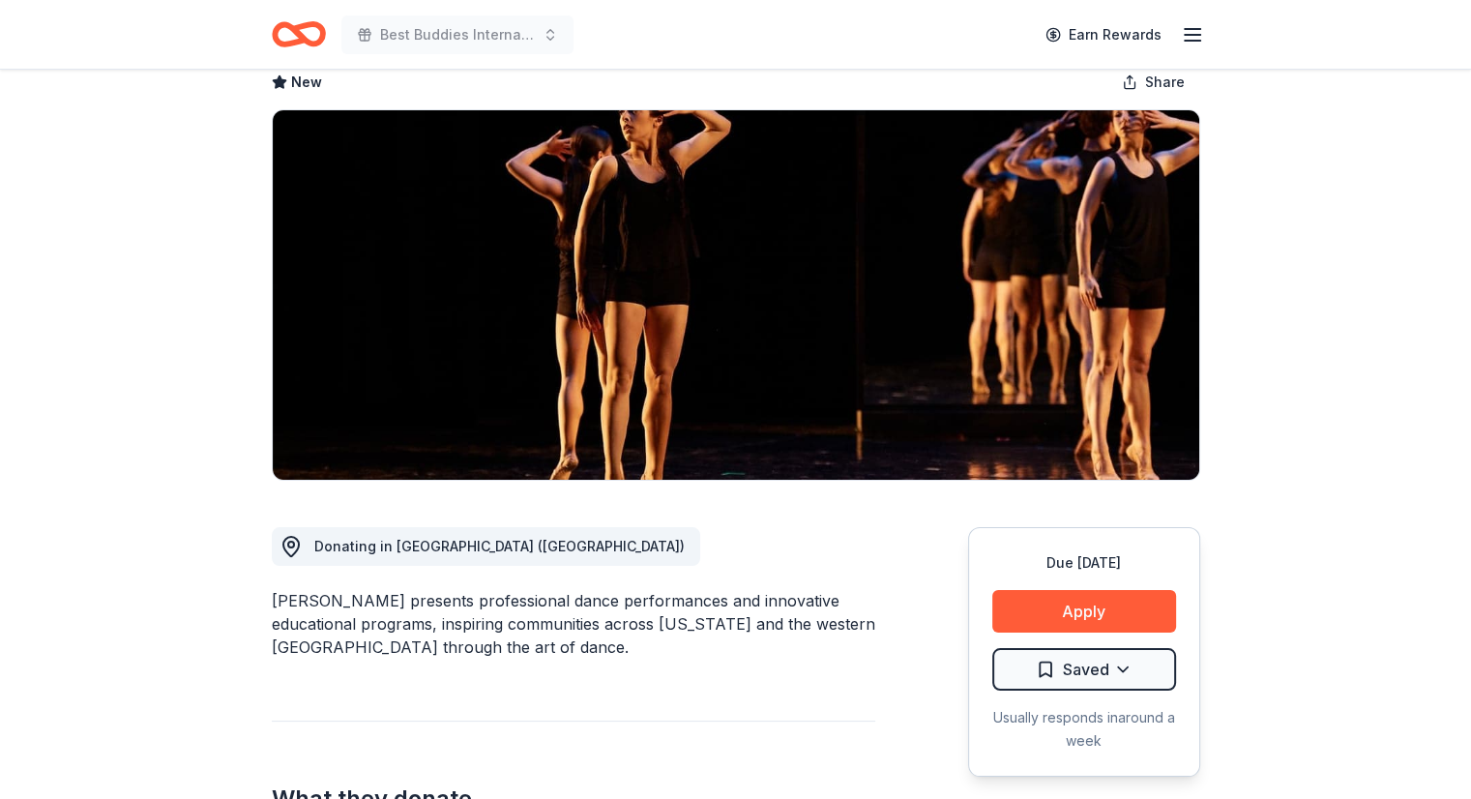
scroll to position [0, 0]
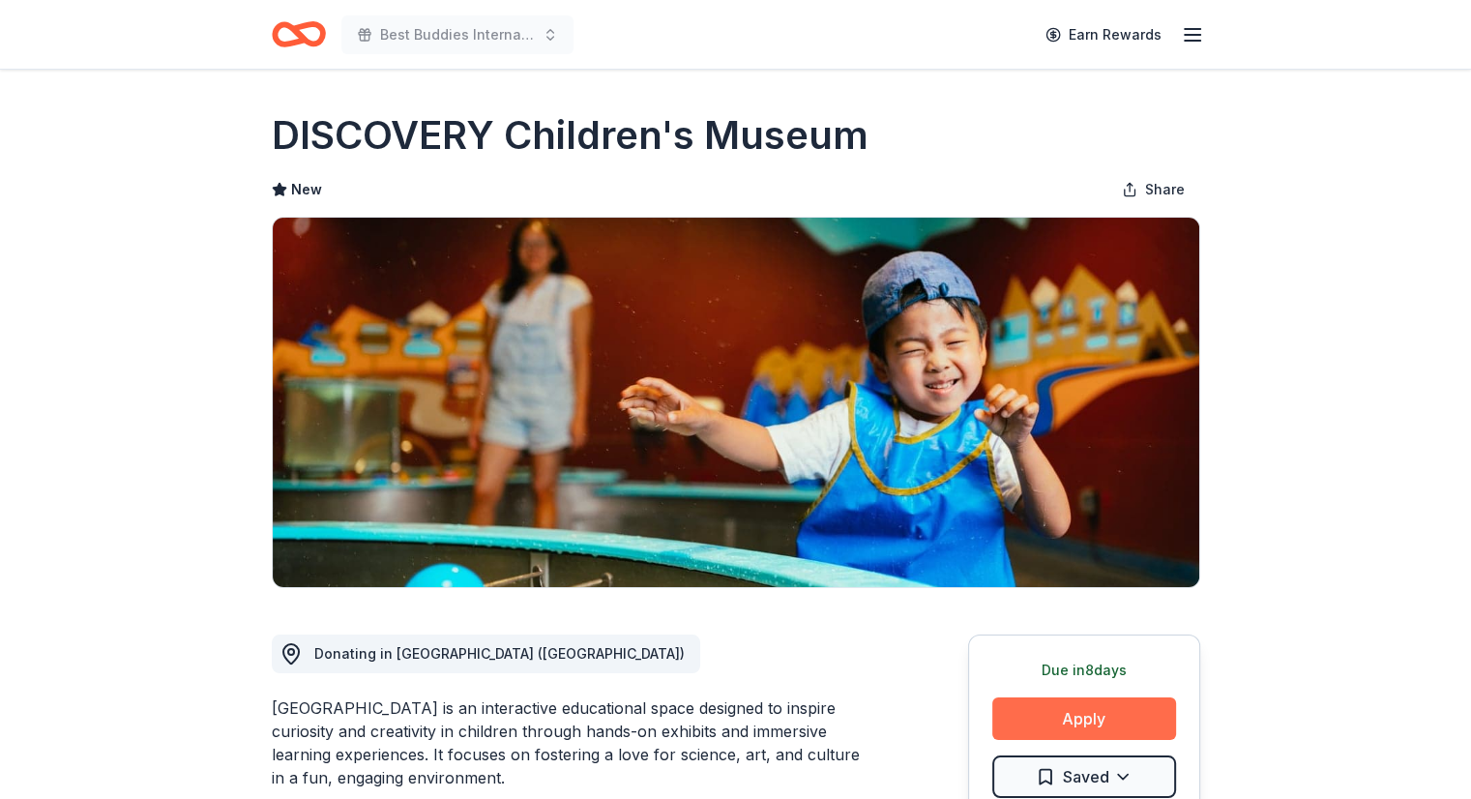
click at [1047, 723] on button "Apply" at bounding box center [1084, 718] width 184 height 43
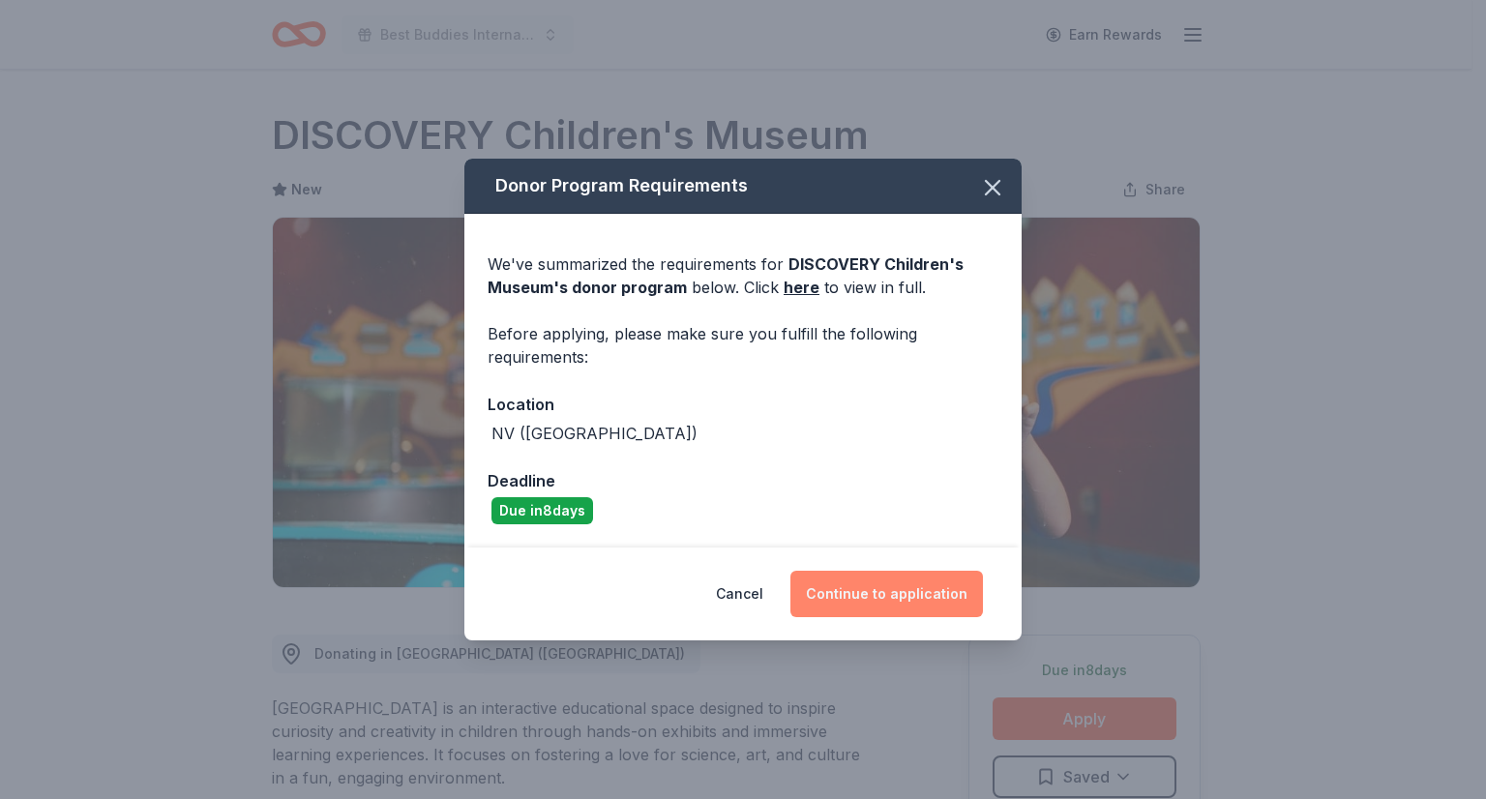
click at [873, 575] on button "Continue to application" at bounding box center [886, 594] width 192 height 46
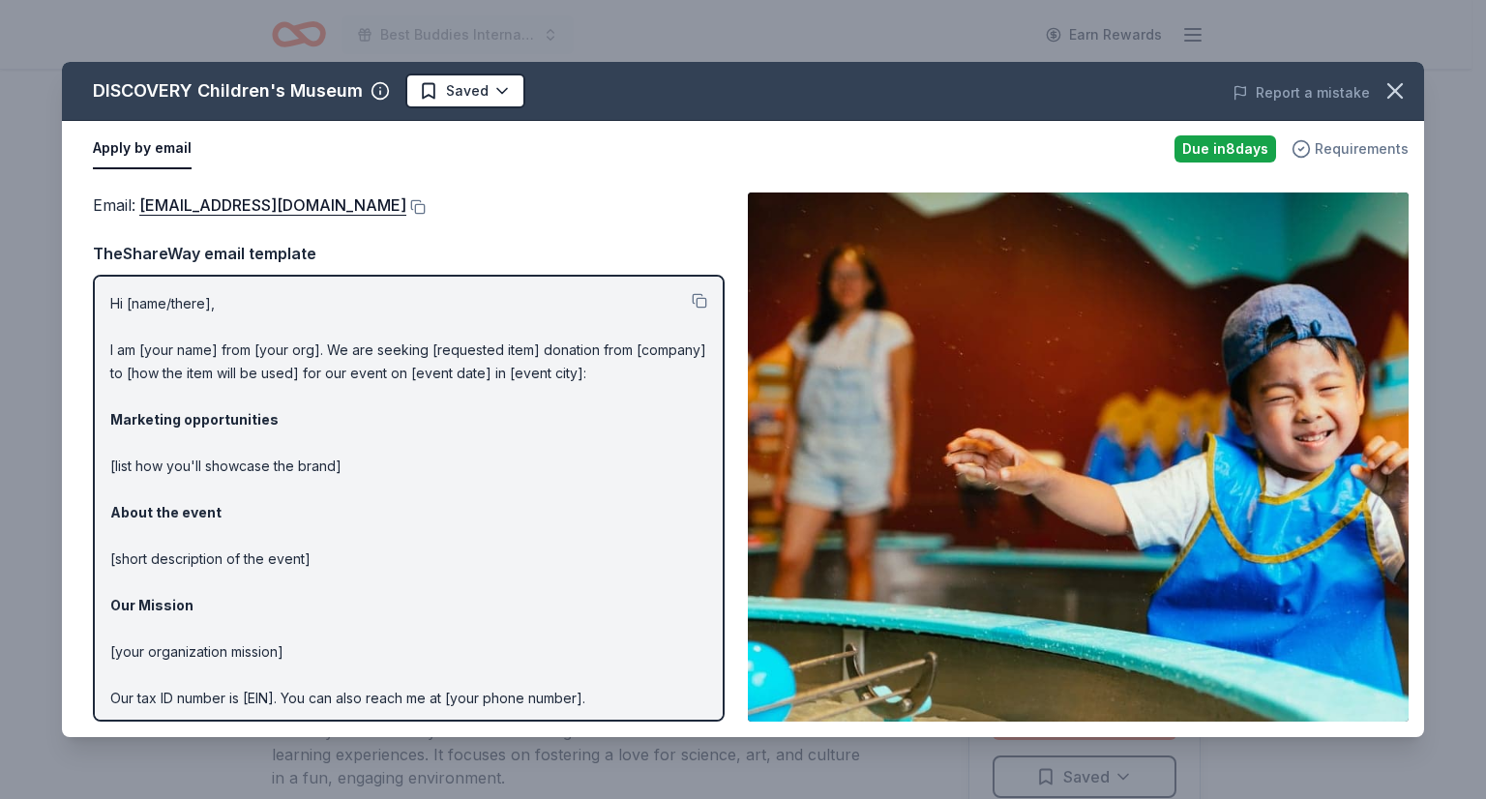
click at [1360, 142] on span "Requirements" at bounding box center [1362, 148] width 94 height 23
click at [1398, 82] on icon "button" at bounding box center [1394, 90] width 27 height 27
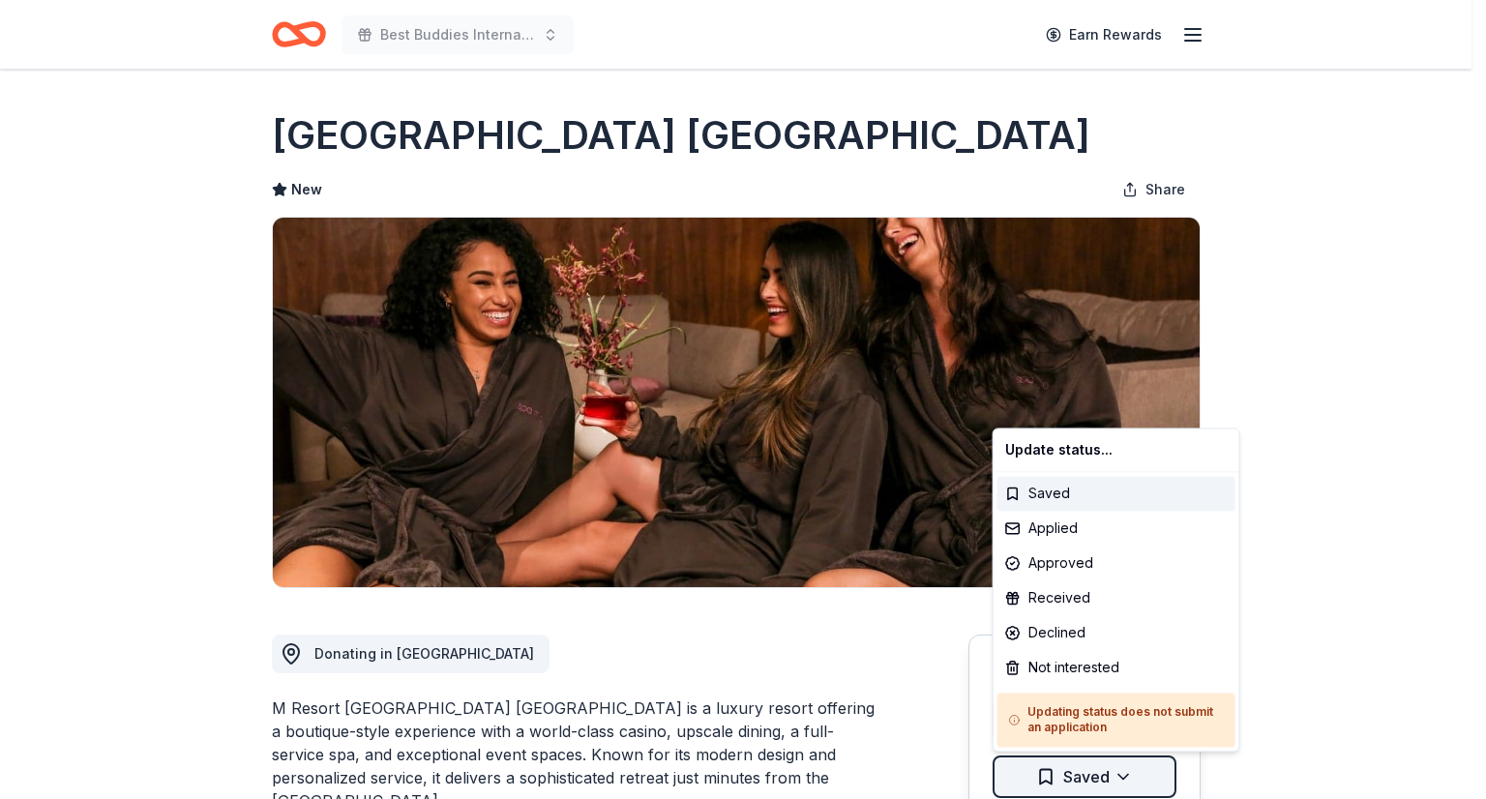
click at [1126, 772] on html "Best Buddies International, [GEOGRAPHIC_DATA], Champion of the Year Gala Earn R…" at bounding box center [743, 399] width 1486 height 799
click at [1104, 660] on div "Not interested" at bounding box center [1116, 667] width 238 height 35
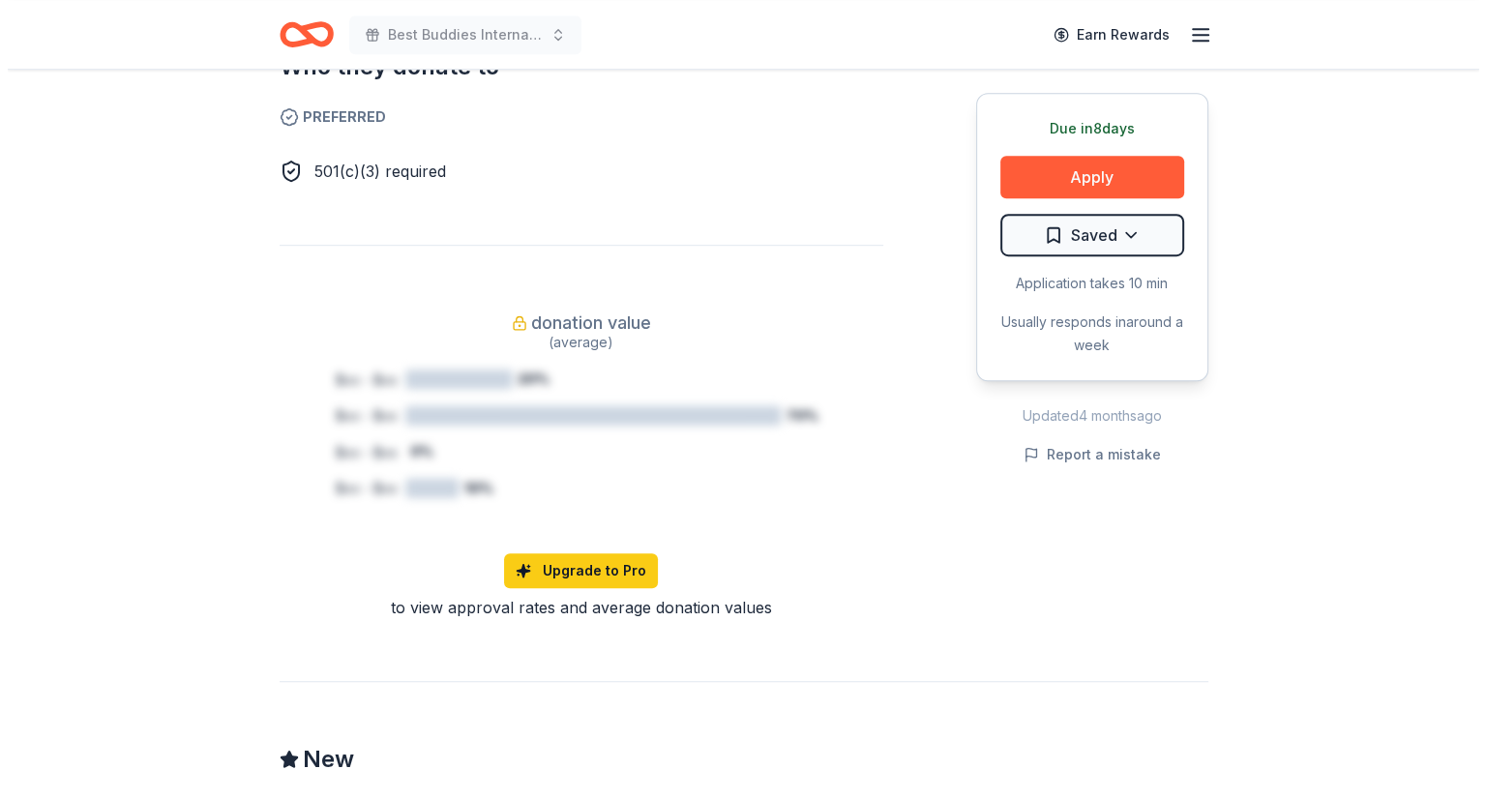
scroll to position [1094, 0]
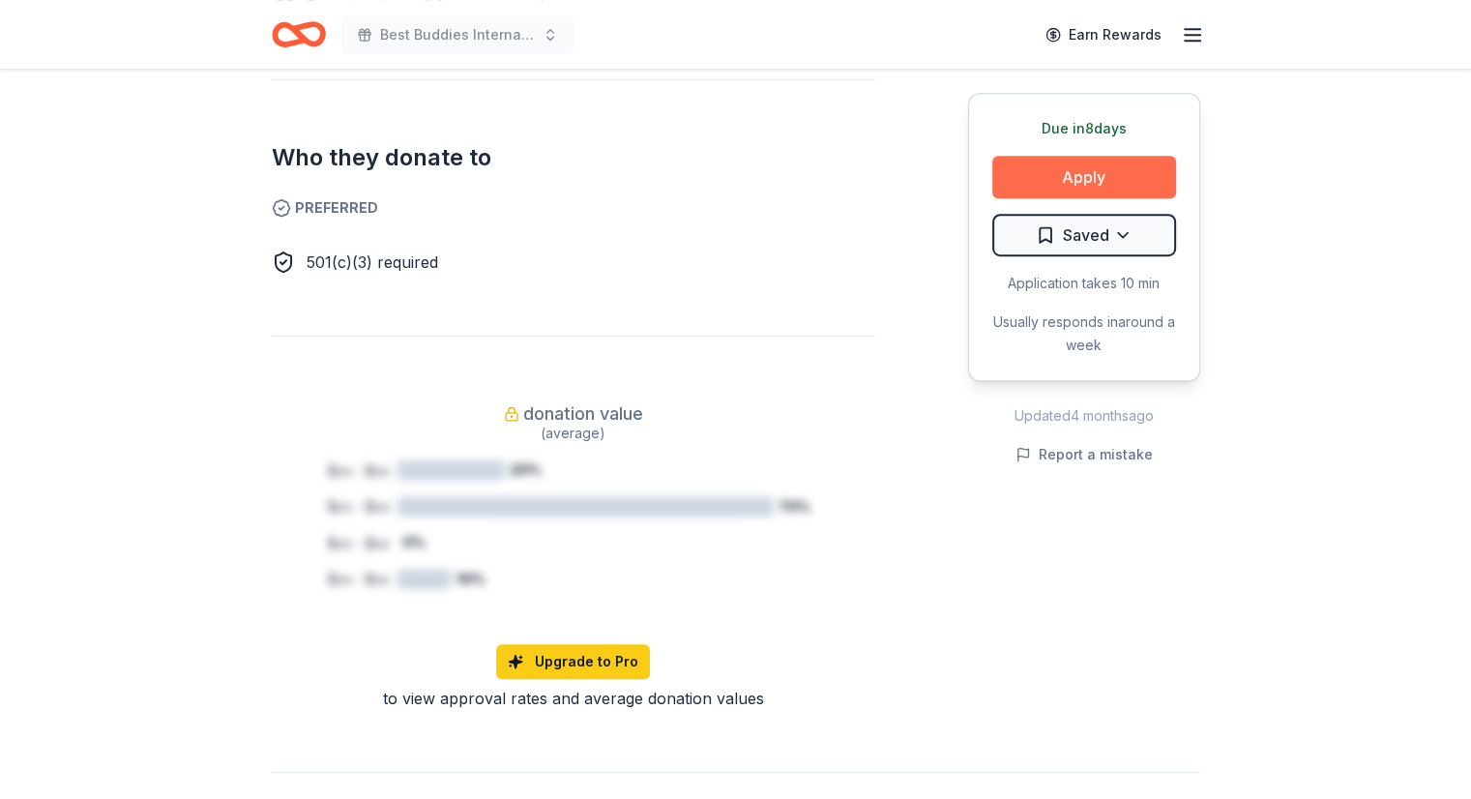
click at [1088, 160] on button "Apply" at bounding box center [1084, 177] width 184 height 43
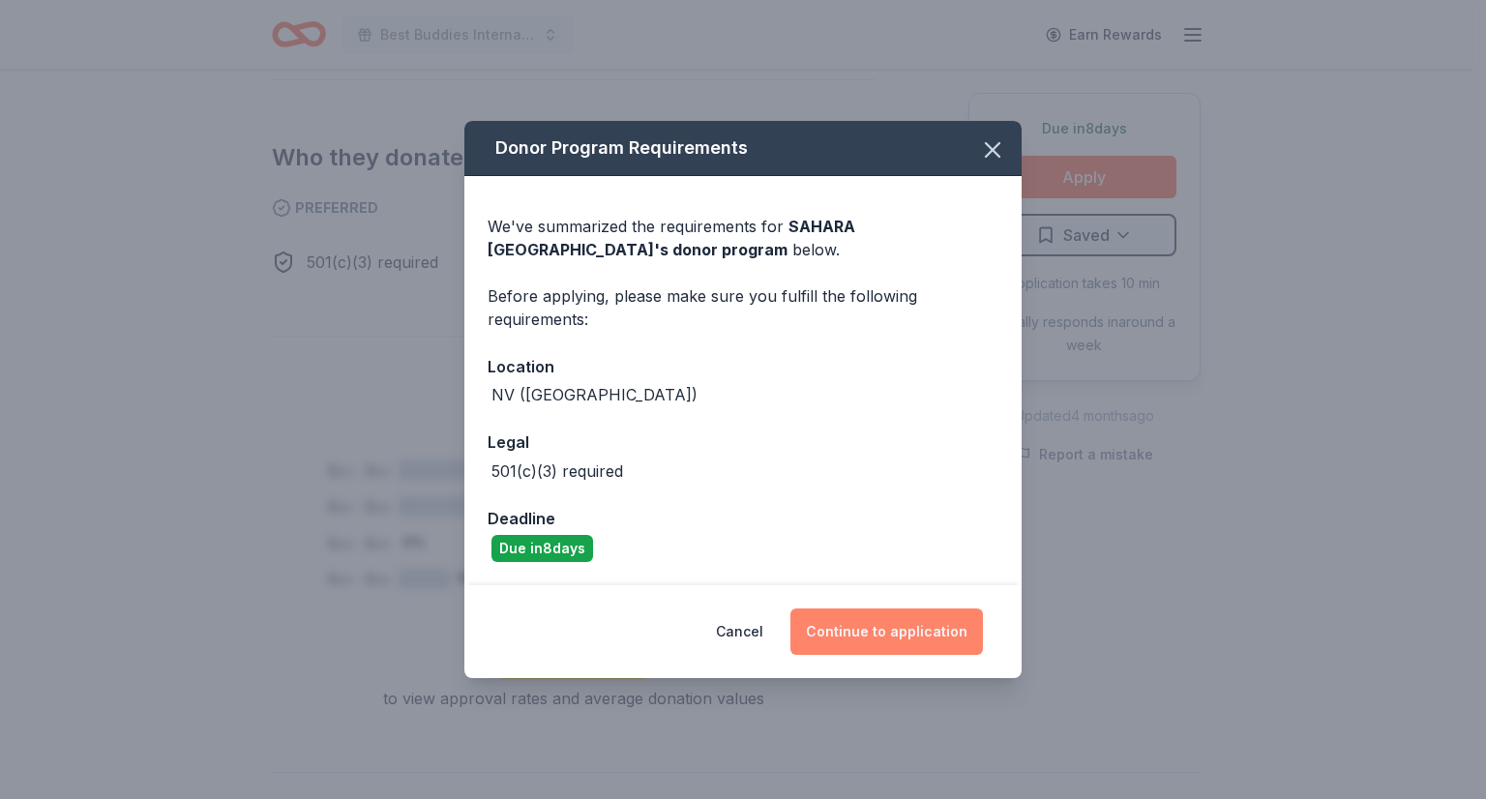
click at [896, 628] on button "Continue to application" at bounding box center [886, 631] width 192 height 46
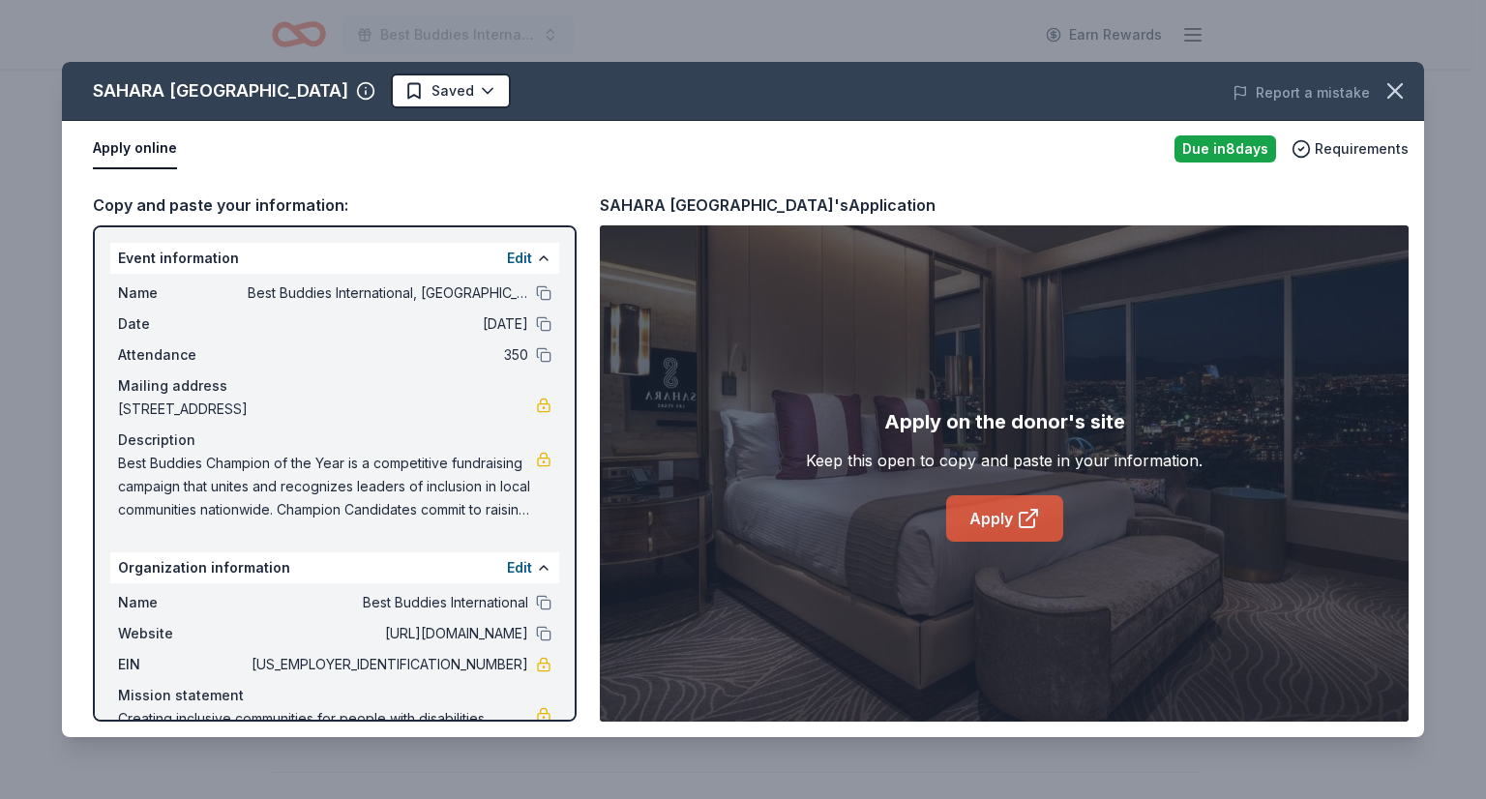
click at [989, 501] on link "Apply" at bounding box center [1004, 518] width 117 height 46
click at [1358, 157] on span "Requirements" at bounding box center [1362, 148] width 94 height 23
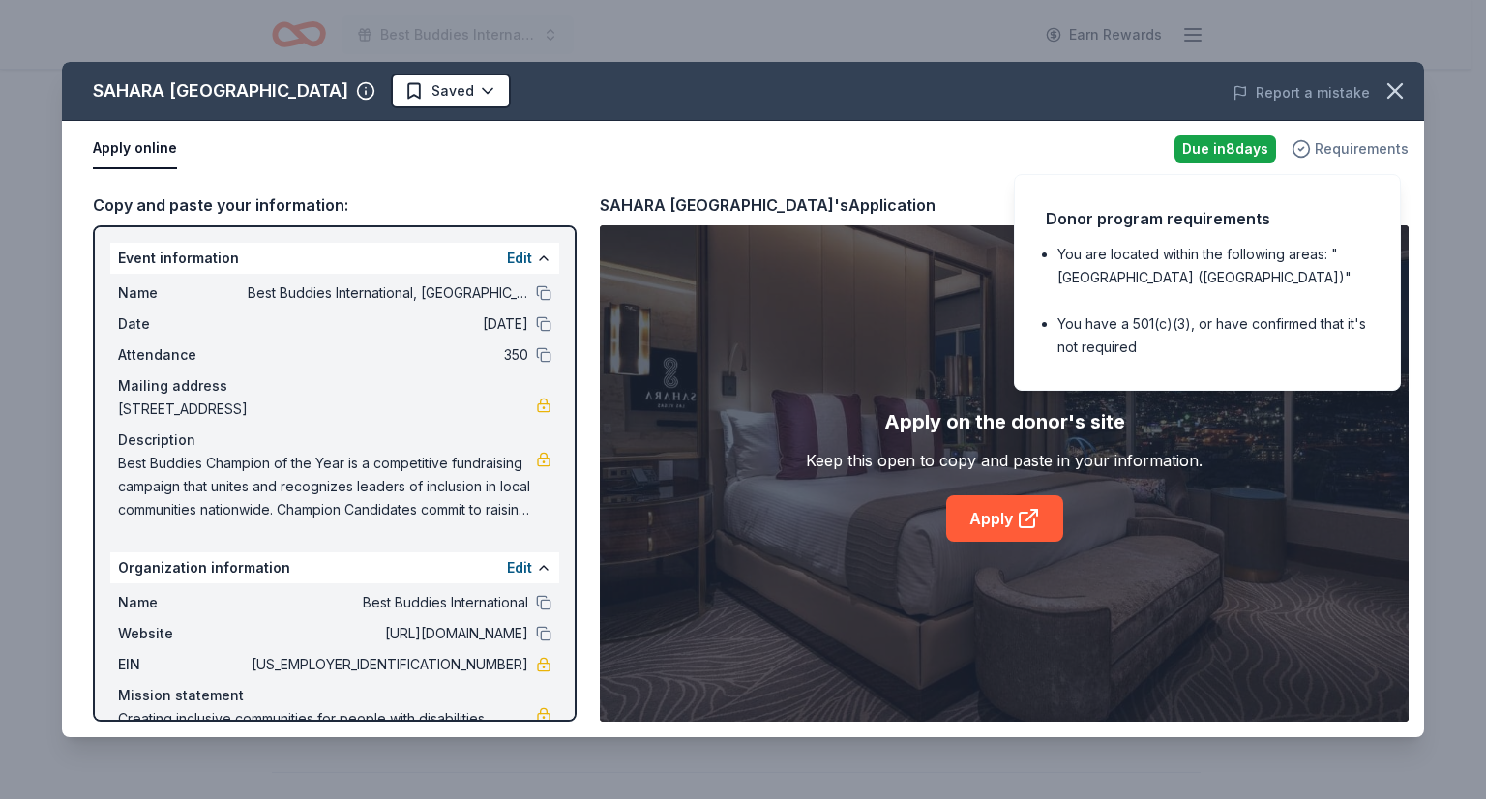
click at [1358, 157] on span "Requirements" at bounding box center [1362, 148] width 94 height 23
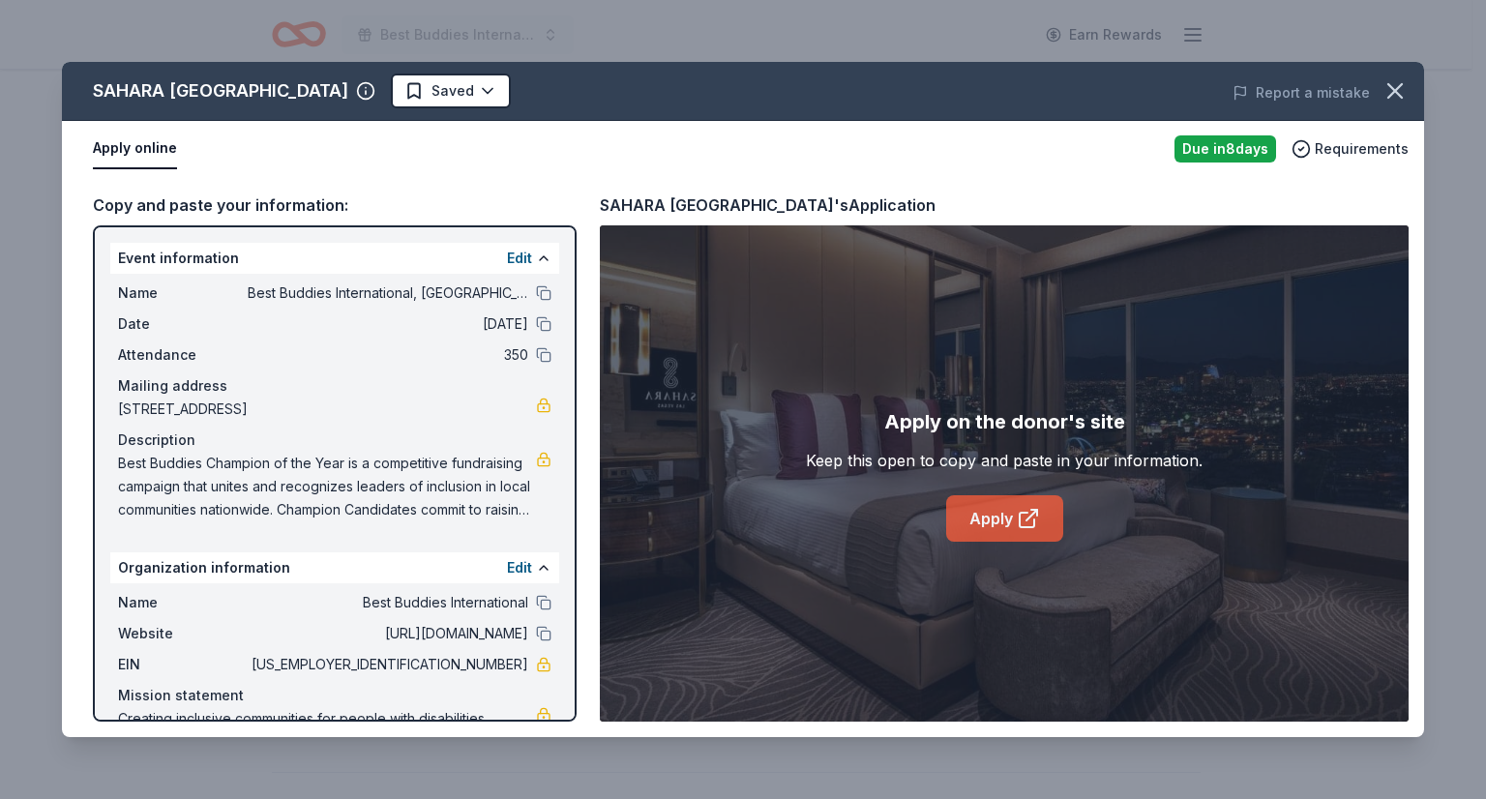
click at [979, 511] on link "Apply" at bounding box center [1004, 518] width 117 height 46
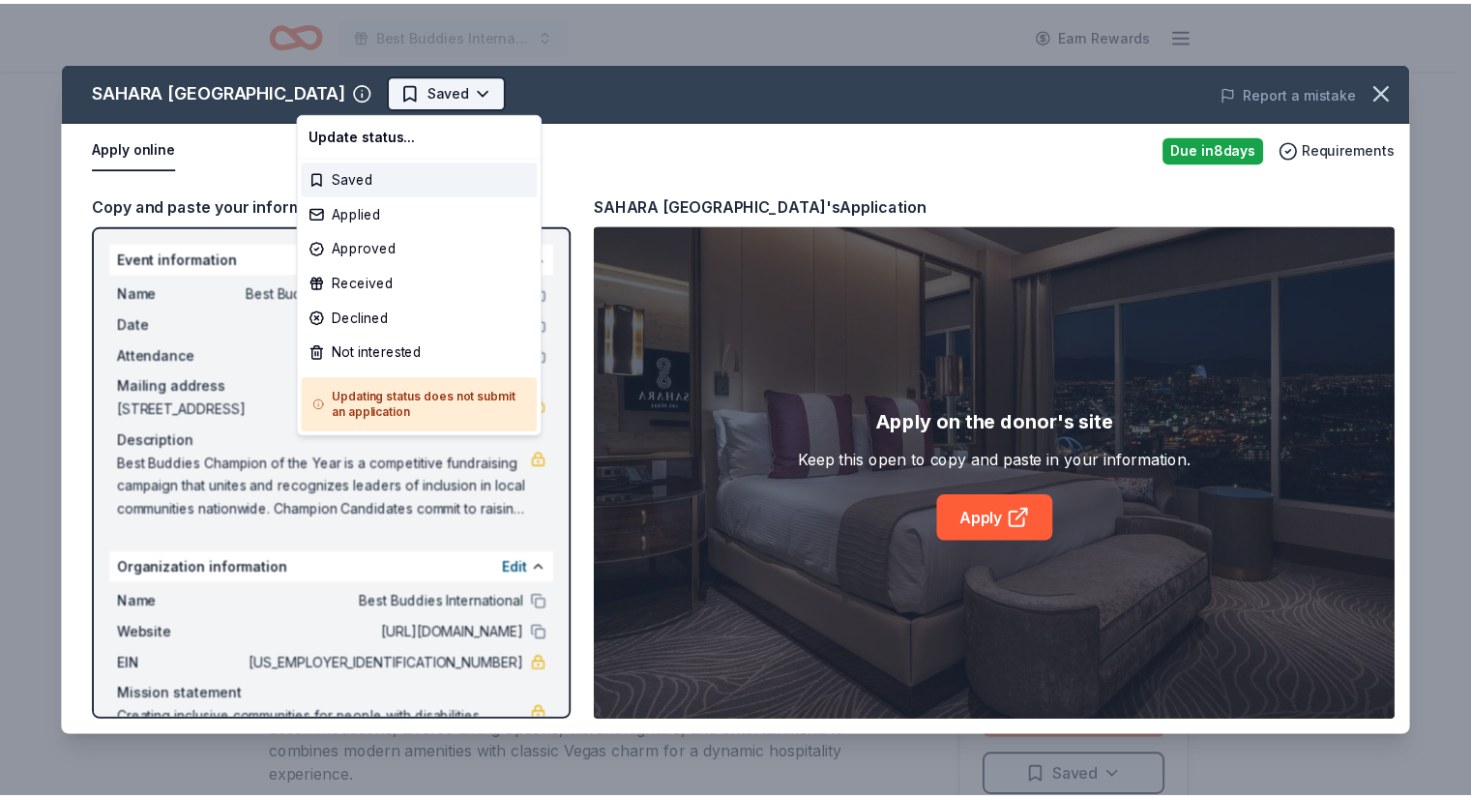
scroll to position [0, 0]
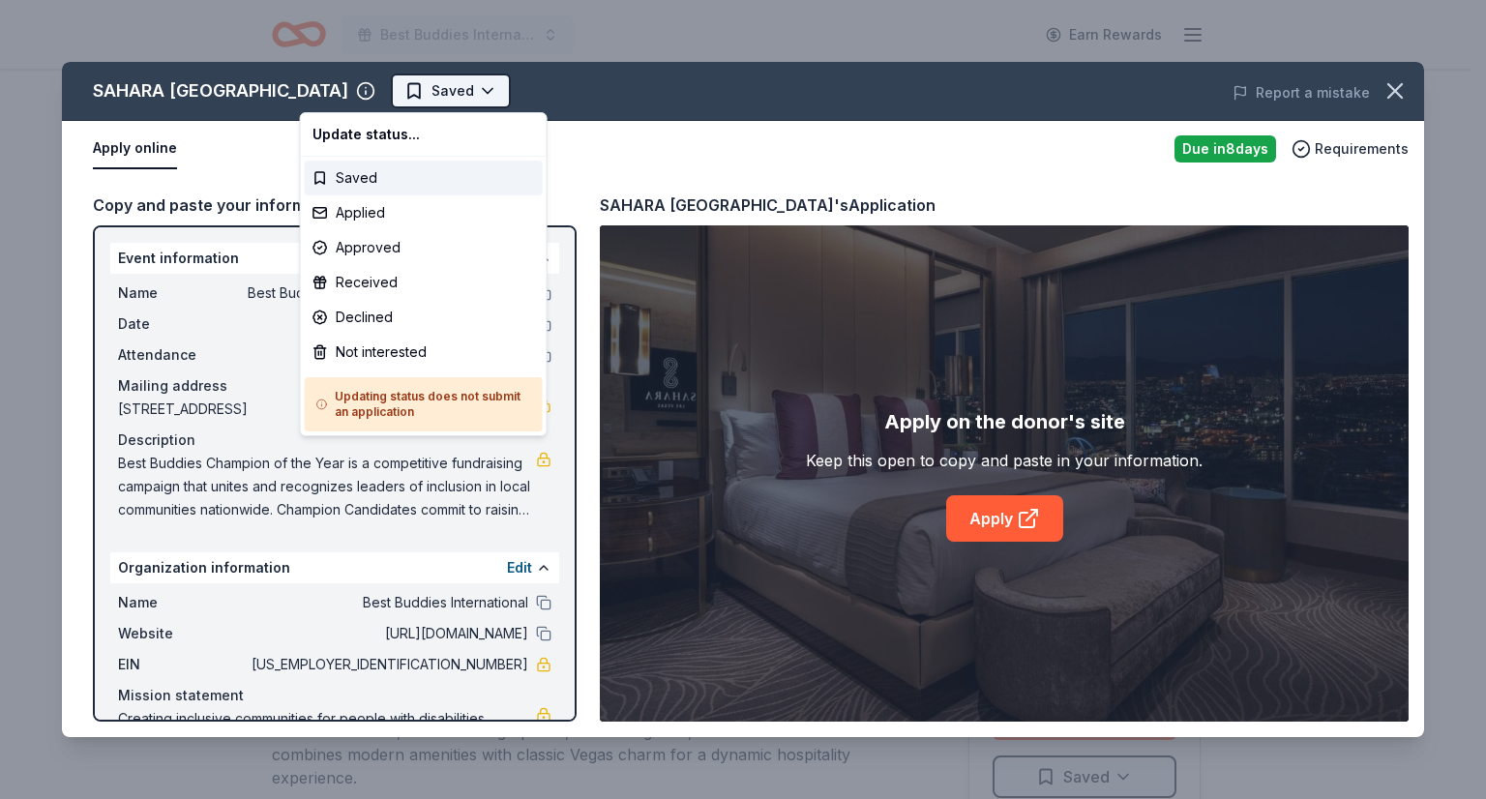
click at [392, 76] on html "Best Buddies International, Sacramento, Champion of the Year Gala Earn Rewards …" at bounding box center [743, 399] width 1486 height 799
click at [356, 346] on div "Not interested" at bounding box center [424, 352] width 238 height 35
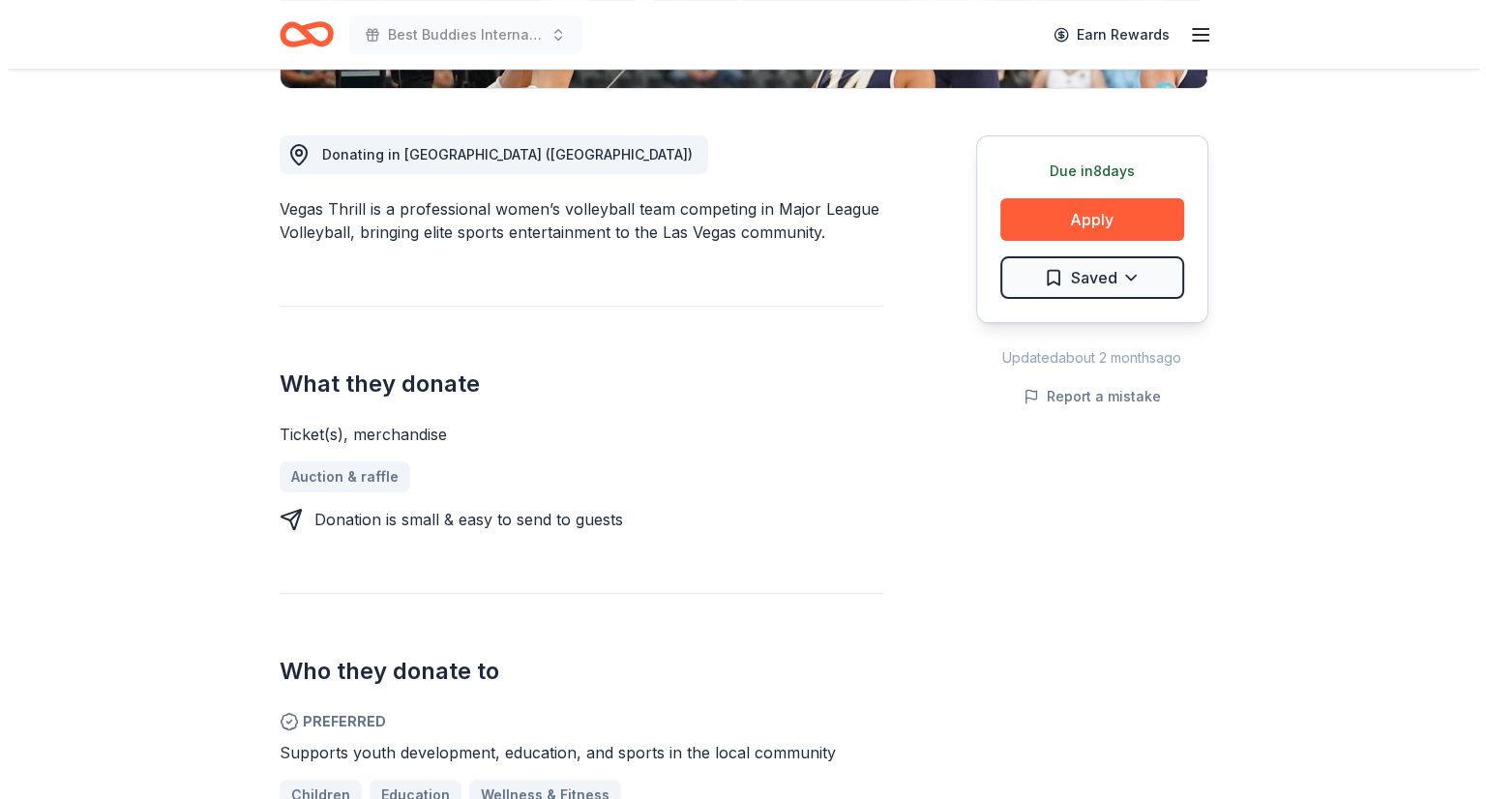
scroll to position [503, 0]
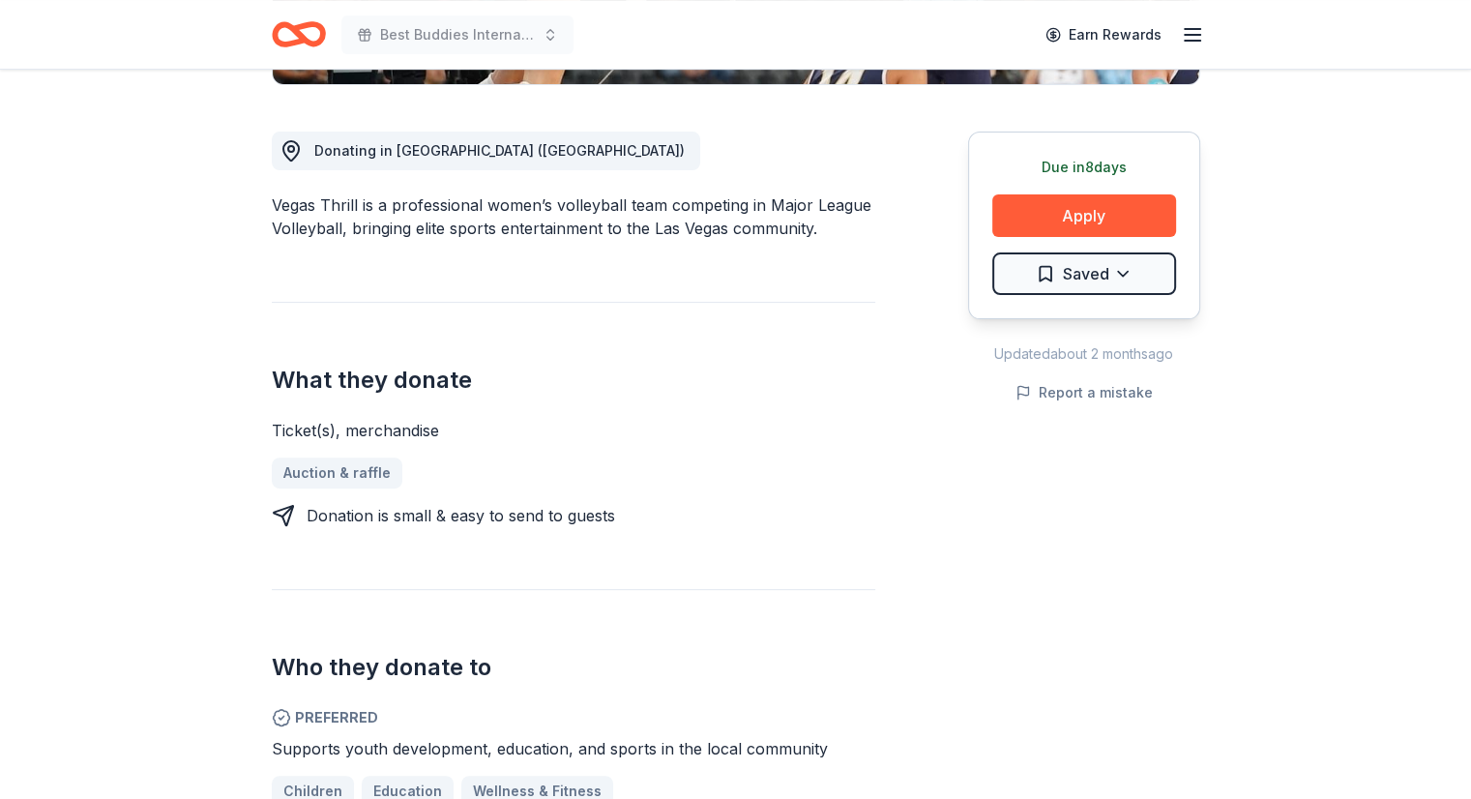
drag, startPoint x: 396, startPoint y: 204, endPoint x: 580, endPoint y: 215, distance: 185.1
click at [580, 215] on div "Vegas Thrill is a professional women’s volleyball team competing in Major Leagu…" at bounding box center [574, 216] width 604 height 46
click at [1091, 207] on button "Apply" at bounding box center [1084, 215] width 184 height 43
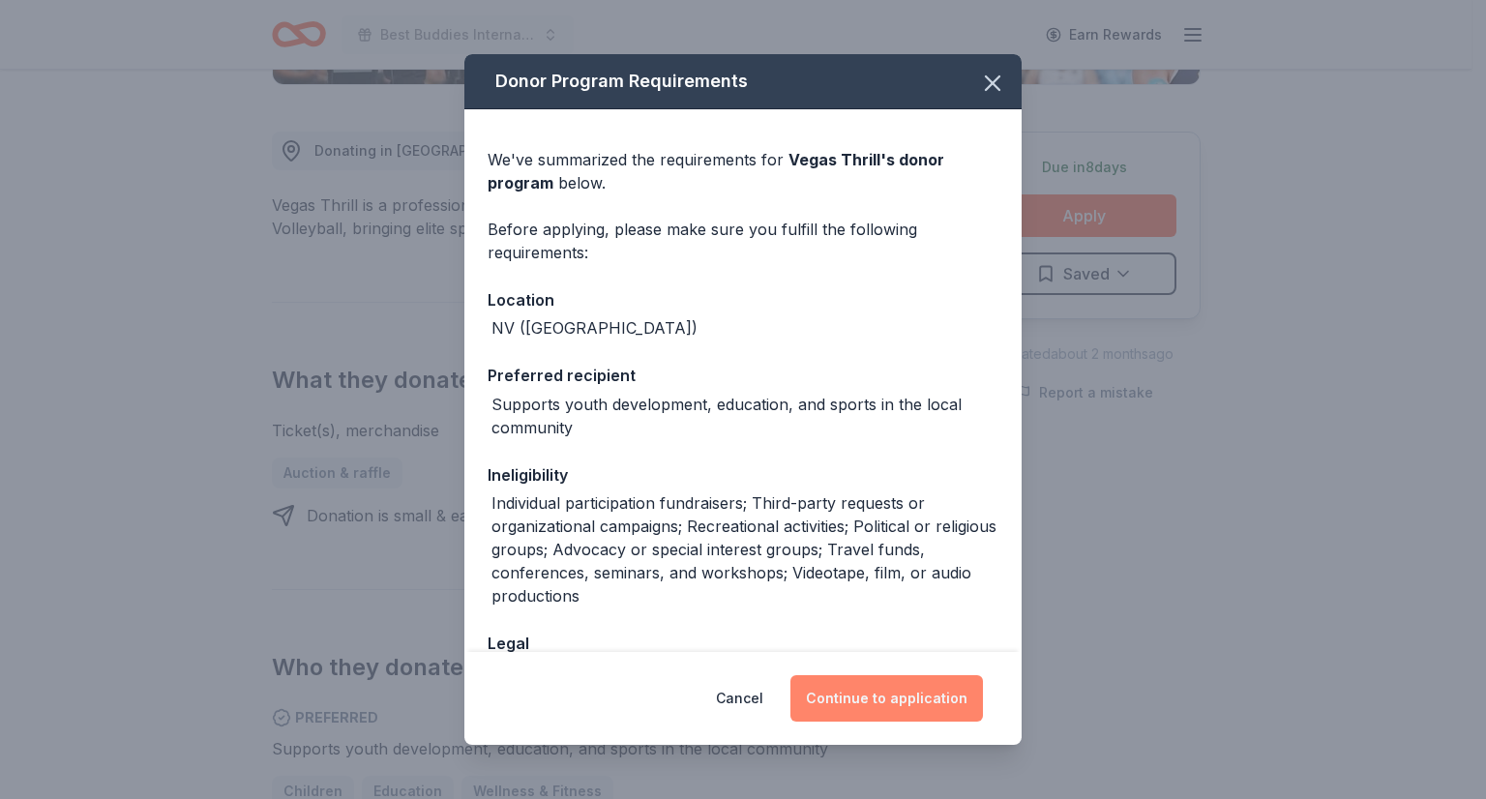
click at [869, 696] on button "Continue to application" at bounding box center [886, 698] width 192 height 46
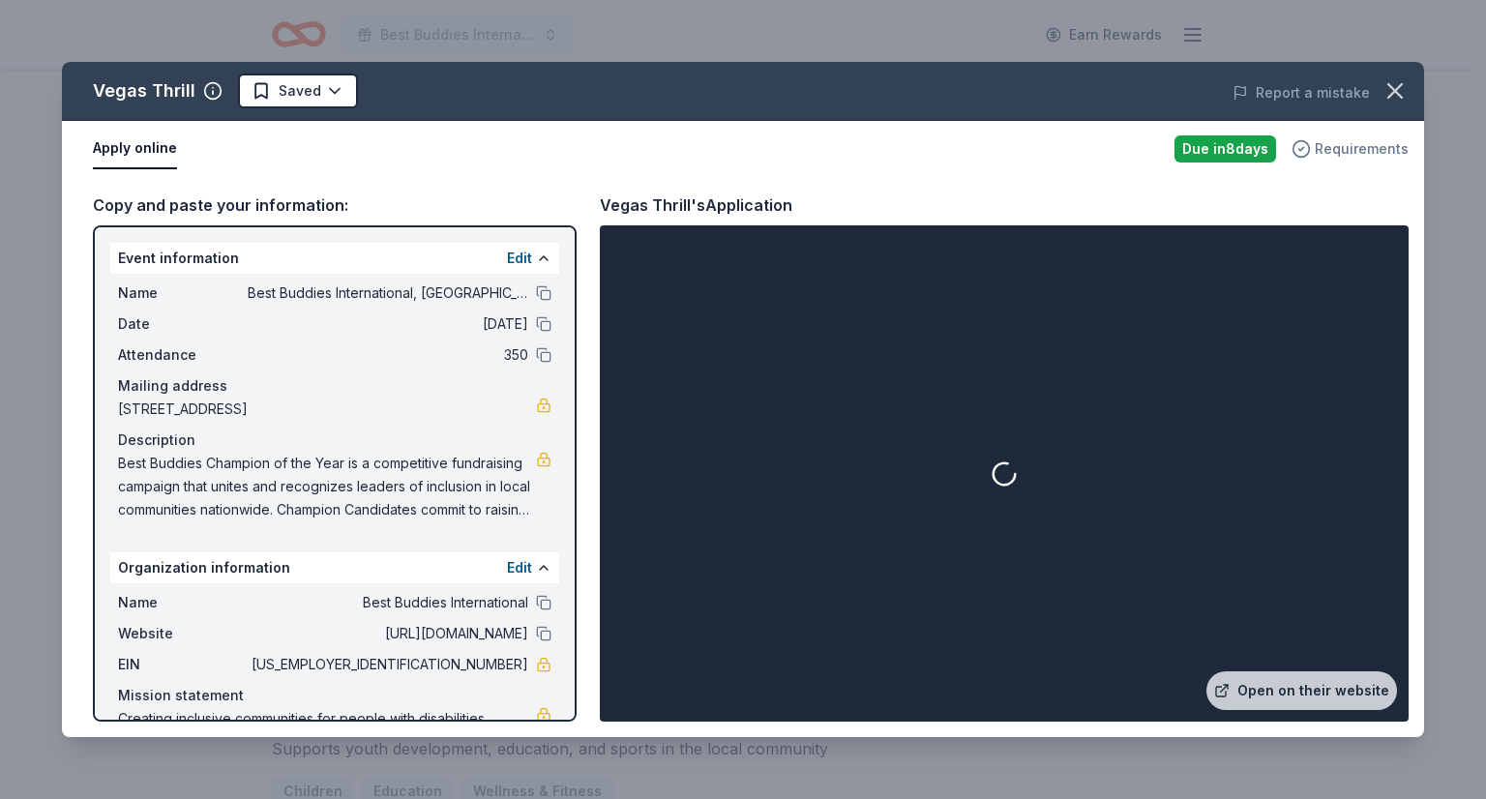
click at [1354, 140] on span "Requirements" at bounding box center [1362, 148] width 94 height 23
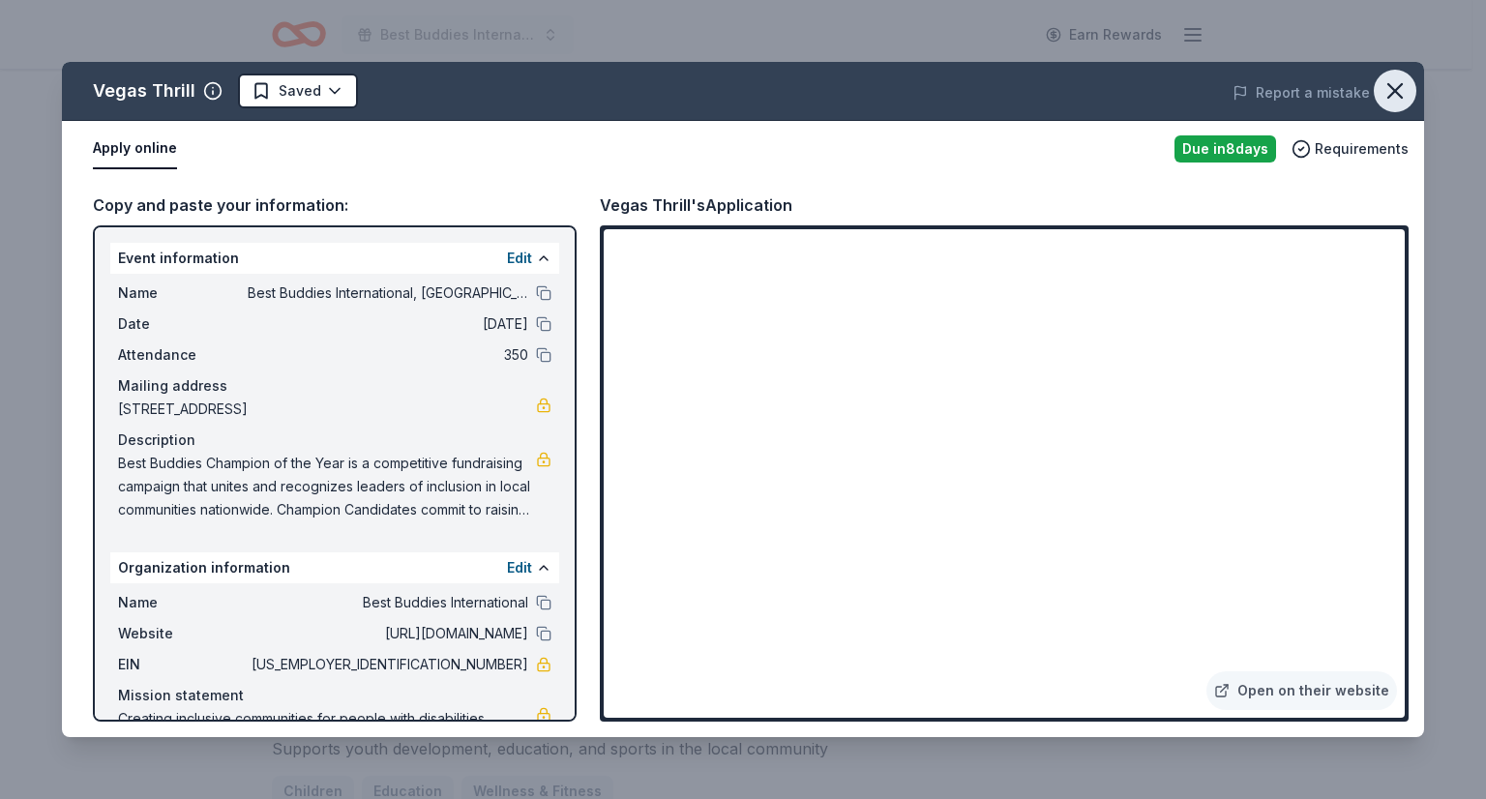
click at [1401, 98] on icon "button" at bounding box center [1395, 91] width 14 height 14
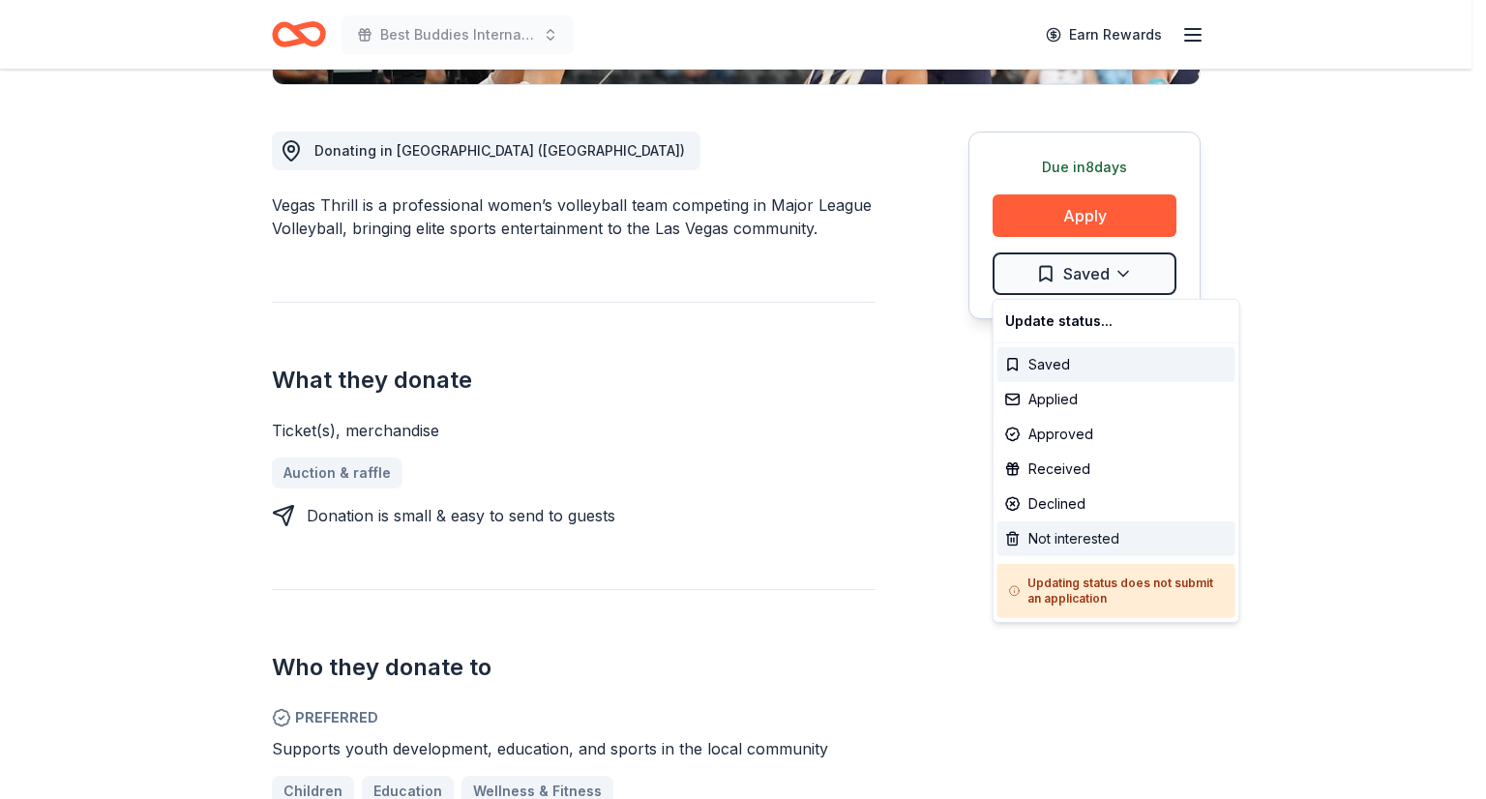
click at [1041, 530] on div "Not interested" at bounding box center [1116, 538] width 238 height 35
